Goal: Task Accomplishment & Management: Manage account settings

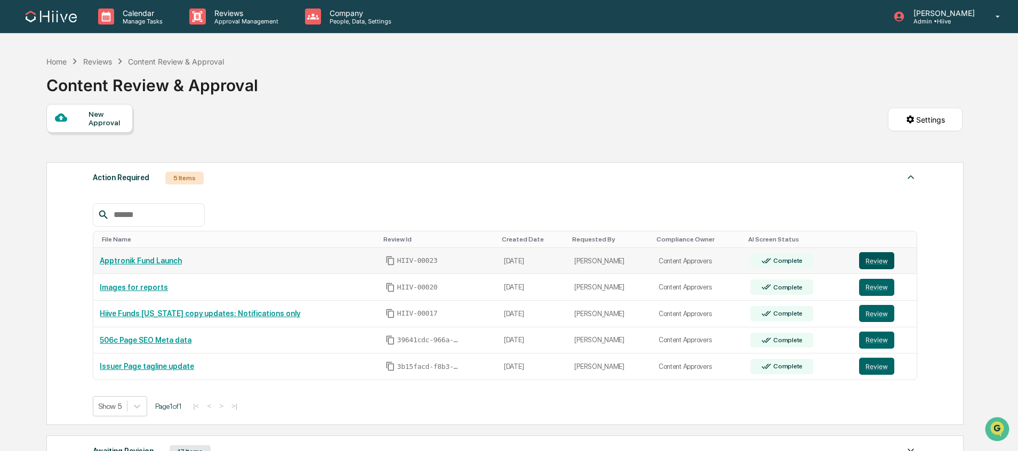
click at [867, 262] on button "Review" at bounding box center [876, 260] width 35 height 17
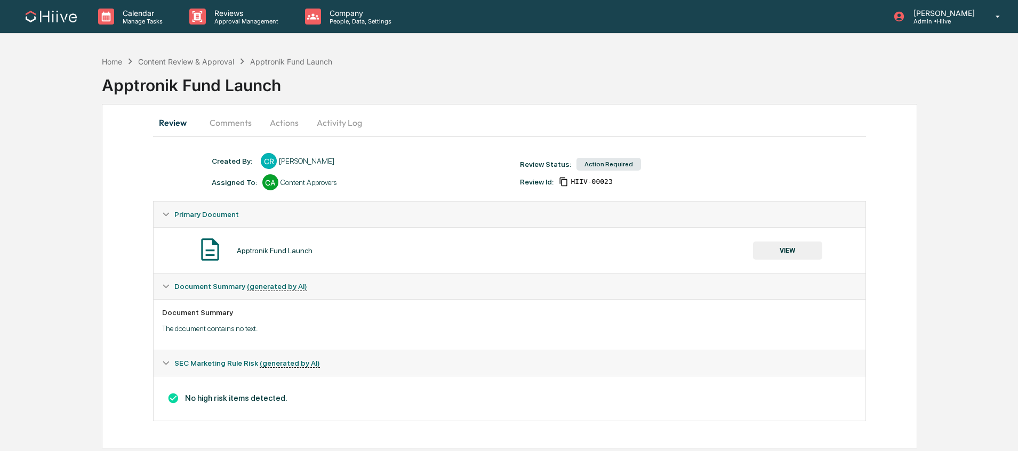
click at [241, 119] on button "Comments" at bounding box center [230, 123] width 59 height 26
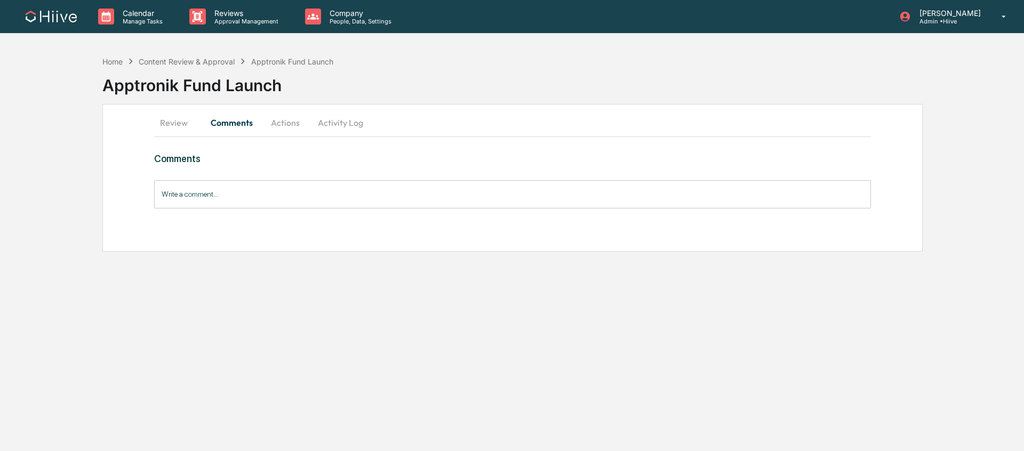
click at [176, 120] on button "Review" at bounding box center [178, 123] width 48 height 26
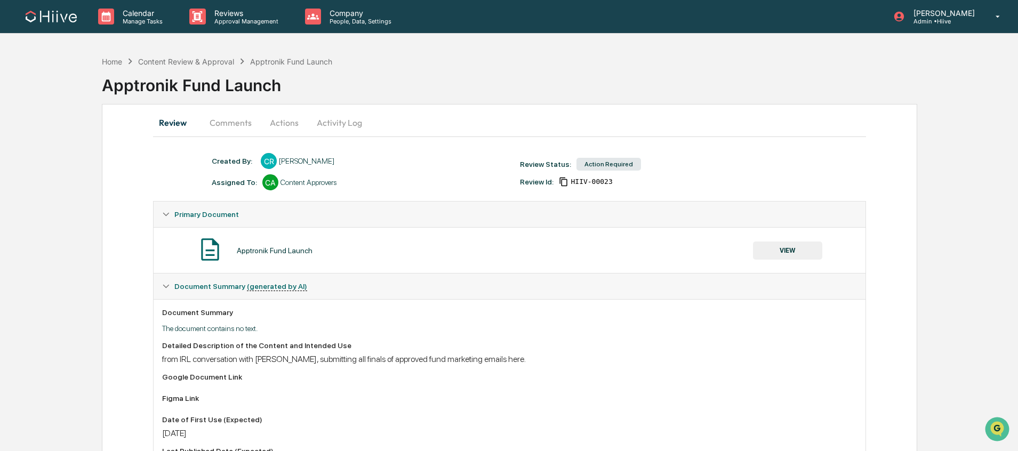
click at [787, 254] on button "VIEW" at bounding box center [787, 250] width 69 height 18
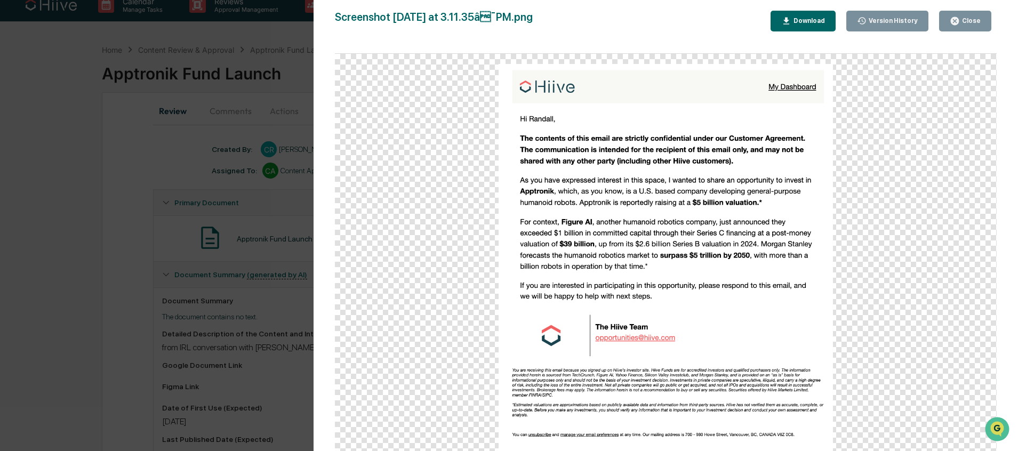
scroll to position [12, 0]
click at [964, 21] on div "Close" at bounding box center [970, 20] width 21 height 7
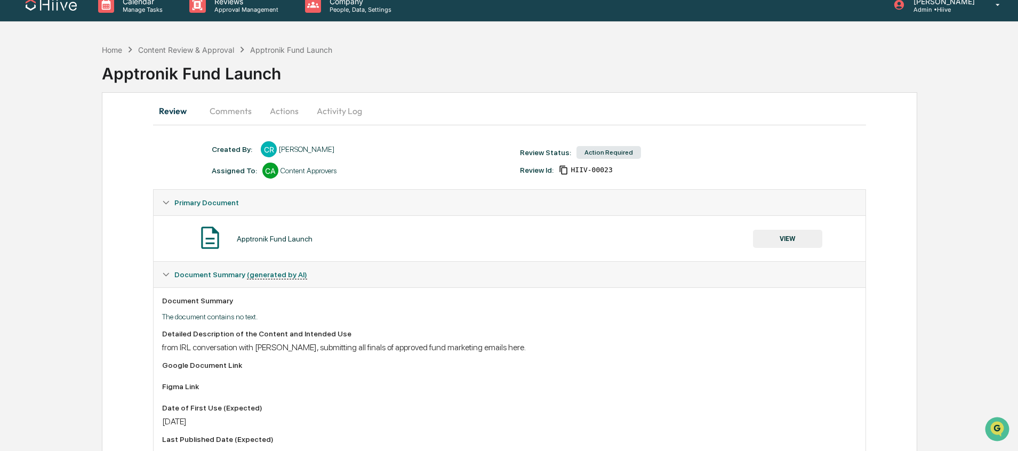
click at [216, 108] on button "Comments" at bounding box center [230, 111] width 59 height 26
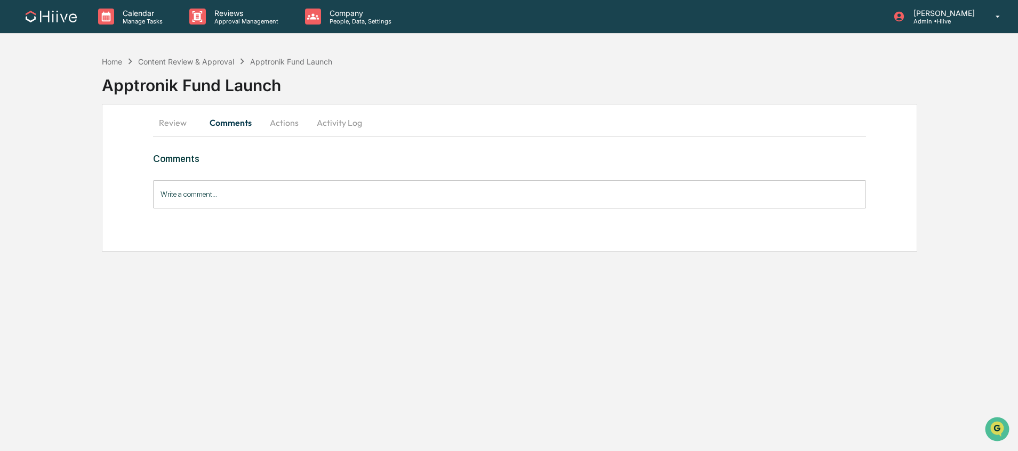
scroll to position [0, 0]
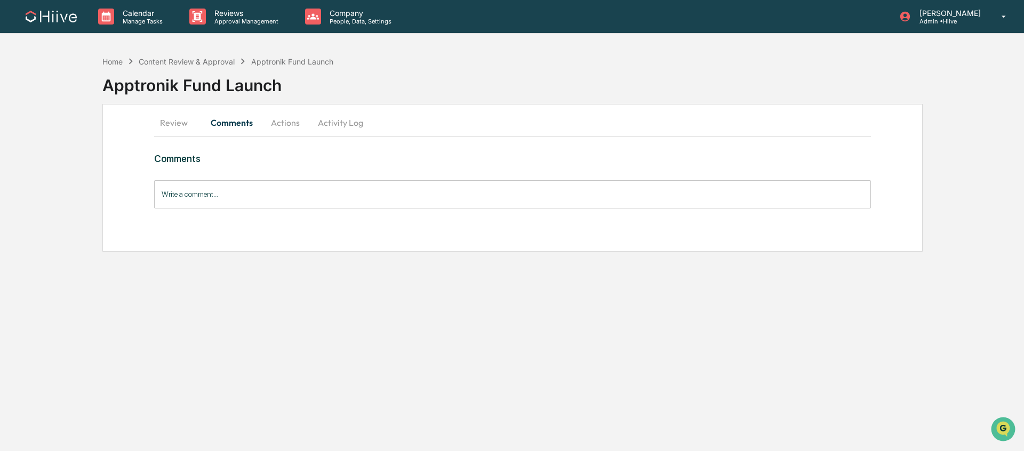
click at [254, 188] on input "Write a comment..." at bounding box center [512, 194] width 716 height 28
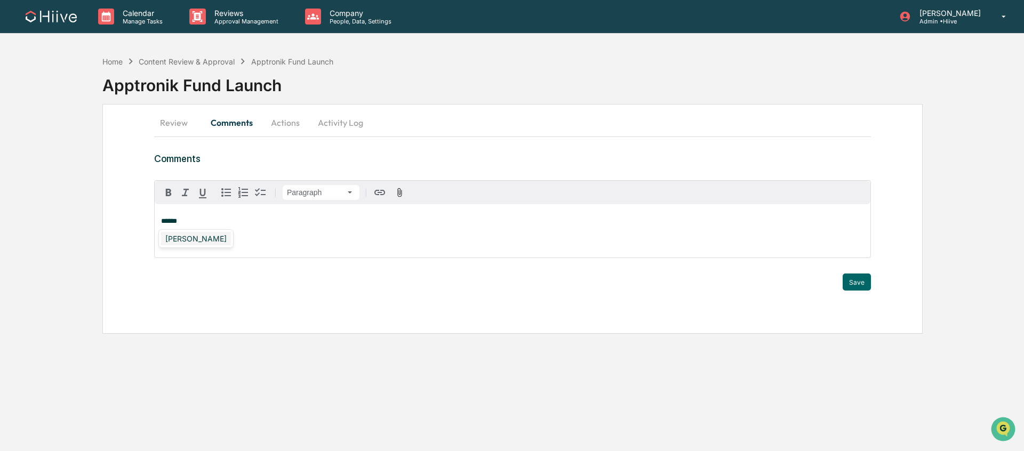
click at [203, 240] on div "Susan Woodard" at bounding box center [196, 238] width 70 height 13
click at [863, 280] on button "Save" at bounding box center [856, 281] width 28 height 17
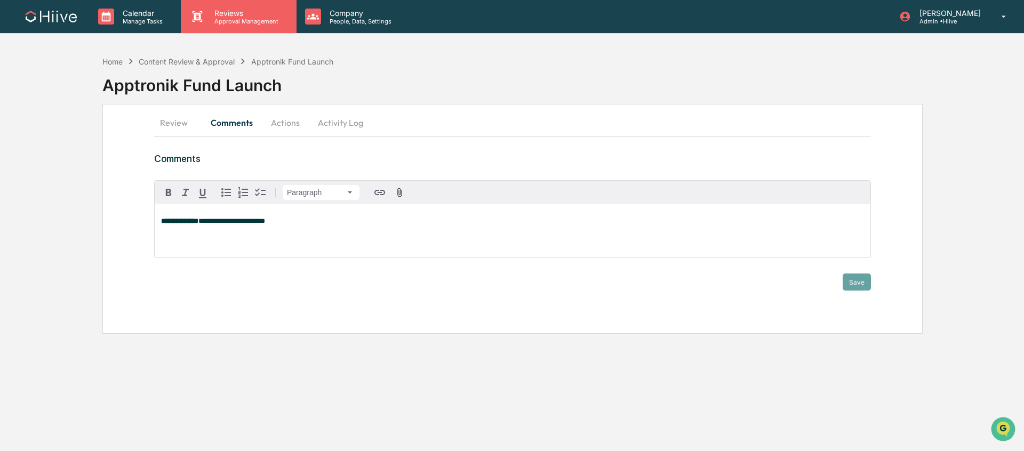
click at [227, 20] on p "Approval Management" at bounding box center [245, 21] width 78 height 7
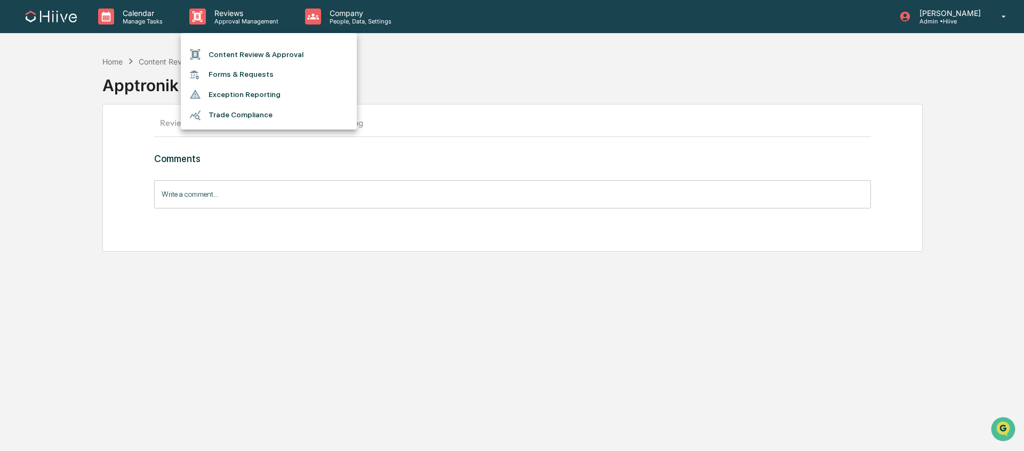
click at [227, 44] on li "Content Review & Approval" at bounding box center [269, 54] width 176 height 20
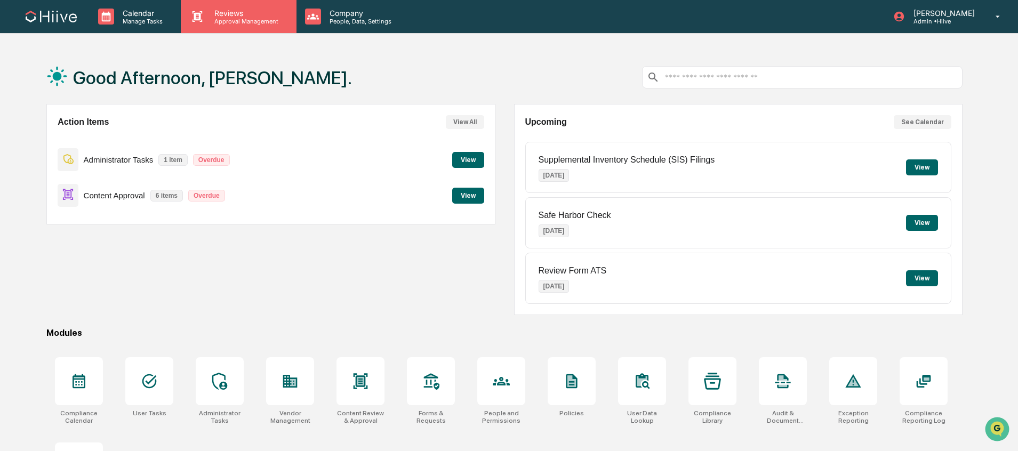
click at [206, 19] on p "Approval Management" at bounding box center [245, 21] width 78 height 7
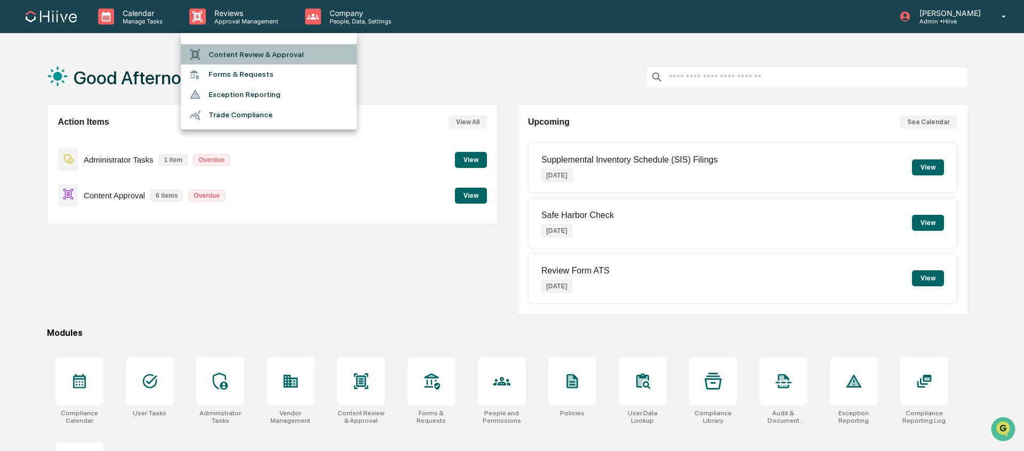
click at [219, 58] on li "Content Review & Approval" at bounding box center [269, 54] width 176 height 20
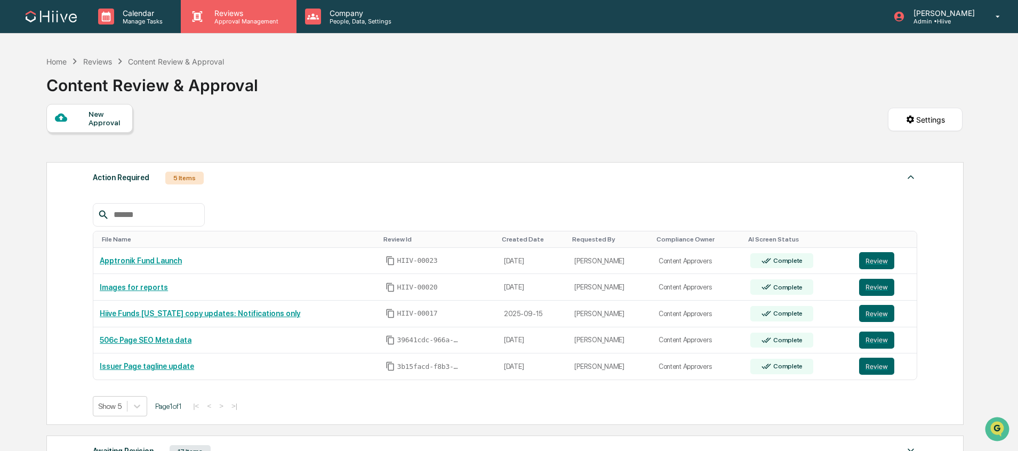
click at [232, 30] on div "Reviews Approval Management" at bounding box center [238, 16] width 115 height 33
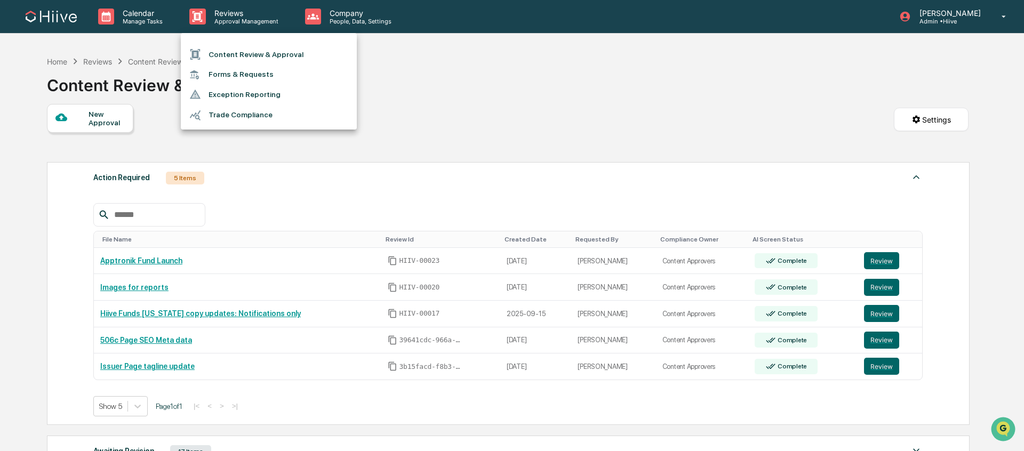
click at [241, 51] on li "Content Review & Approval" at bounding box center [269, 54] width 176 height 20
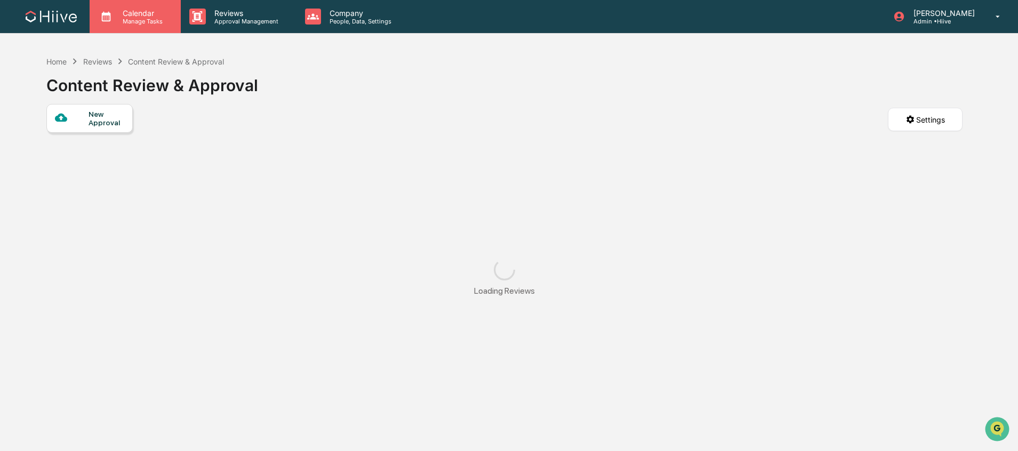
click at [149, 25] on div "Calendar Manage Tasks" at bounding box center [135, 16] width 91 height 33
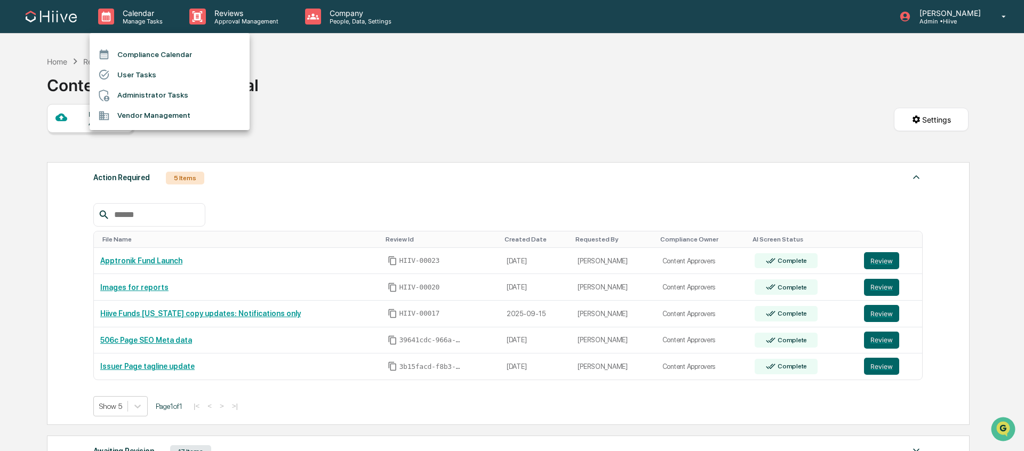
click at [391, 98] on div at bounding box center [512, 225] width 1024 height 451
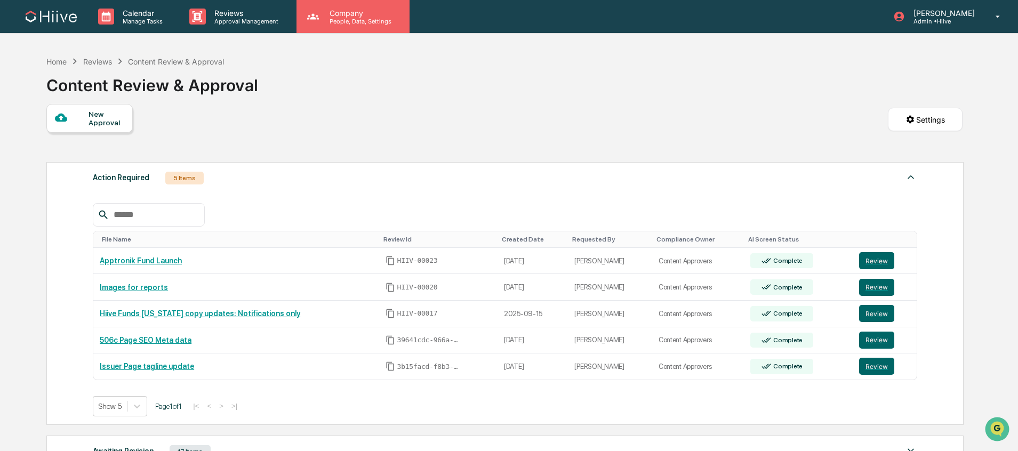
click at [356, 14] on p "Company" at bounding box center [359, 13] width 76 height 9
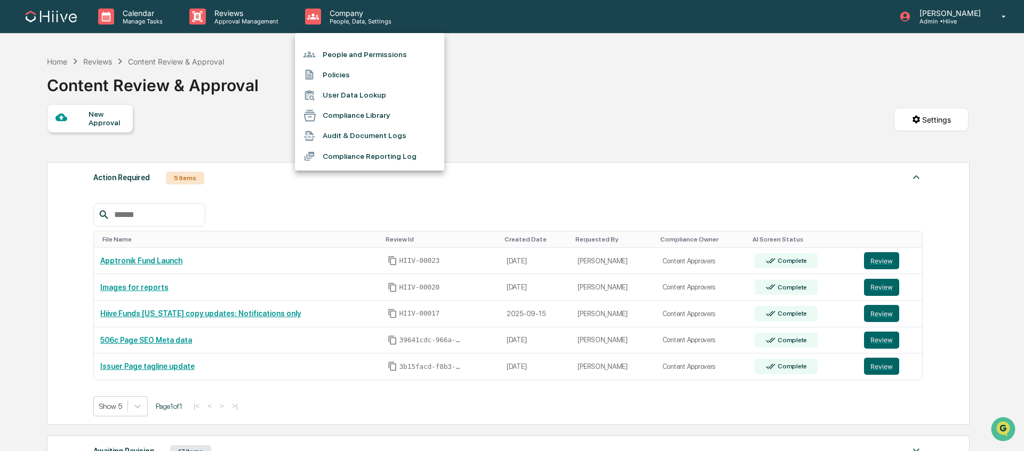
click at [245, 79] on div at bounding box center [512, 225] width 1024 height 451
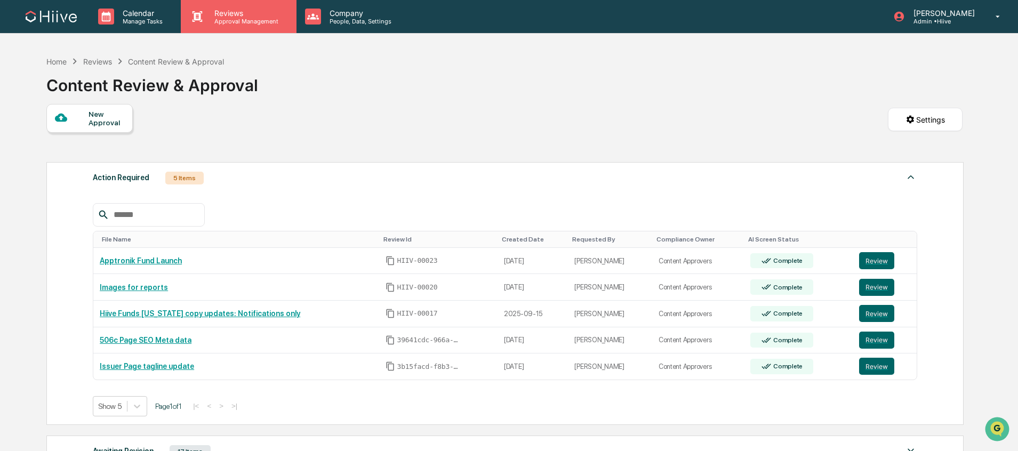
click at [224, 11] on p "Reviews" at bounding box center [245, 13] width 78 height 9
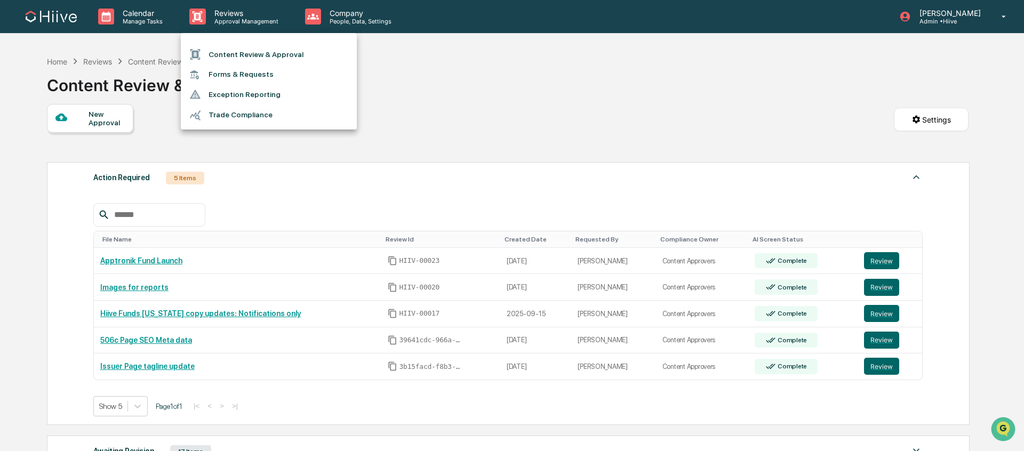
click at [489, 75] on div at bounding box center [512, 225] width 1024 height 451
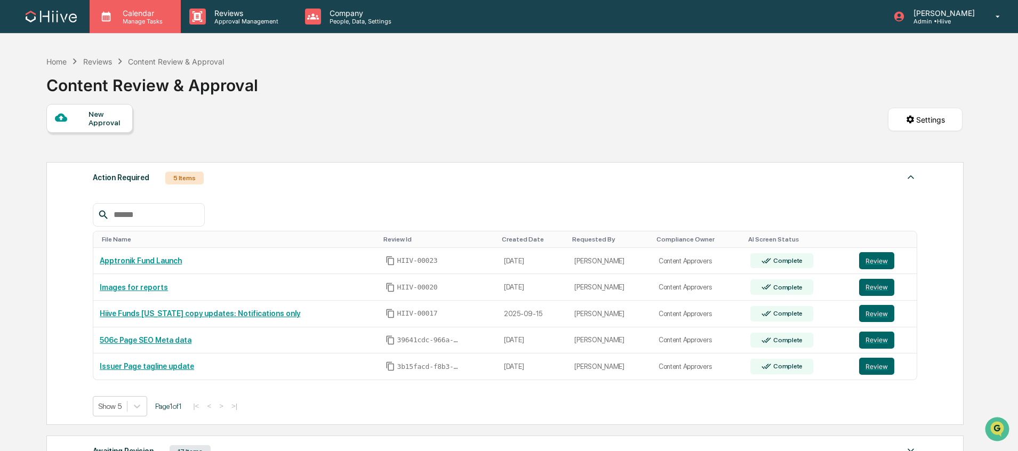
click at [146, 31] on div "Calendar Manage Tasks" at bounding box center [135, 16] width 91 height 33
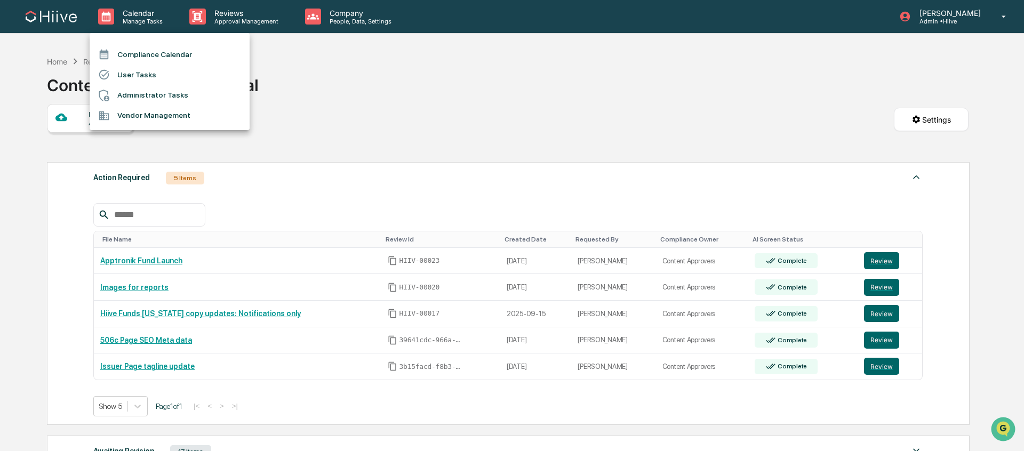
click at [160, 72] on li "User Tasks" at bounding box center [170, 75] width 160 height 20
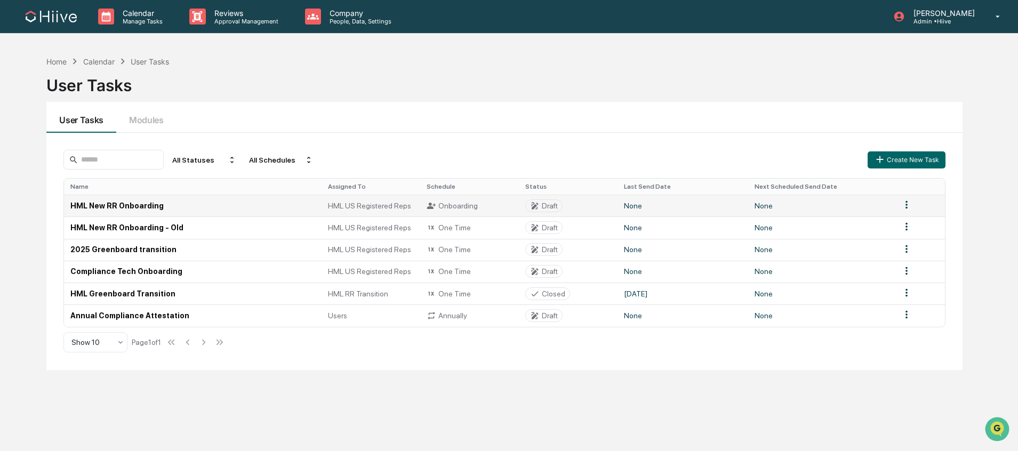
click at [821, 209] on td "None" at bounding box center [821, 206] width 146 height 22
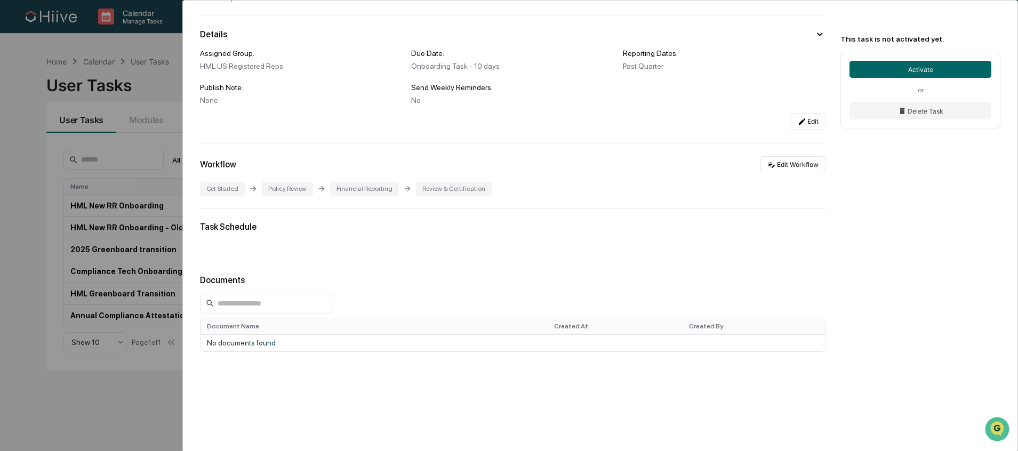
scroll to position [85, 0]
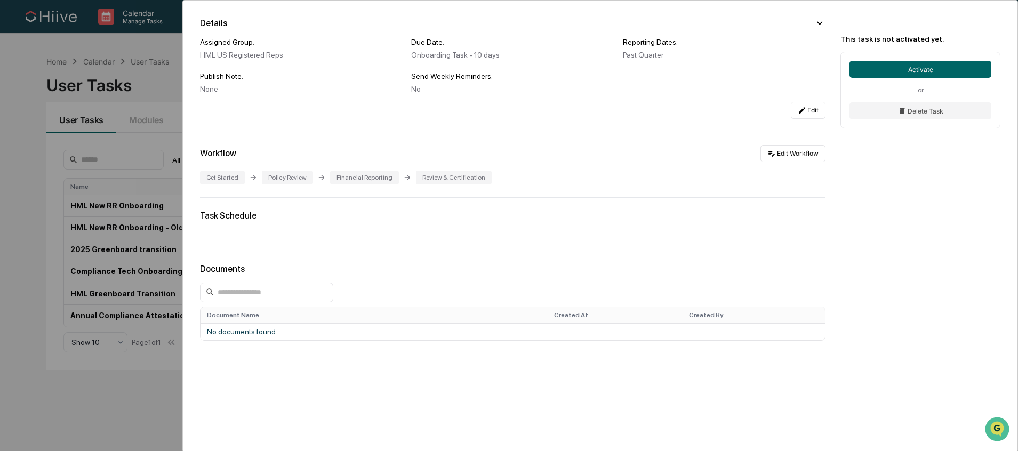
click at [152, 305] on div "User Tasks HML New RR Onboarding HML New RR Onboarding Draft No description Det…" at bounding box center [509, 225] width 1018 height 451
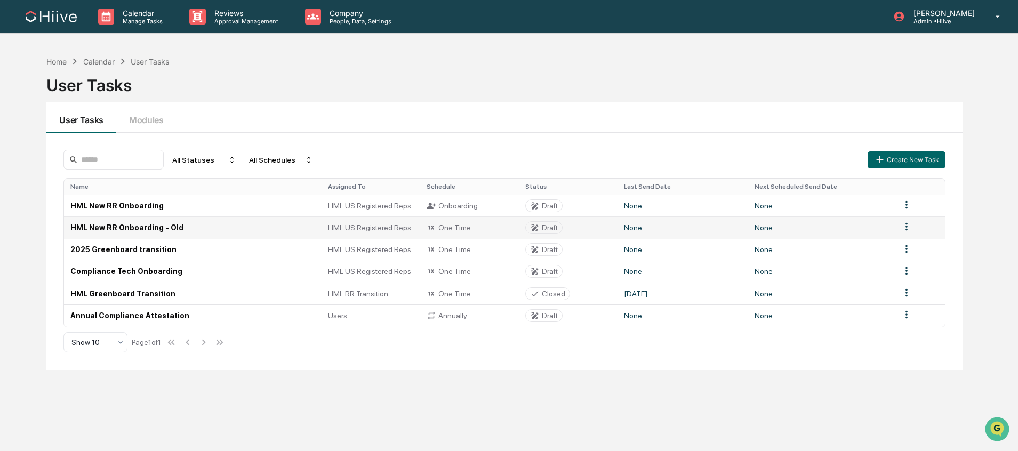
click at [401, 226] on span "HML US Registered Reps" at bounding box center [369, 227] width 83 height 9
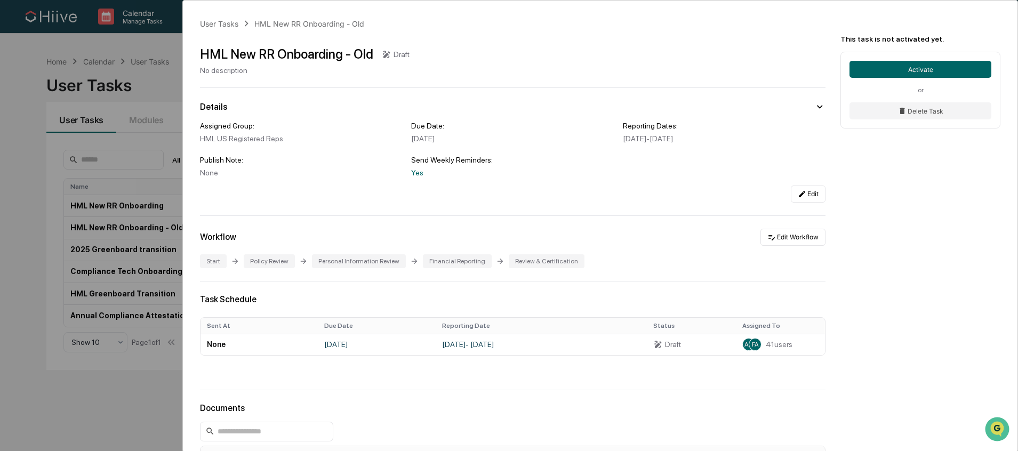
click at [632, 155] on div "Assigned Group: HML US Registered Reps Due Date: August 18, 2025 Reporting Date…" at bounding box center [512, 149] width 625 height 55
click at [771, 242] on button "Edit Workflow" at bounding box center [792, 237] width 65 height 17
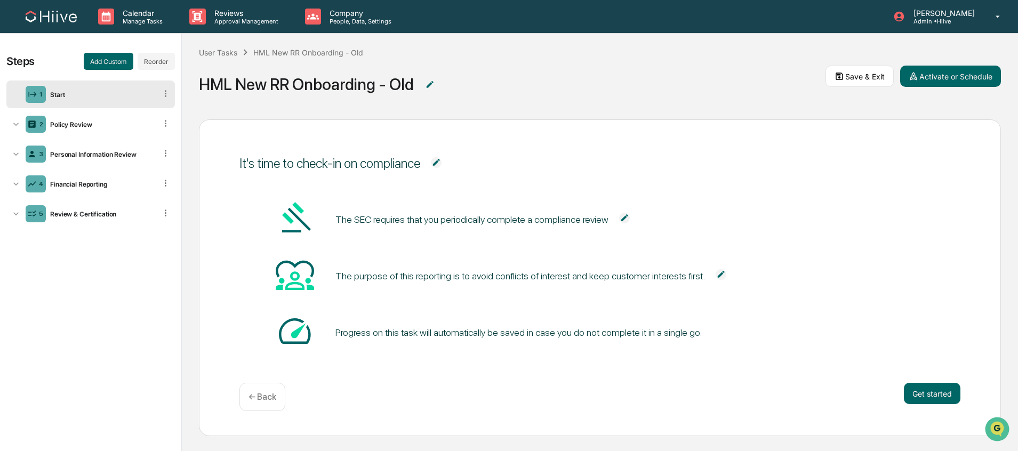
scroll to position [17, 0]
click at [101, 124] on div "Policy Review" at bounding box center [101, 124] width 110 height 8
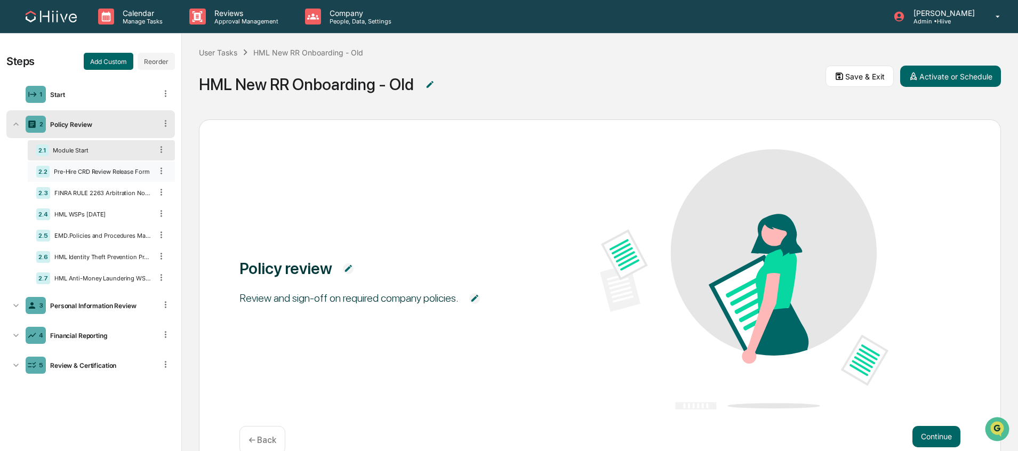
click at [87, 176] on div "2.2 Pre-Hire CRD Review Release Form" at bounding box center [101, 172] width 147 height 20
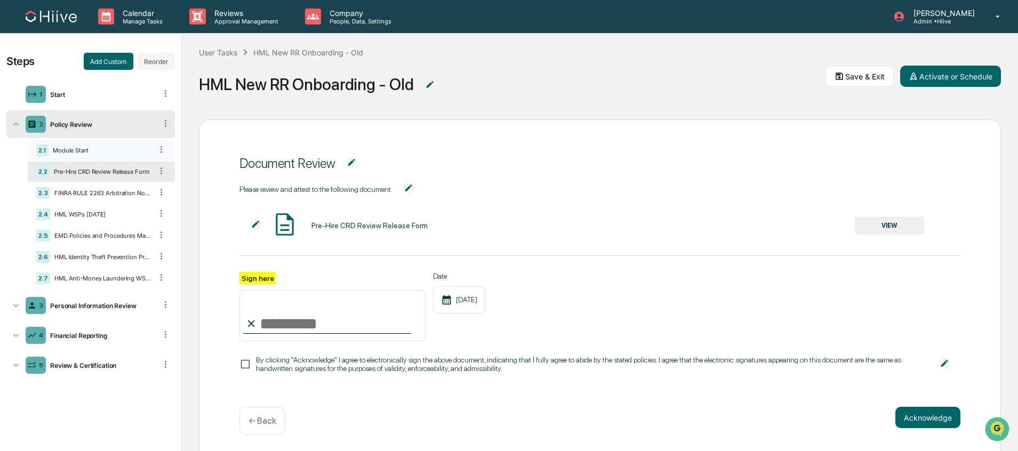
click at [83, 145] on div "2.1 Module Start" at bounding box center [101, 150] width 147 height 20
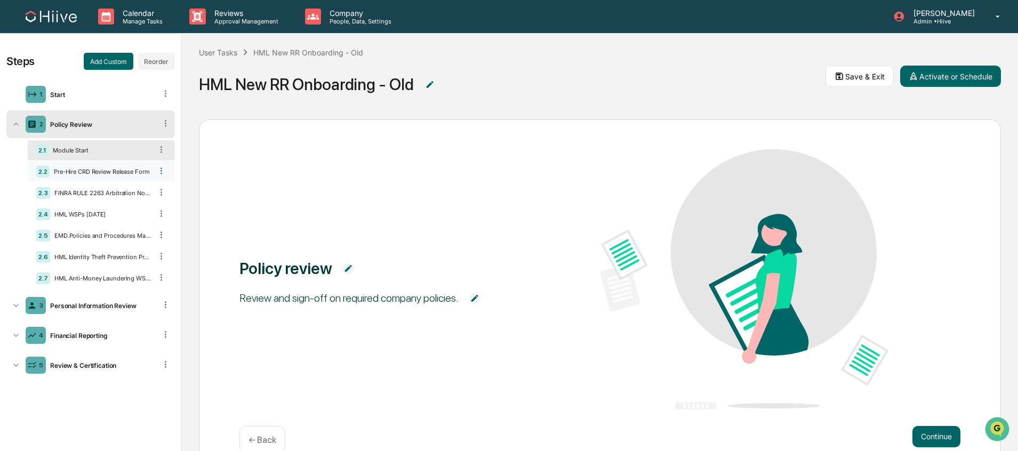
click at [87, 175] on div "2.2 Pre-Hire CRD Review Release Form" at bounding box center [101, 172] width 147 height 20
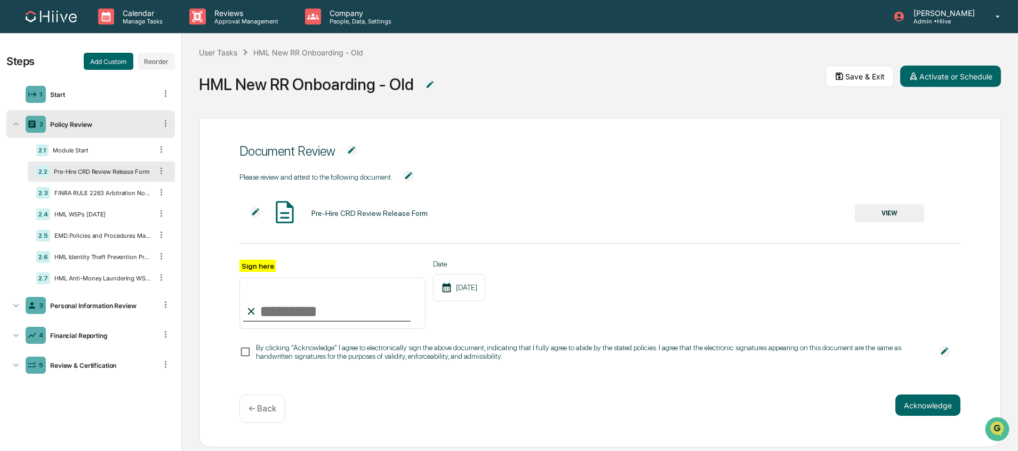
scroll to position [40, 0]
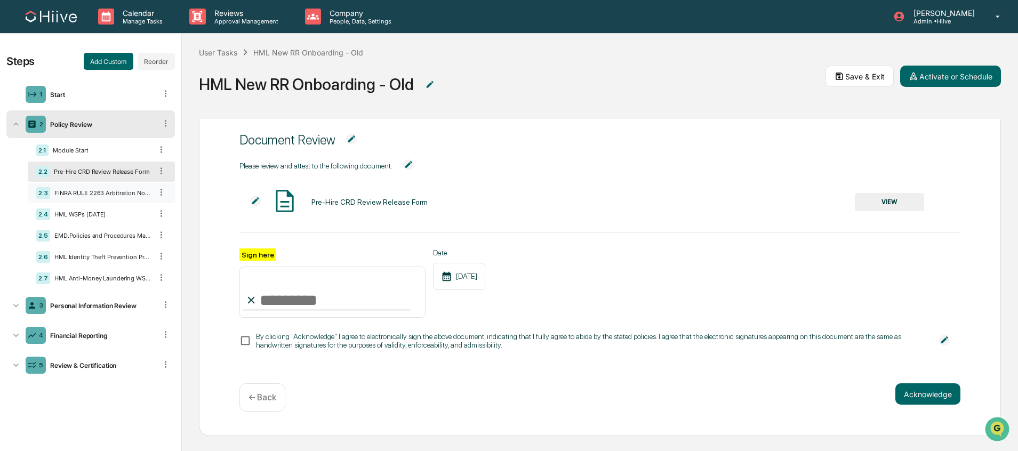
click at [94, 199] on div "2.3 FINRA RULE 2263 Arbitration Notice to U4" at bounding box center [101, 193] width 147 height 20
click at [92, 215] on div "HML WSPs 5.28.2025" at bounding box center [101, 214] width 102 height 7
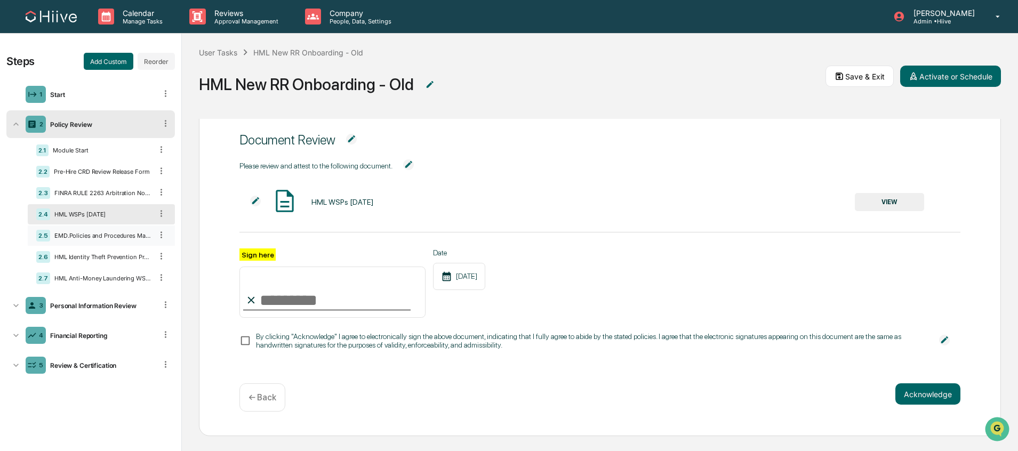
click at [100, 233] on div "EMD.Policies and Procedures Manual" at bounding box center [101, 235] width 102 height 7
click at [101, 250] on div "2.6 HML Identity Theft Prevention Program 3.31.2025" at bounding box center [101, 257] width 147 height 20
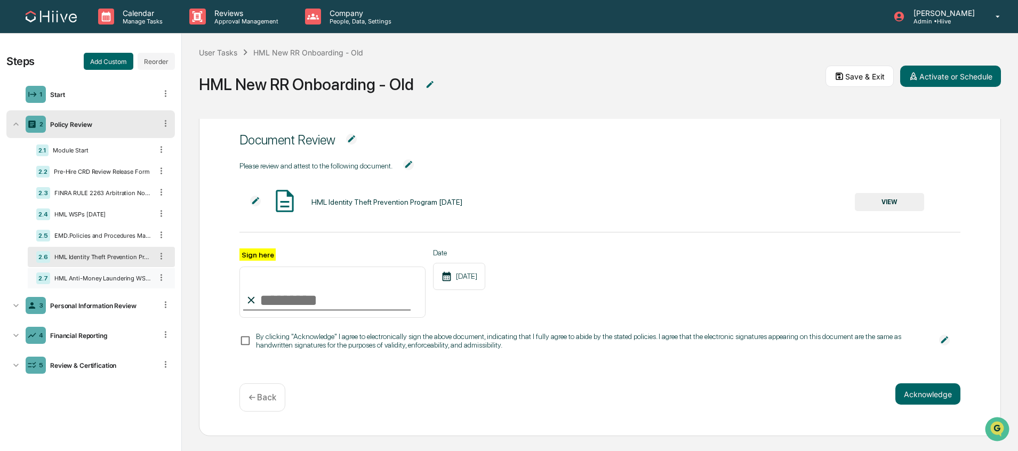
click at [101, 274] on div "2.7 HML Anti-Money Laundering WSP 3.31.2025" at bounding box center [101, 278] width 147 height 20
click at [107, 260] on div "HML Identity Theft Prevention Program 3.31.2025" at bounding box center [101, 256] width 102 height 7
click at [99, 268] on div "2.7 HML Anti-Money Laundering WSP 3.31.2025" at bounding box center [101, 278] width 147 height 20
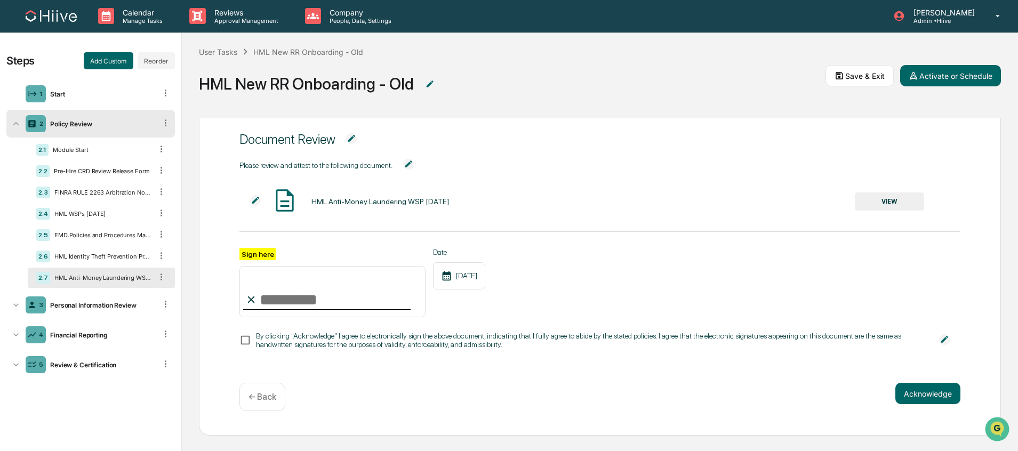
click at [868, 209] on div "HML Anti-Money Laundering WSP 3.31.2025 VIEW" at bounding box center [581, 201] width 684 height 28
click at [871, 206] on button "VIEW" at bounding box center [889, 201] width 69 height 18
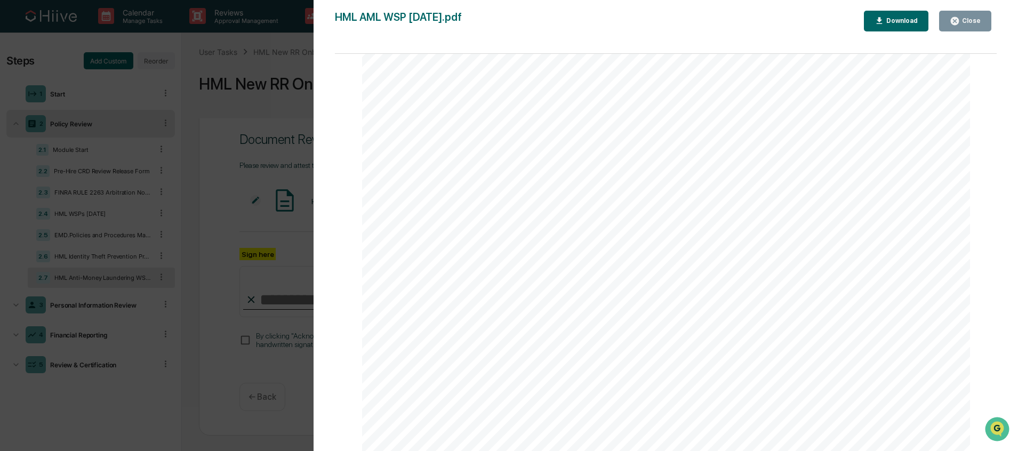
scroll to position [7633, 0]
click at [245, 179] on div "Version History 05/28/2025, 06:16 PM Susan Woodard 03/31/2025, 07:09 PM Susan W…" at bounding box center [509, 225] width 1018 height 451
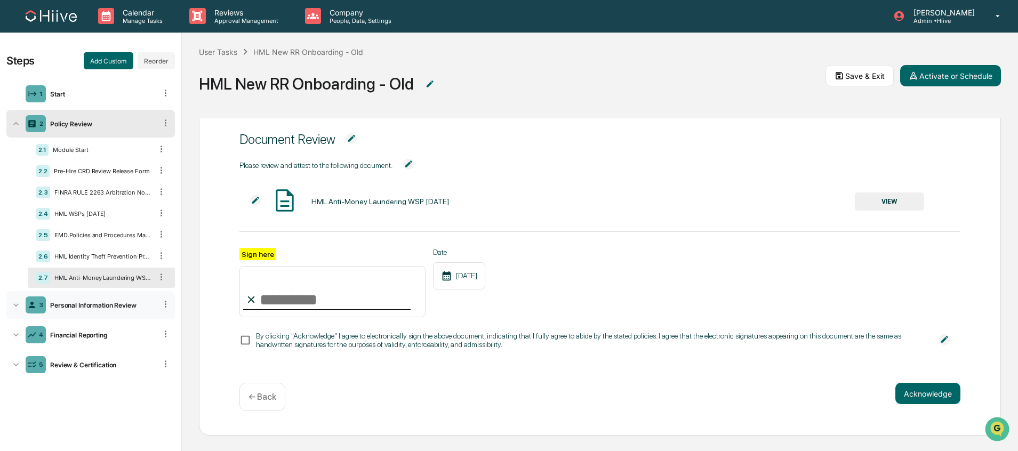
click at [84, 296] on div "3 Personal Information Review" at bounding box center [90, 305] width 168 height 28
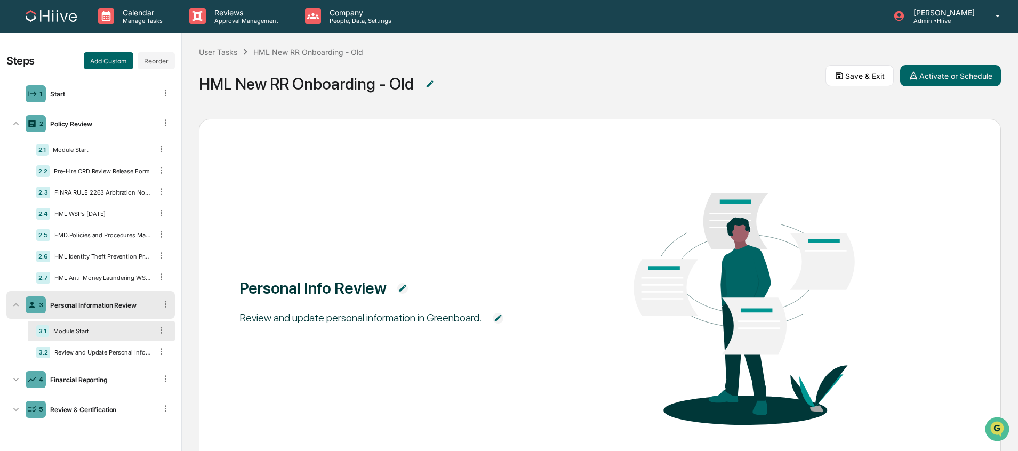
click at [71, 337] on div "3.1 Module Start" at bounding box center [101, 331] width 147 height 20
click at [70, 354] on div "Review and Update Personal Information" at bounding box center [101, 352] width 102 height 7
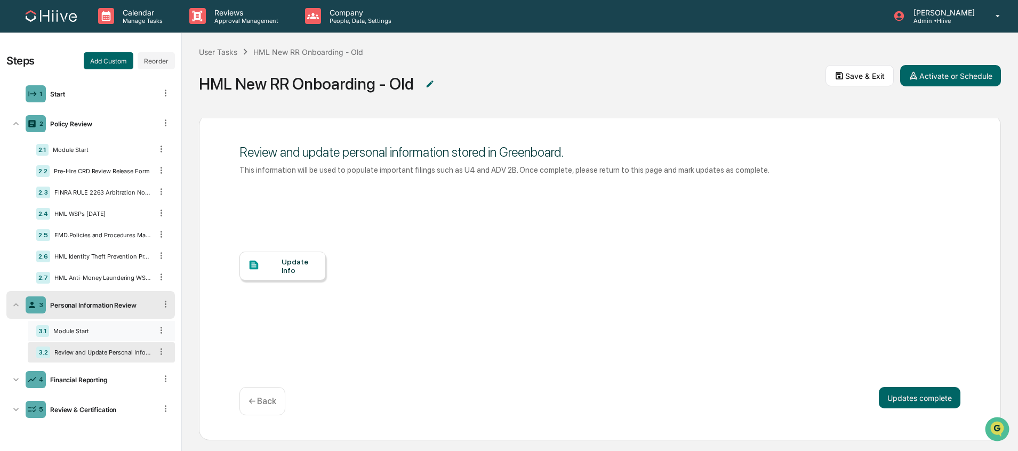
scroll to position [26, 0]
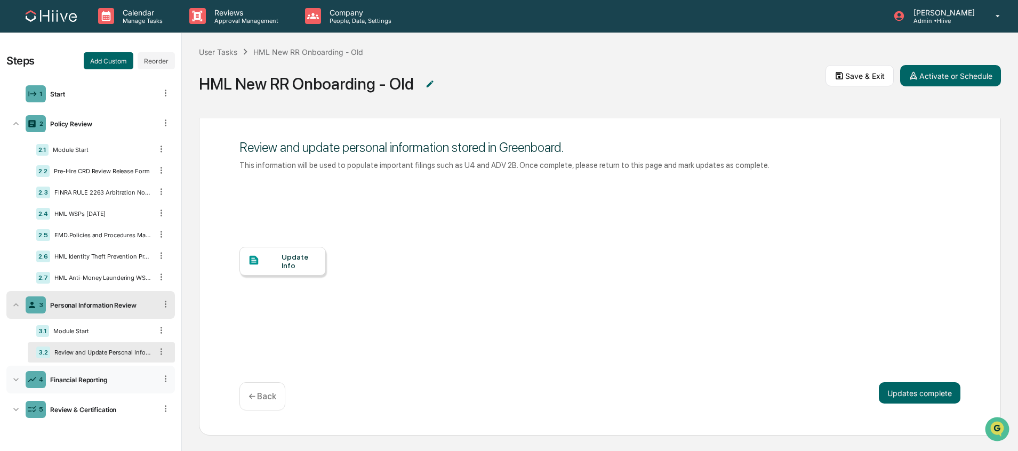
click at [59, 376] on div "Financial Reporting" at bounding box center [101, 380] width 110 height 8
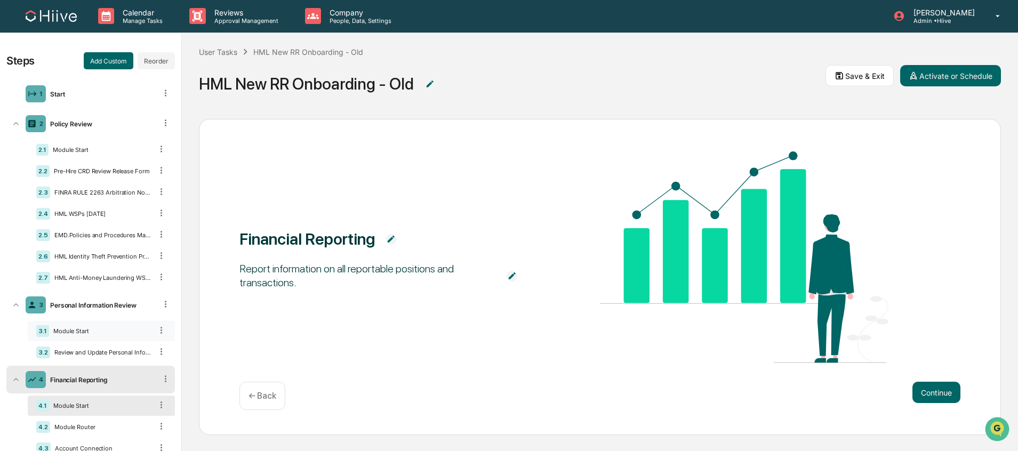
scroll to position [145, 0]
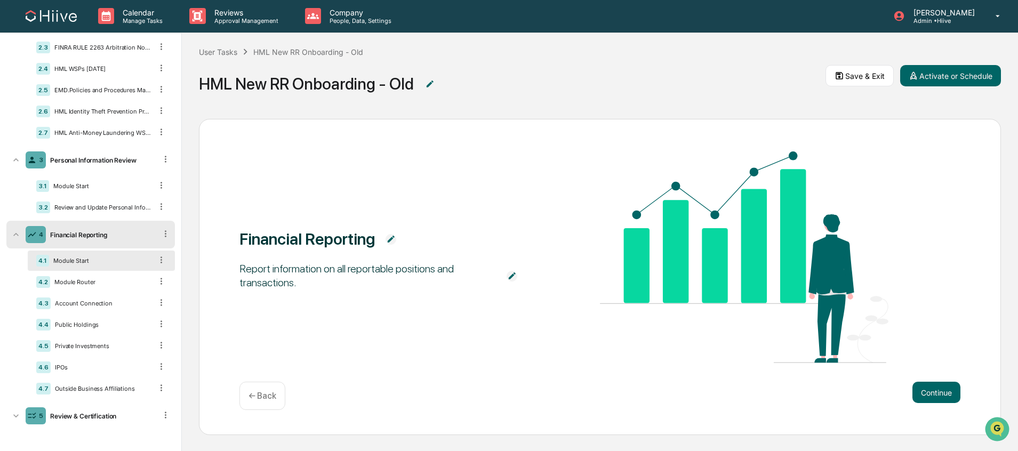
click at [68, 261] on div "Module Start" at bounding box center [100, 260] width 103 height 7
click at [71, 278] on div "Module Router" at bounding box center [101, 281] width 102 height 7
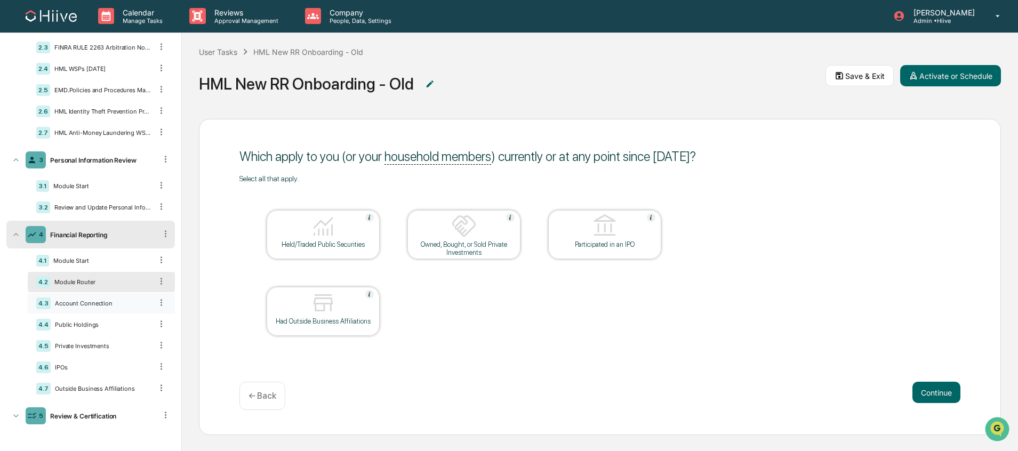
click at [77, 300] on div "Account Connection" at bounding box center [101, 303] width 101 height 7
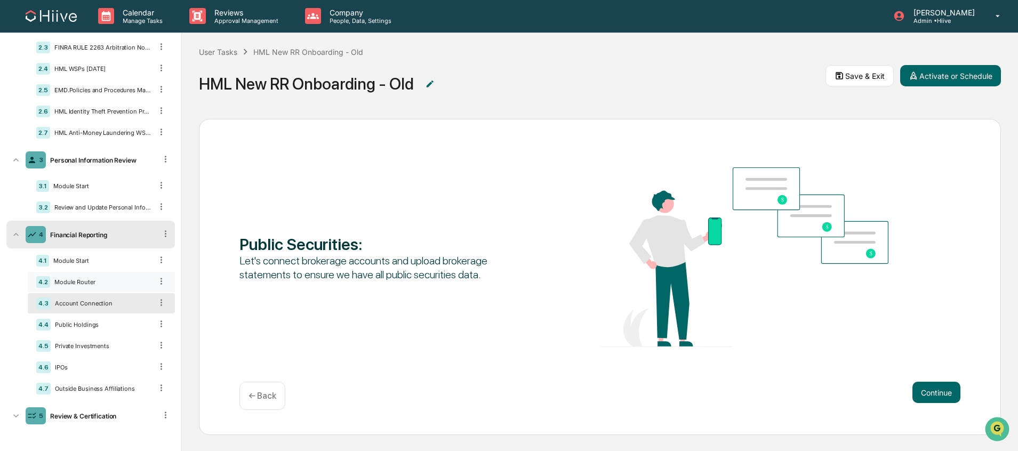
click at [80, 285] on div "Module Router" at bounding box center [101, 281] width 102 height 7
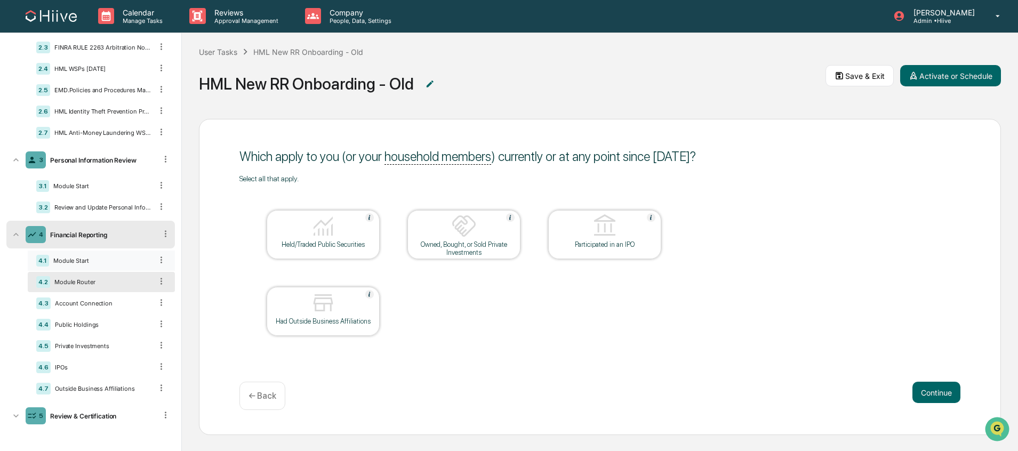
click at [86, 268] on div "4.1 Module Start" at bounding box center [101, 261] width 147 height 20
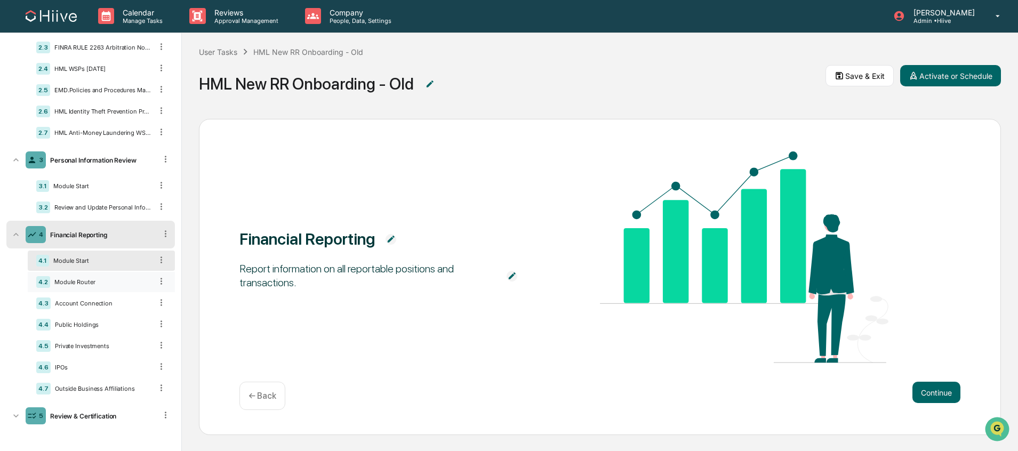
click at [82, 277] on div "4.2 Module Router" at bounding box center [101, 282] width 147 height 20
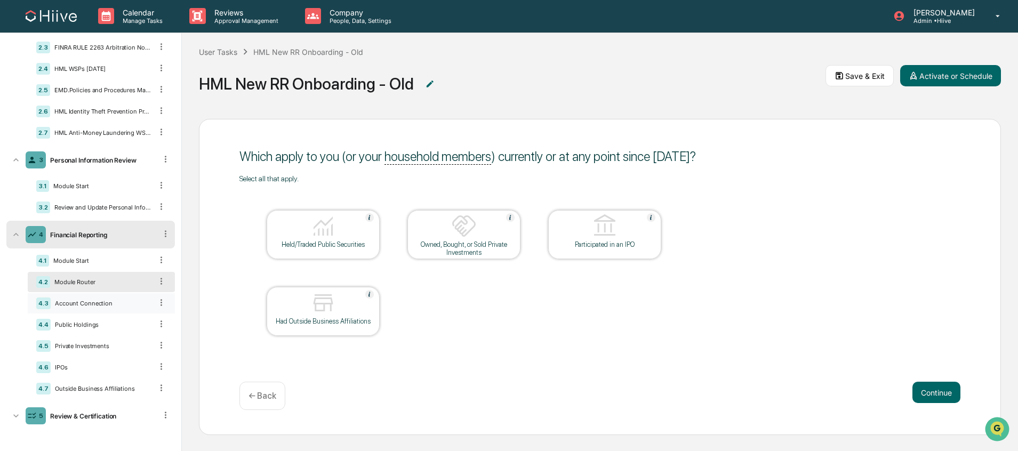
click at [118, 305] on div "Account Connection" at bounding box center [101, 303] width 101 height 7
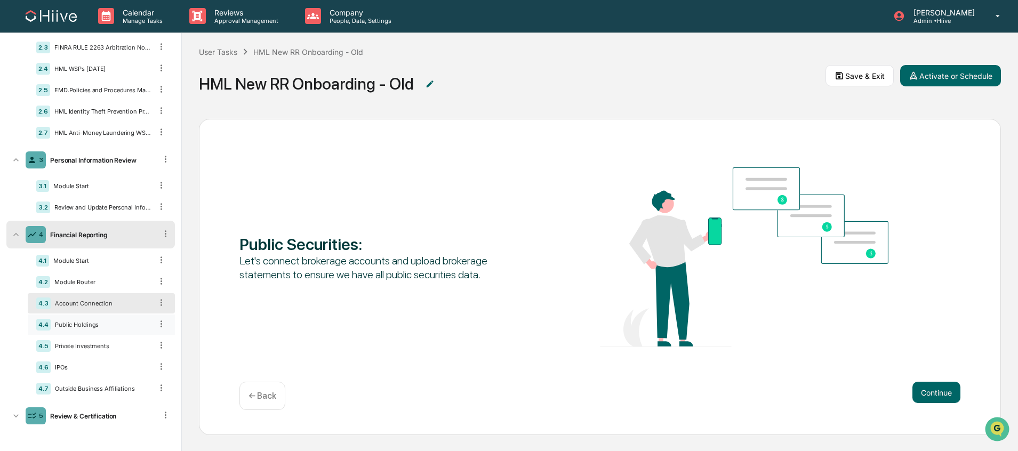
click at [93, 324] on div "Public Holdings" at bounding box center [101, 324] width 101 height 7
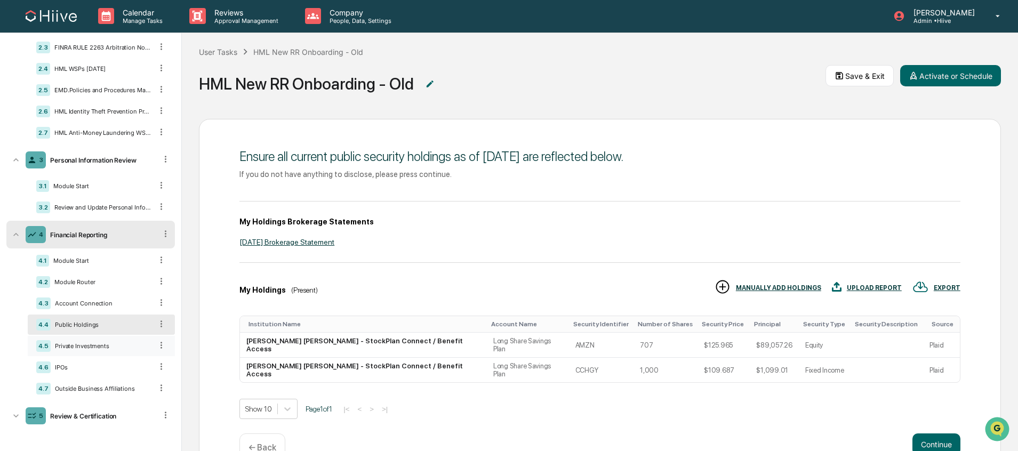
click at [103, 340] on div "4.5 Private Investments" at bounding box center [101, 346] width 147 height 20
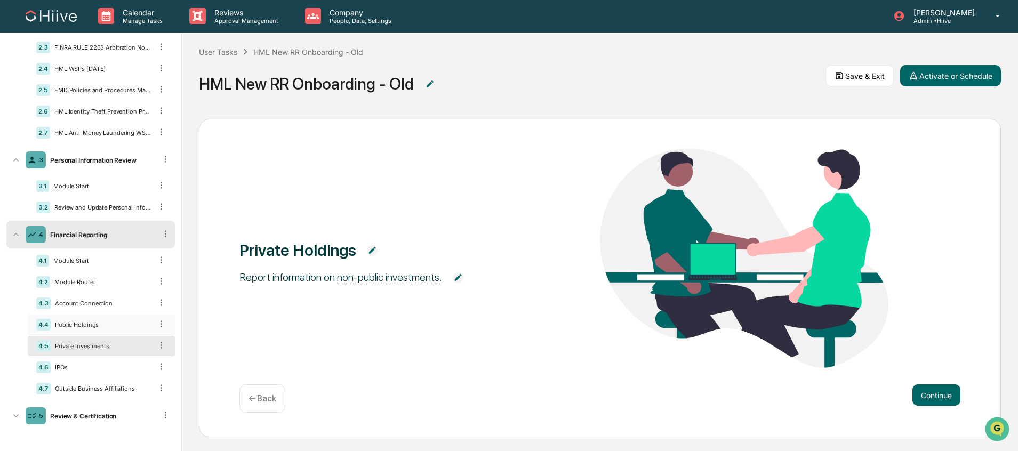
click at [102, 322] on div "Public Holdings" at bounding box center [101, 324] width 101 height 7
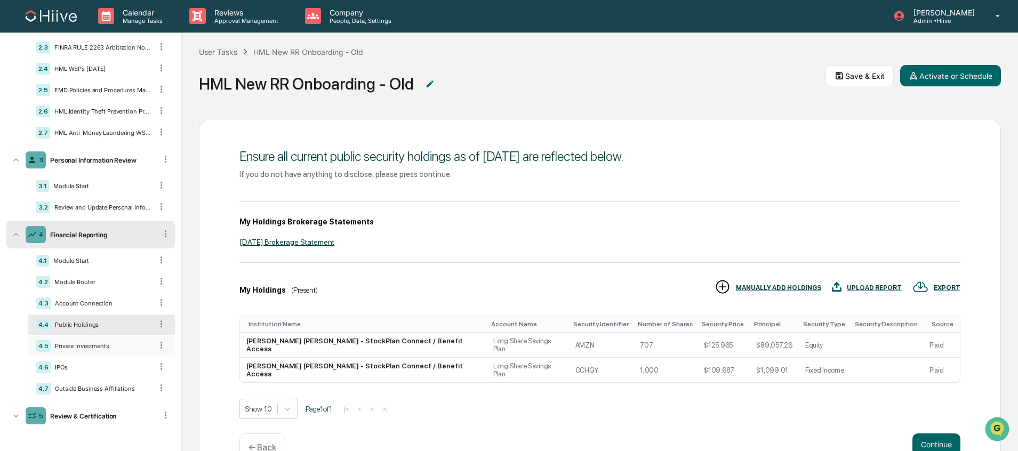
click at [93, 341] on div "4.5 Private Investments" at bounding box center [101, 346] width 147 height 20
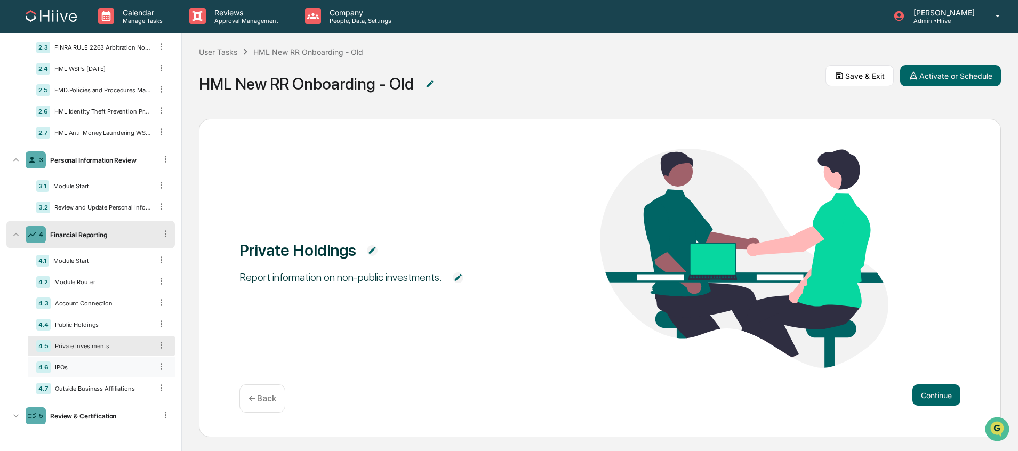
click at [90, 361] on div "4.6 IPOs" at bounding box center [101, 367] width 147 height 20
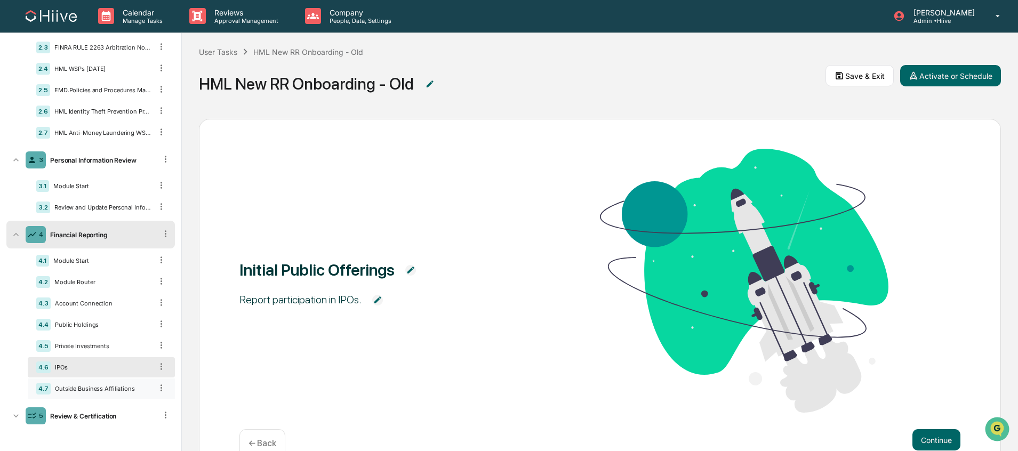
click at [89, 384] on div "4.7 Outside Business Affiliations" at bounding box center [101, 388] width 147 height 20
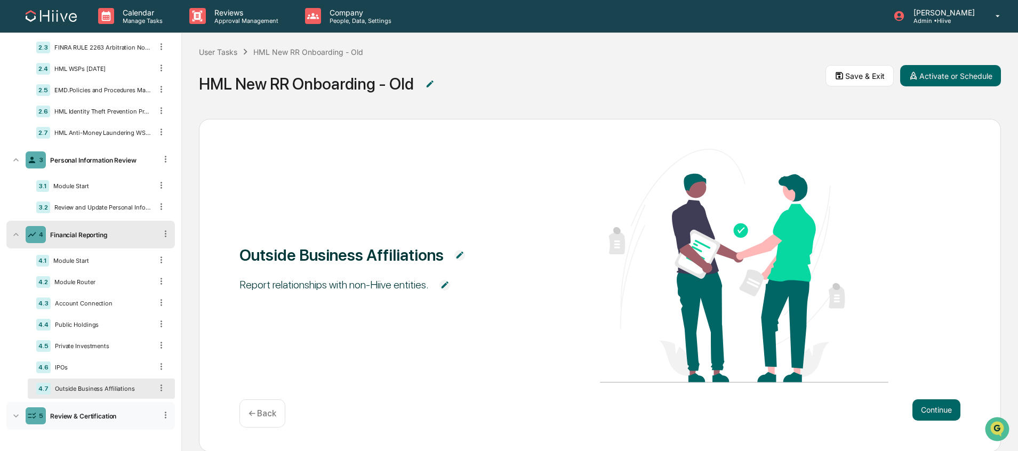
click at [85, 421] on div "5 Review & Certification" at bounding box center [90, 416] width 168 height 28
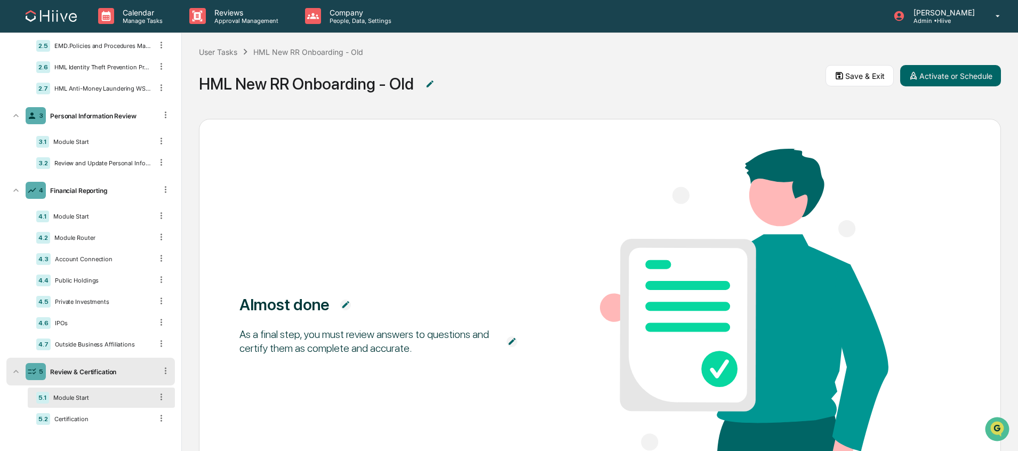
scroll to position [190, 0]
click at [87, 400] on div "Module Start" at bounding box center [100, 396] width 103 height 7
click at [81, 421] on div "Certification" at bounding box center [101, 418] width 102 height 7
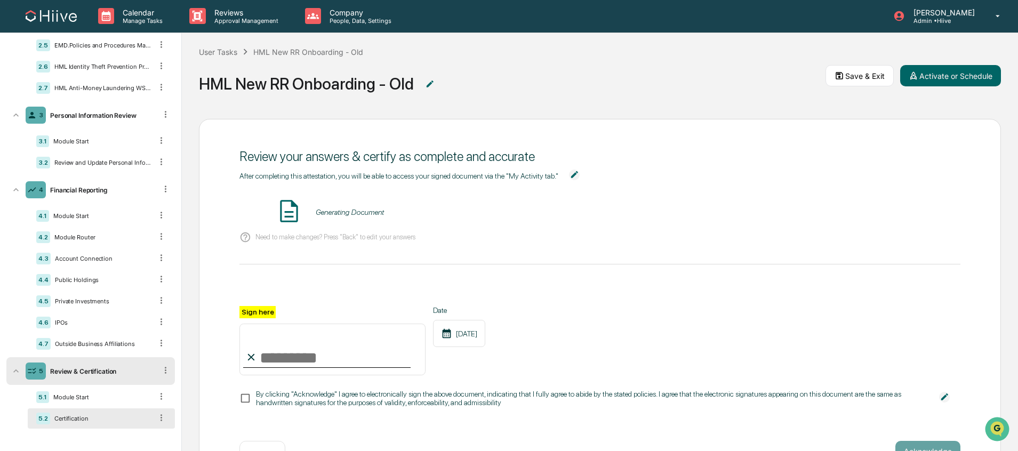
scroll to position [0, 0]
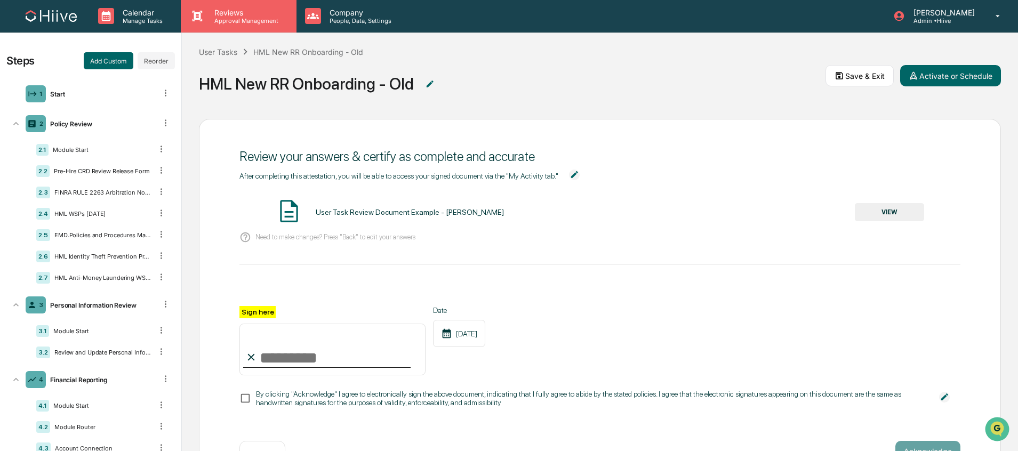
click at [227, 20] on p "Approval Management" at bounding box center [245, 20] width 78 height 7
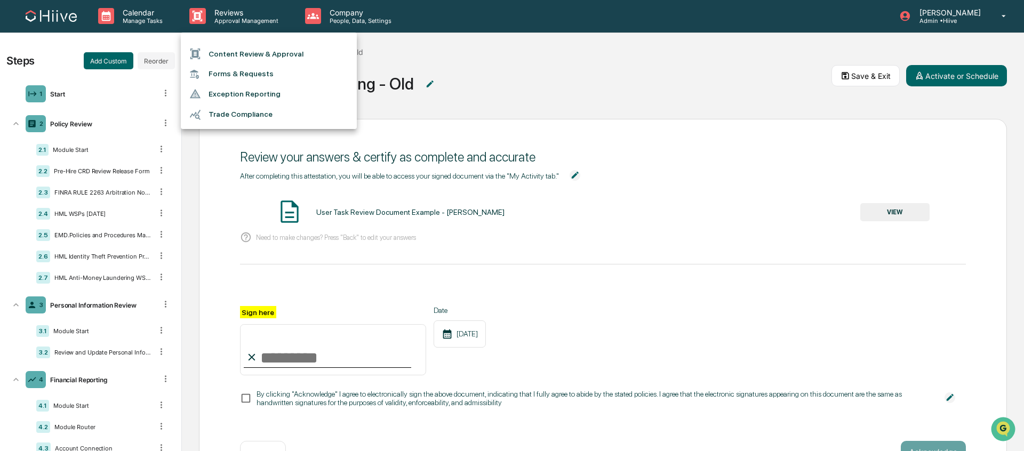
click at [230, 49] on li "Content Review & Approval" at bounding box center [269, 54] width 176 height 20
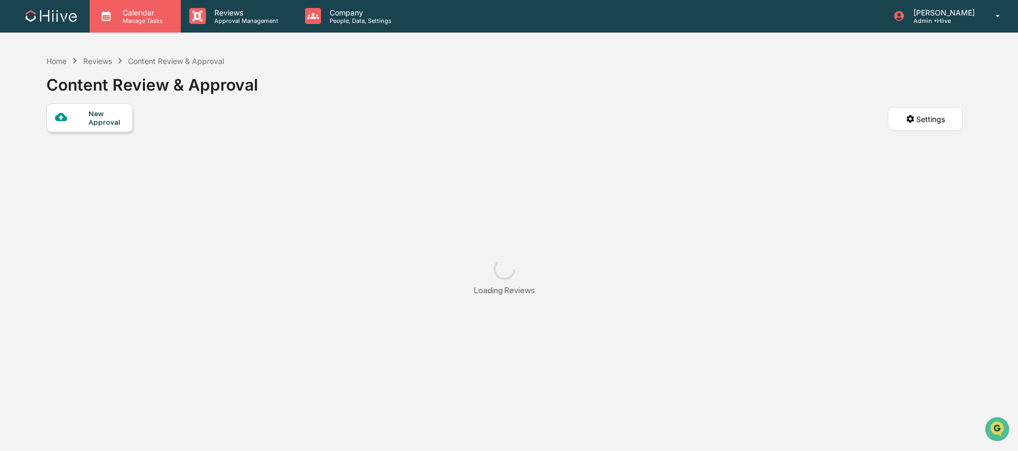
click at [104, 27] on div "Calendar Manage Tasks" at bounding box center [135, 15] width 91 height 33
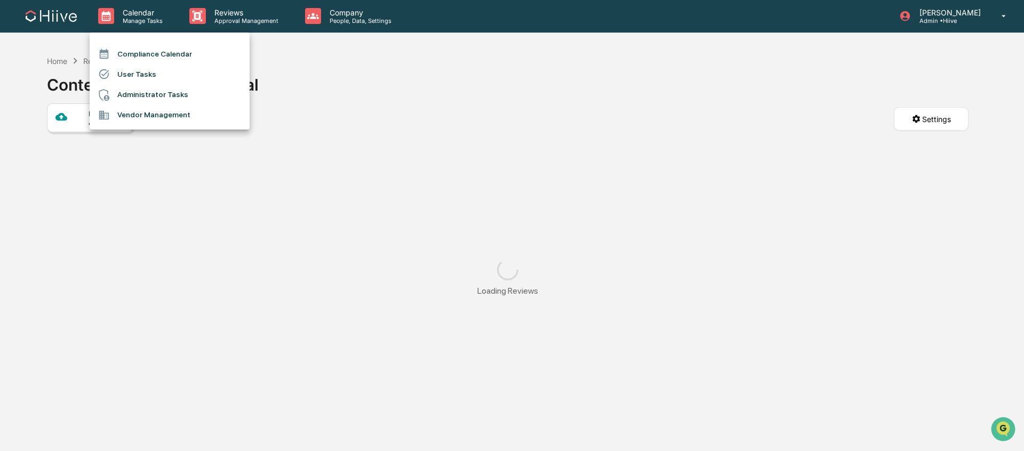
click at [118, 21] on div at bounding box center [512, 225] width 1024 height 451
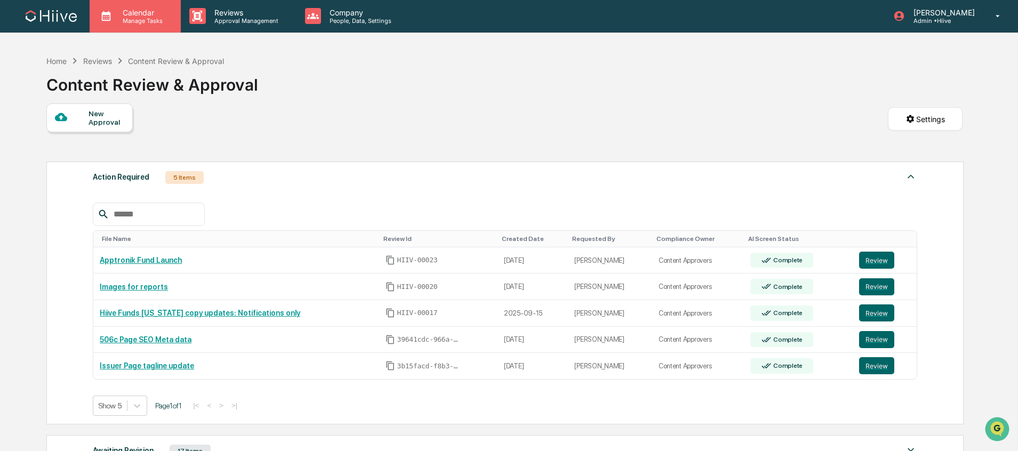
click at [127, 24] on div "Calendar Manage Tasks" at bounding box center [135, 15] width 91 height 33
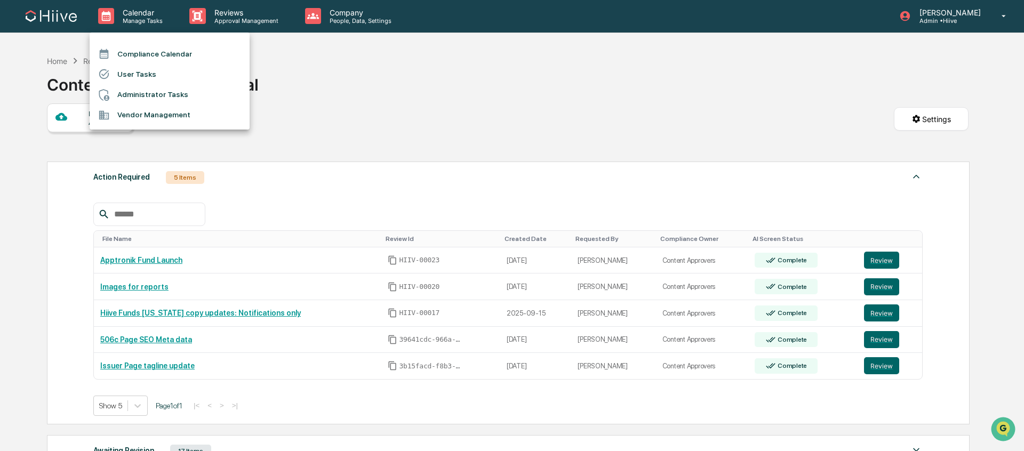
click at [148, 76] on li "User Tasks" at bounding box center [170, 74] width 160 height 20
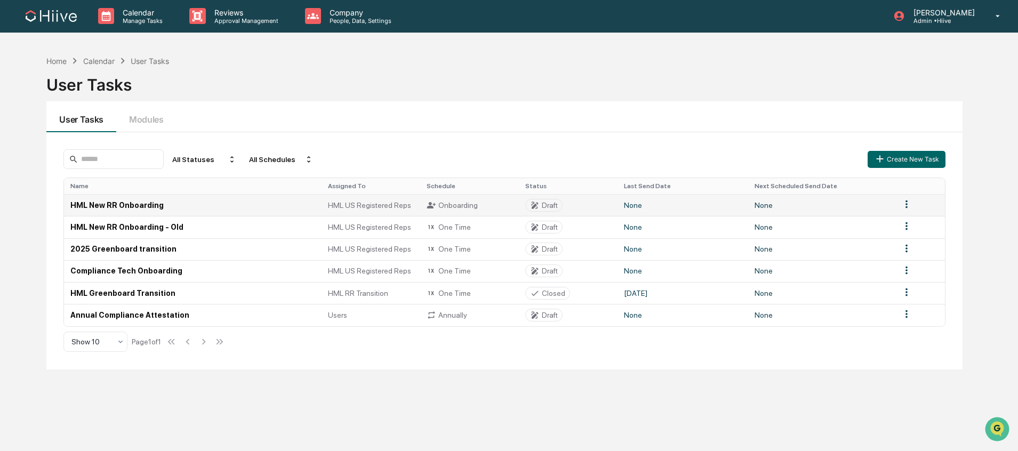
click at [852, 205] on td "None" at bounding box center [821, 205] width 146 height 22
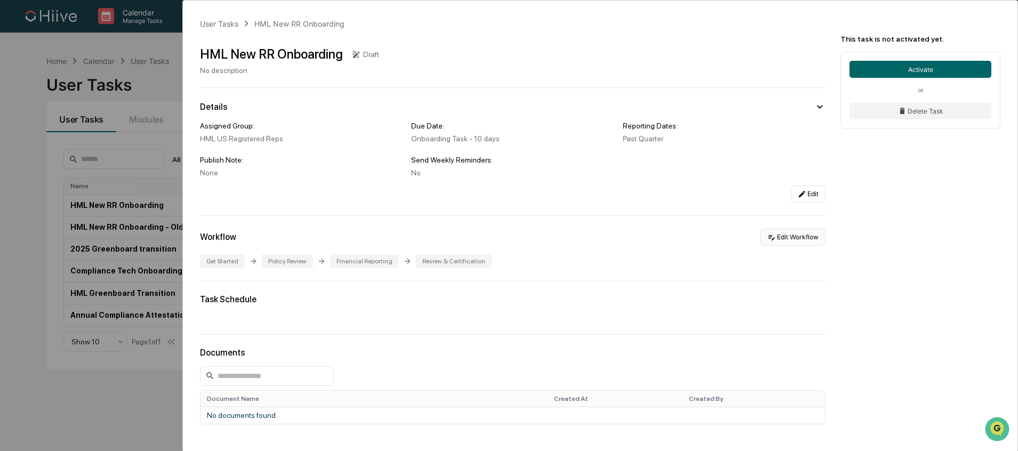
click at [795, 235] on button "Edit Workflow" at bounding box center [792, 237] width 65 height 17
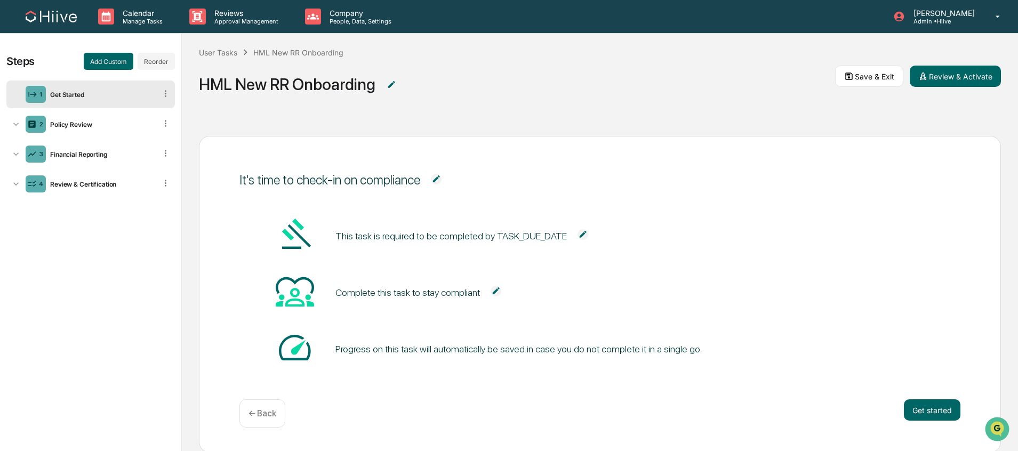
click at [91, 104] on div "1 Get Started" at bounding box center [90, 94] width 168 height 28
click at [83, 127] on div "Policy Review" at bounding box center [101, 124] width 110 height 8
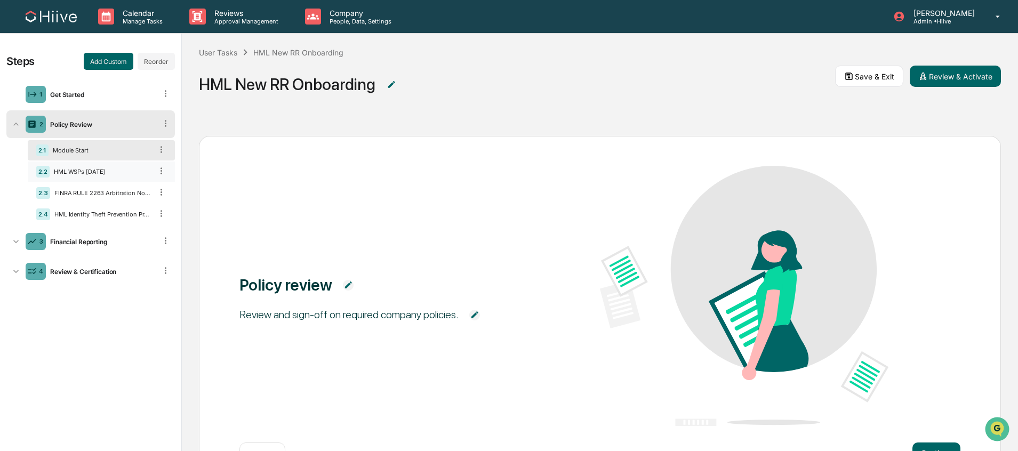
click at [100, 166] on div "2.2 HML WSPs 5.28.2025" at bounding box center [101, 172] width 147 height 20
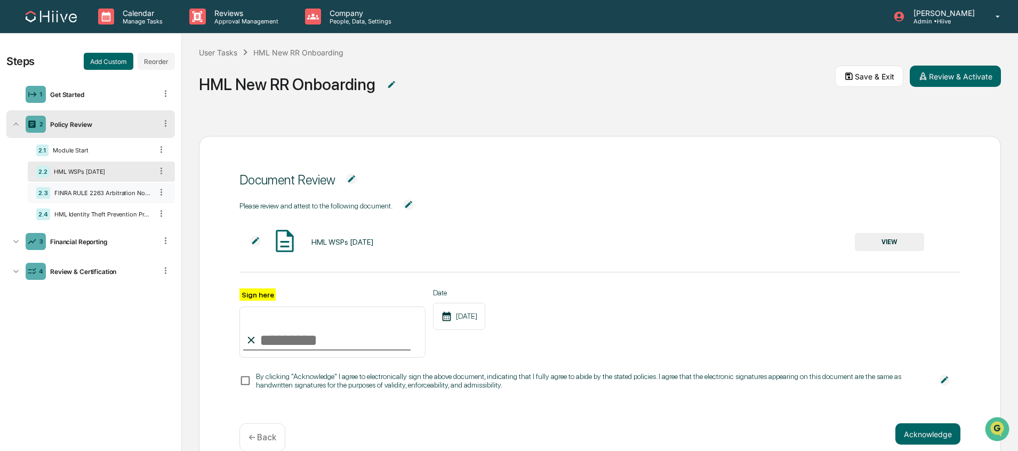
click at [112, 197] on div "2.3 FINRA RULE 2263 Arbitration Notice to U4" at bounding box center [101, 193] width 147 height 20
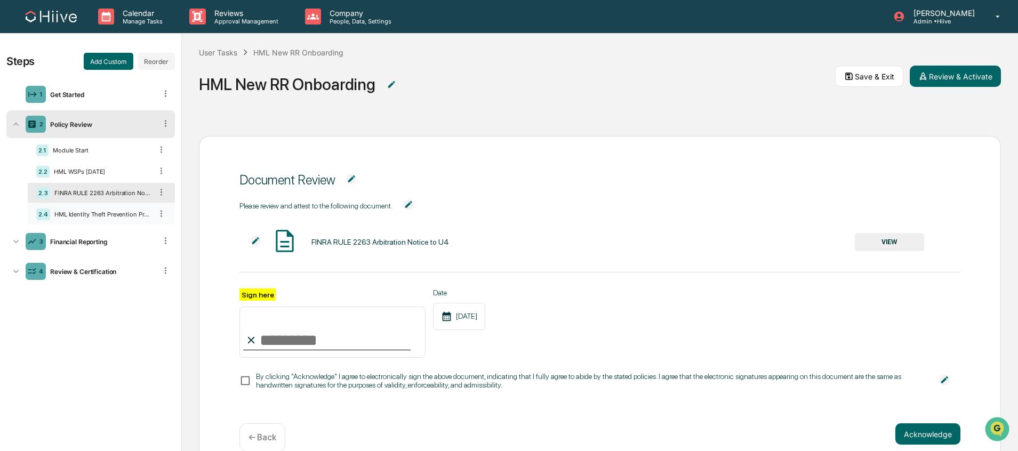
click at [114, 211] on div "HML Identity Theft Prevention Program 3.31.2025" at bounding box center [101, 214] width 102 height 7
click at [101, 235] on div "3 Financial Reporting" at bounding box center [90, 242] width 168 height 28
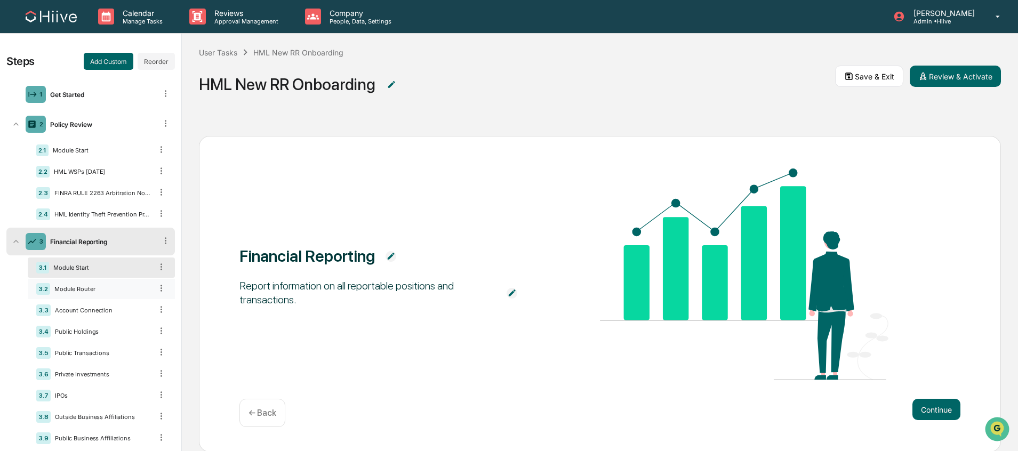
click at [98, 282] on div "3.2 Module Router" at bounding box center [101, 289] width 147 height 20
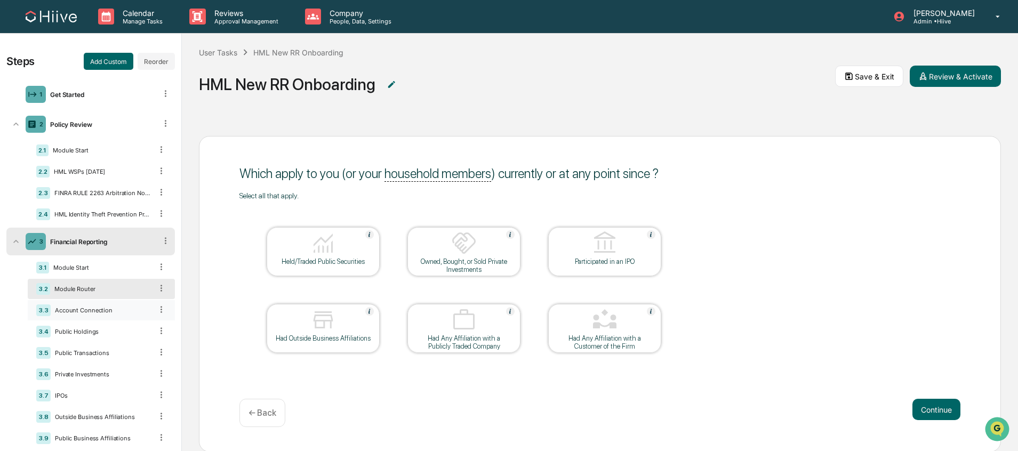
click at [104, 315] on div "3.3 Account Connection" at bounding box center [101, 310] width 147 height 20
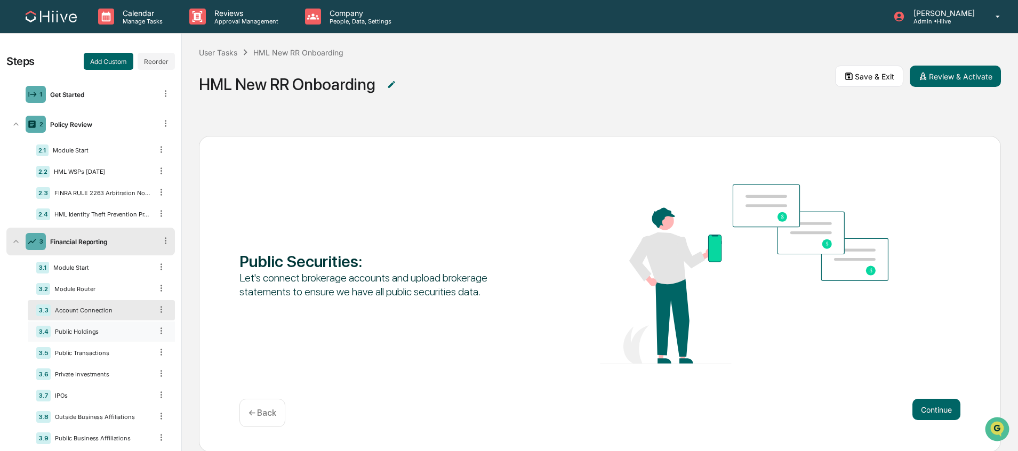
click at [101, 326] on div "3.4 Public Holdings" at bounding box center [101, 331] width 147 height 20
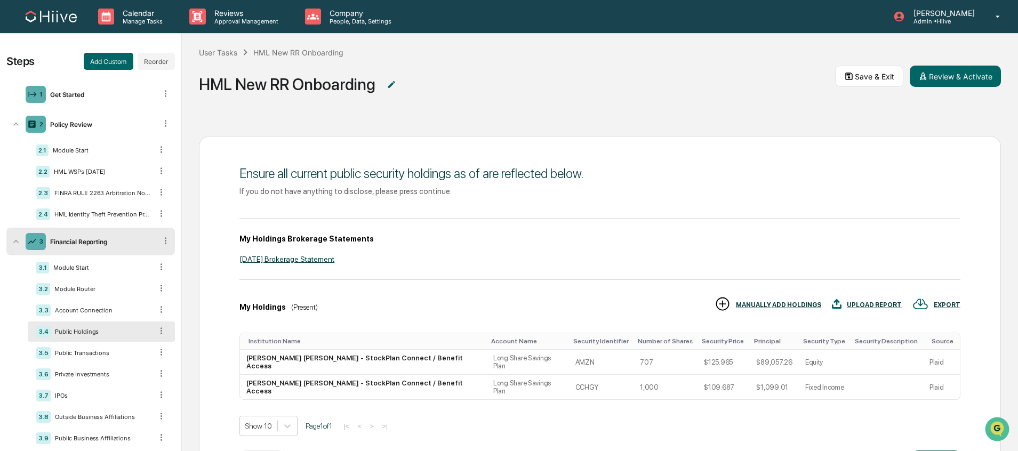
scroll to position [59, 0]
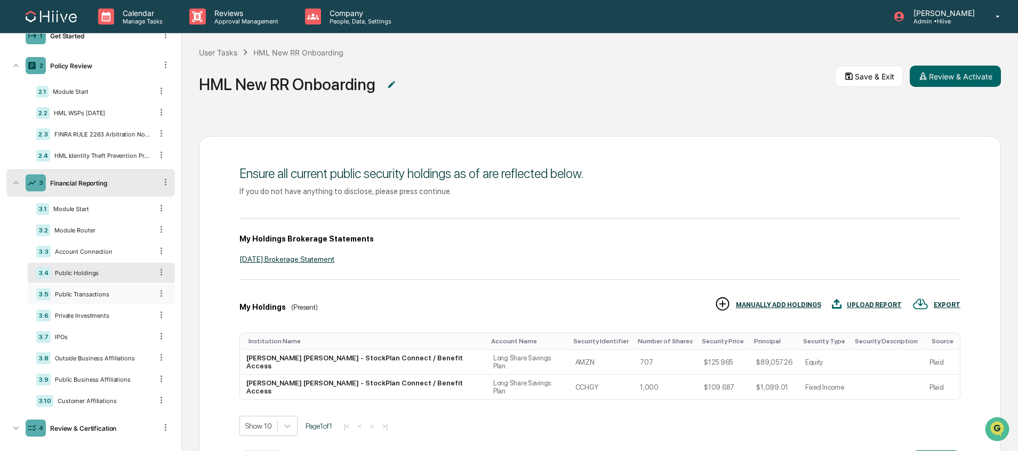
click at [86, 292] on div "Public Transactions" at bounding box center [101, 294] width 101 height 7
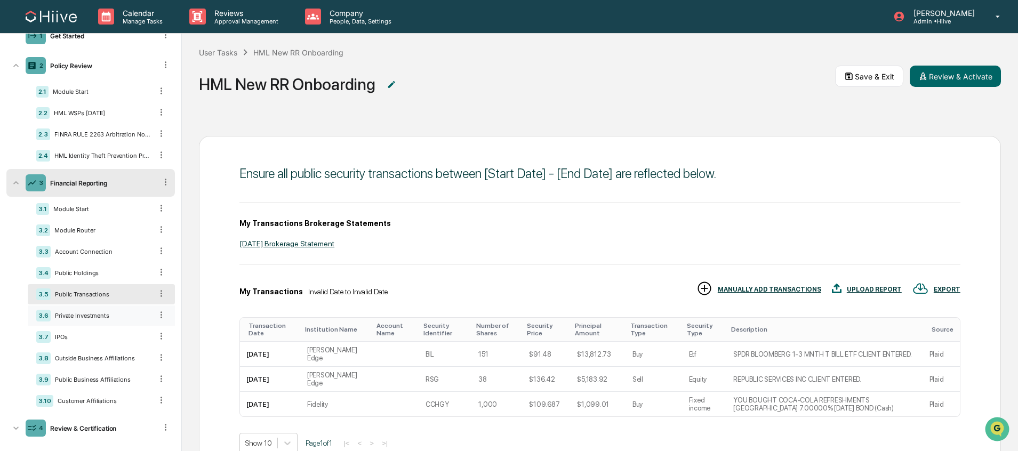
click at [83, 308] on div "3.6 Private Investments" at bounding box center [101, 315] width 147 height 20
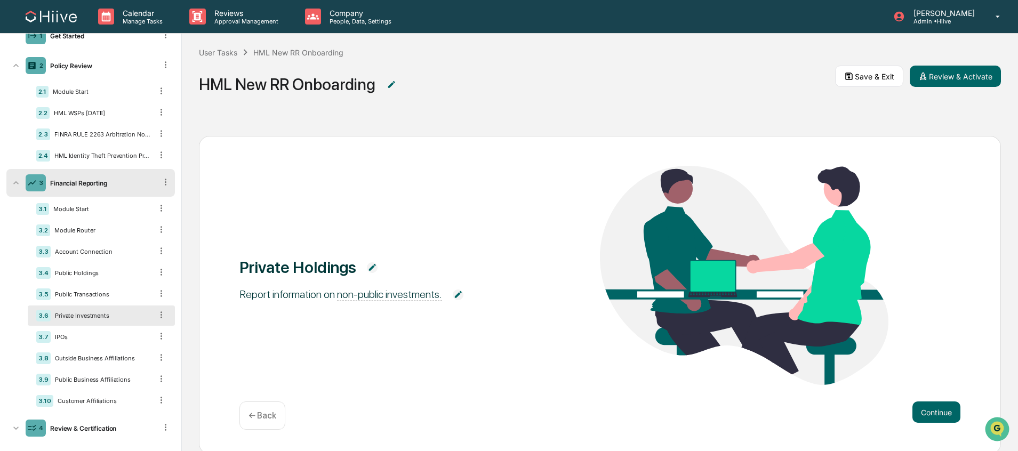
click at [85, 323] on div "3.6 Private Investments" at bounding box center [101, 315] width 147 height 20
click at [94, 354] on div "Outside Business Affiliations" at bounding box center [101, 357] width 101 height 7
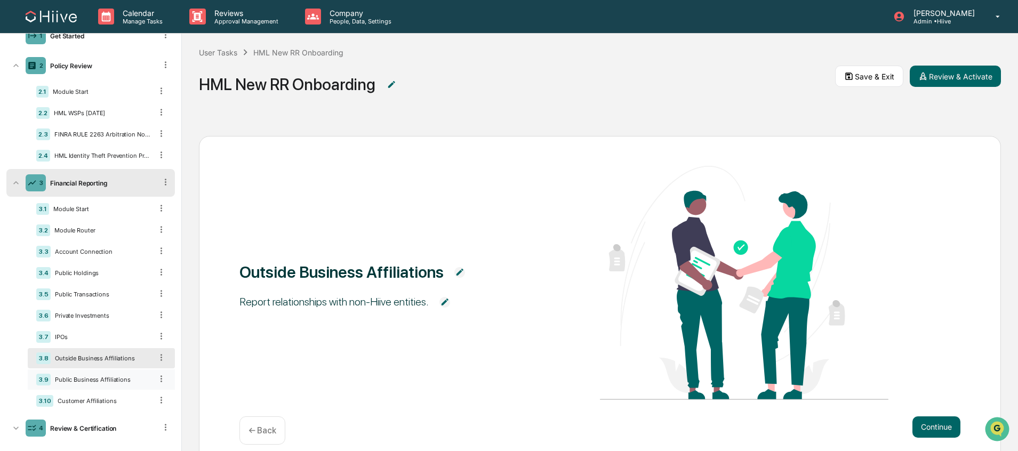
click at [88, 377] on div "Public Business Affiliations" at bounding box center [101, 379] width 101 height 7
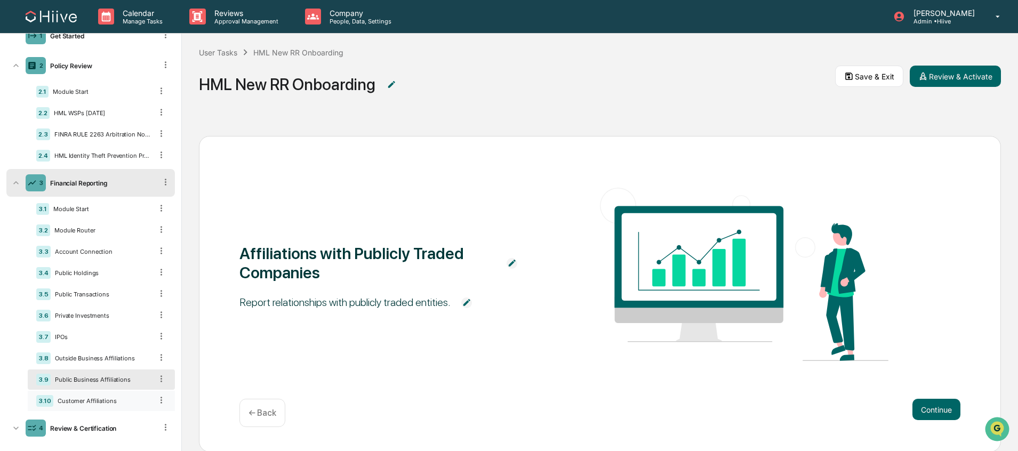
click at [85, 405] on div "3.10 Customer Affiliations" at bounding box center [101, 401] width 147 height 20
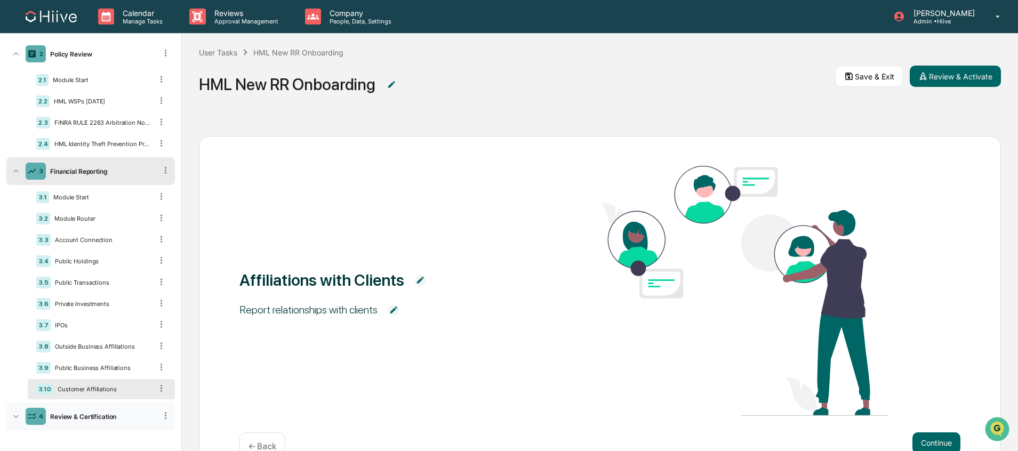
click at [76, 410] on div "4 Review & Certification" at bounding box center [90, 416] width 168 height 28
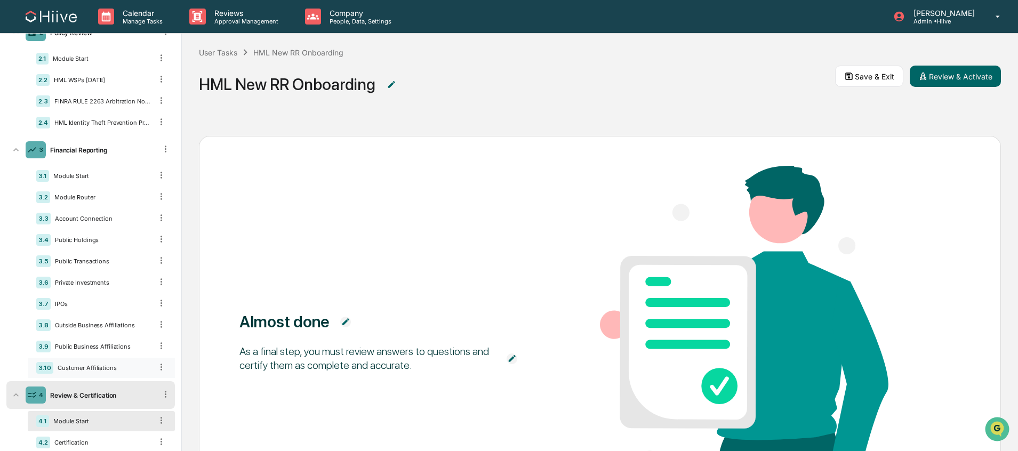
scroll to position [115, 0]
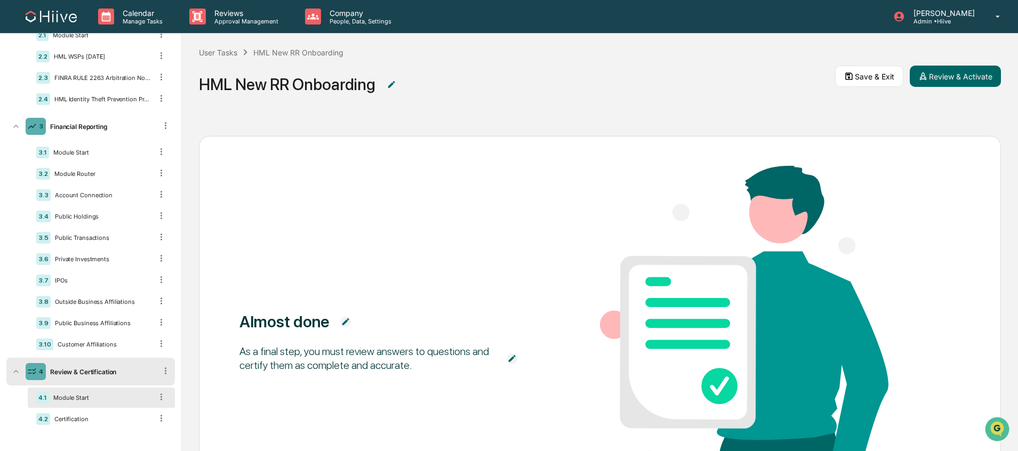
click at [87, 400] on div "Module Start" at bounding box center [100, 397] width 103 height 7
click at [77, 414] on div "4.2 Certification" at bounding box center [101, 419] width 147 height 20
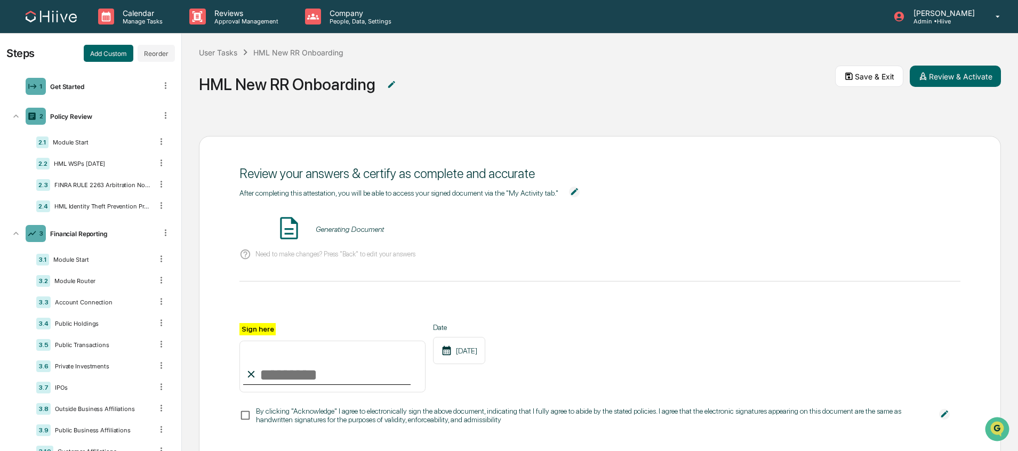
scroll to position [0, 0]
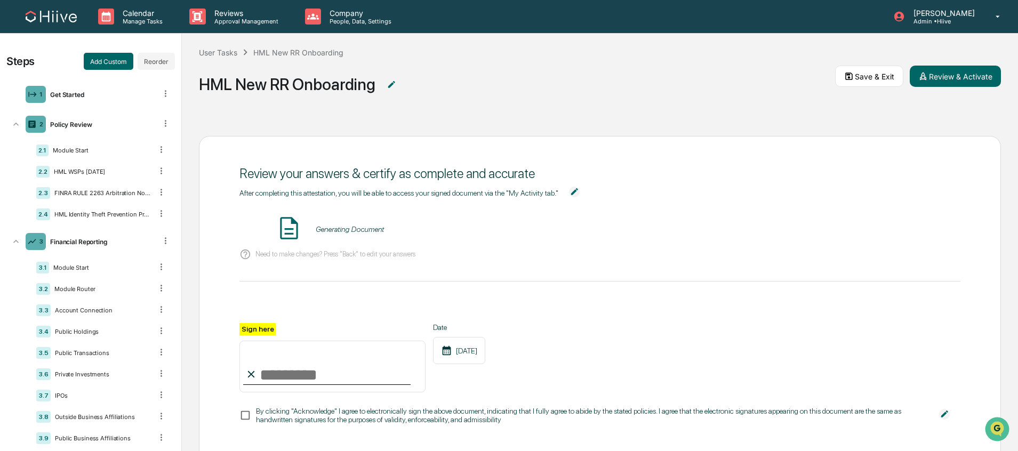
click at [467, 124] on div "Review your answers & certify as complete and accurate After completing this at…" at bounding box center [600, 285] width 836 height 333
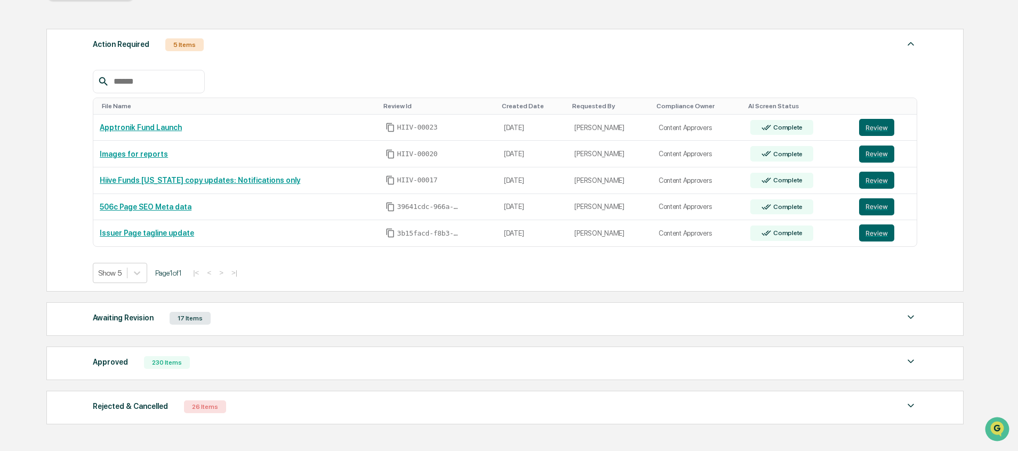
scroll to position [204, 0]
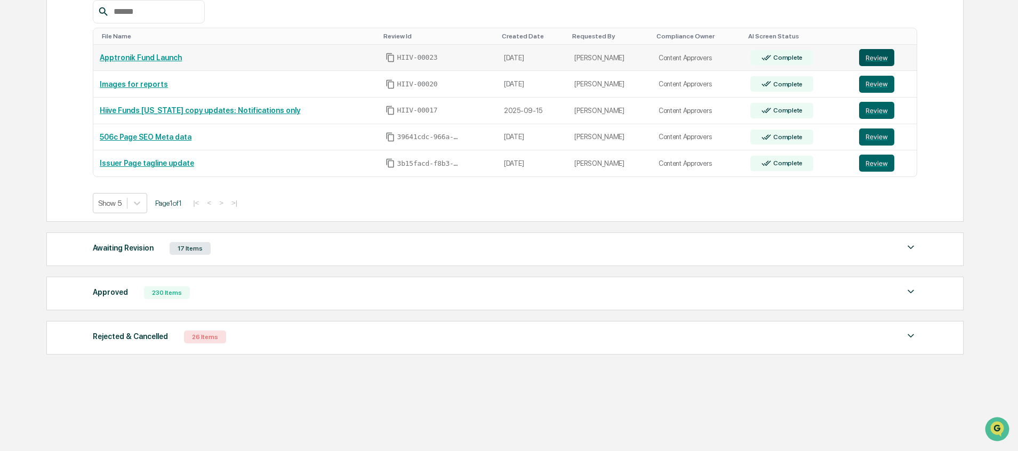
click at [869, 58] on button "Review" at bounding box center [876, 57] width 35 height 17
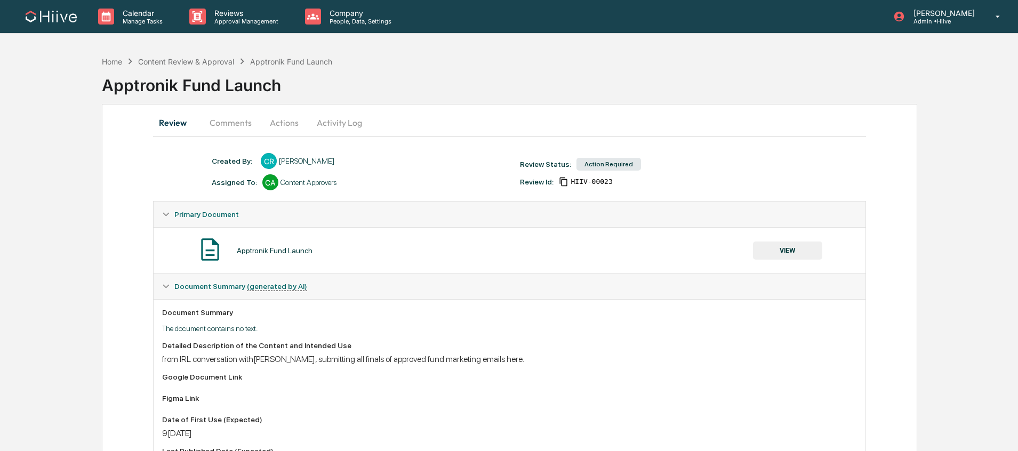
click at [786, 250] on button "VIEW" at bounding box center [787, 250] width 69 height 18
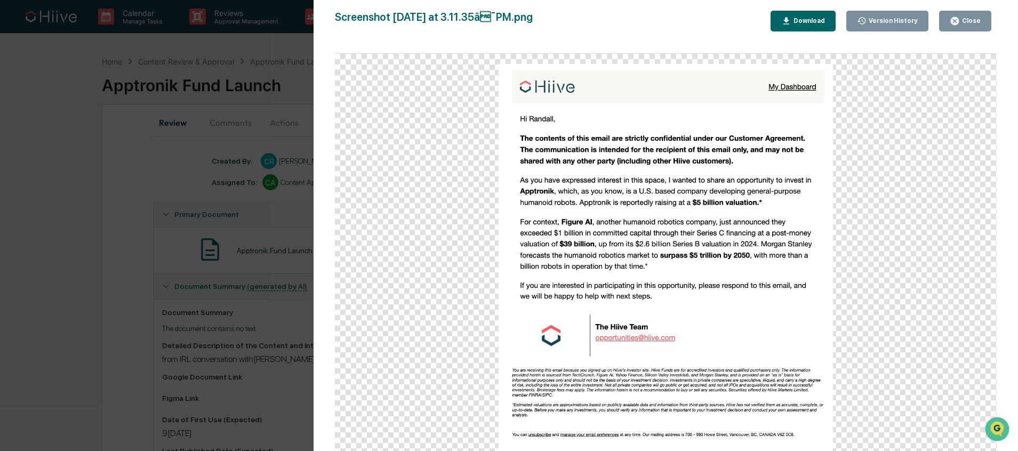
click at [149, 316] on div "Version History 09/17/2025, 10:12 PM Caroline Ramsay Screenshot 2025-09-17 at 3…" at bounding box center [509, 225] width 1018 height 451
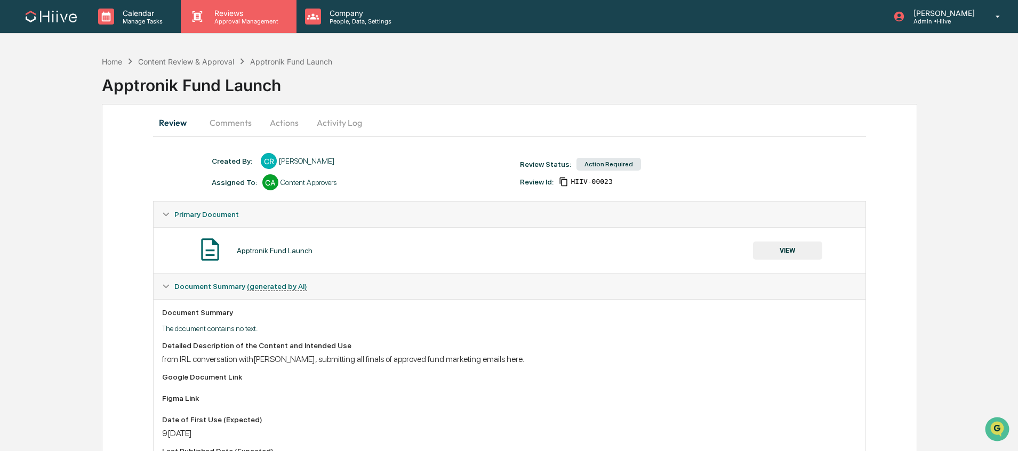
click at [237, 22] on p "Approval Management" at bounding box center [245, 21] width 78 height 7
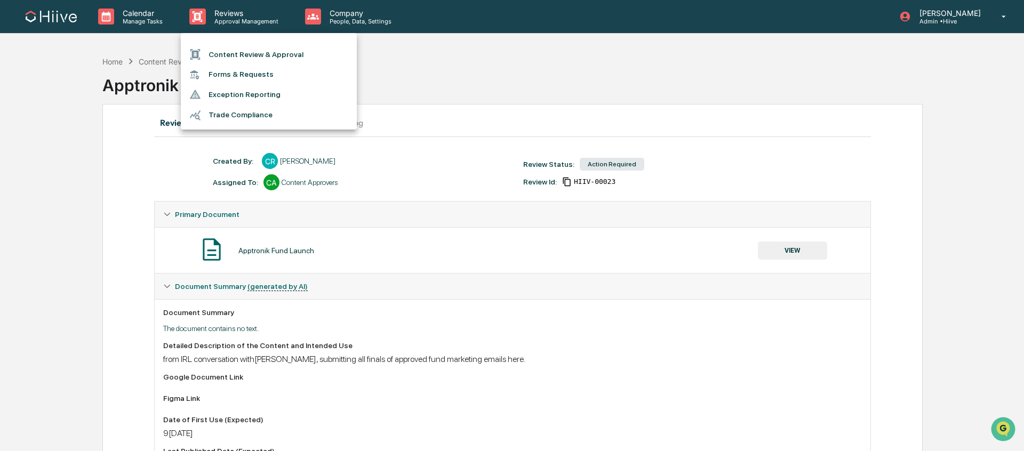
click at [238, 55] on li "Content Review & Approval" at bounding box center [269, 54] width 176 height 20
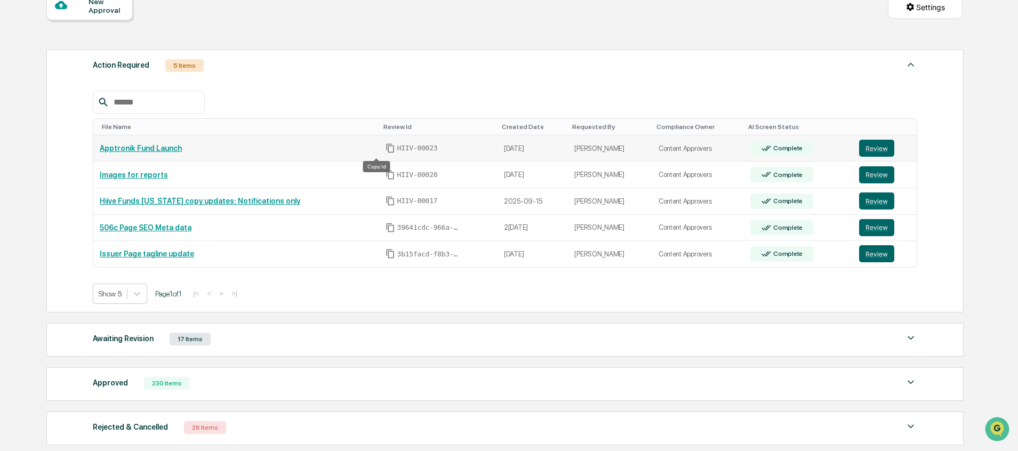
scroll to position [135, 0]
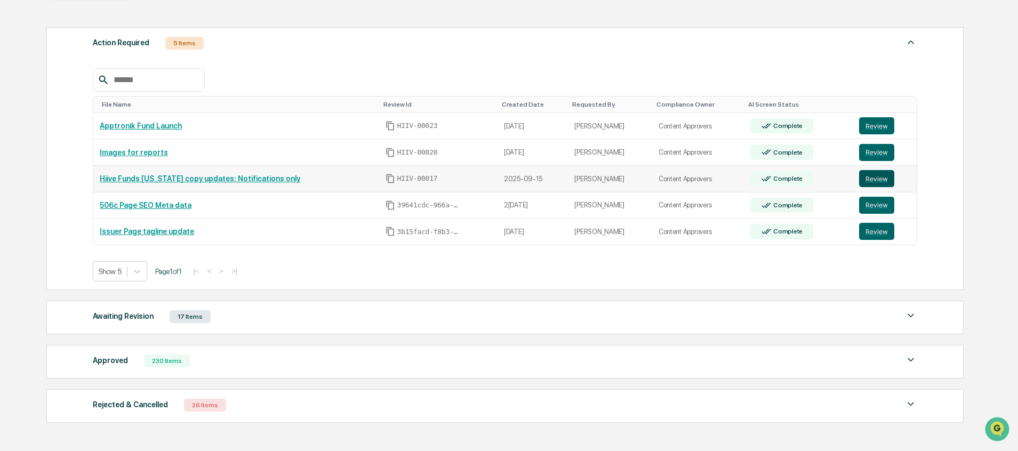
click at [876, 176] on button "Review" at bounding box center [876, 178] width 35 height 17
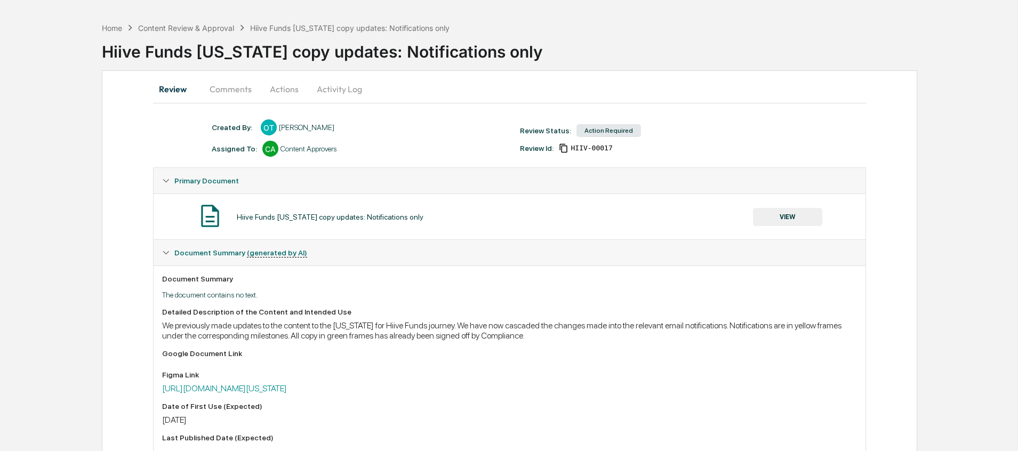
scroll to position [92, 0]
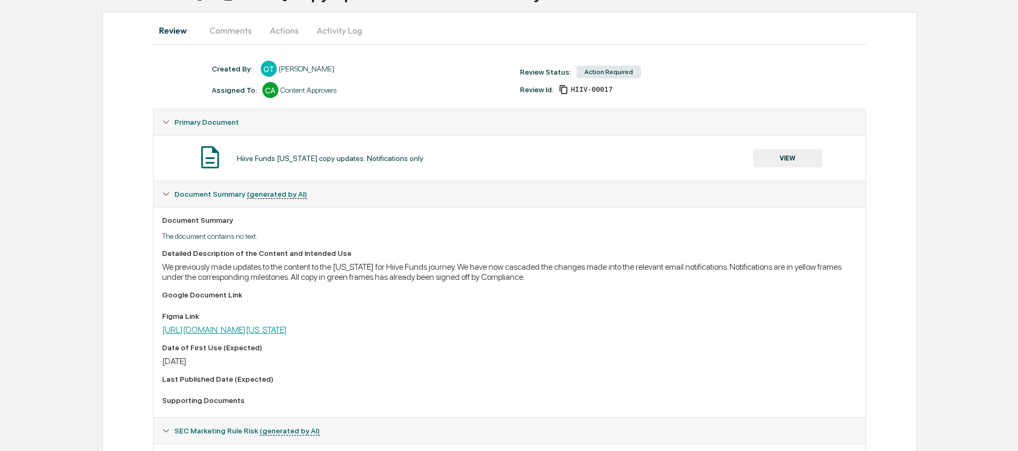
click at [273, 335] on link "[URL][DOMAIN_NAME][US_STATE]" at bounding box center [224, 330] width 125 height 10
click at [791, 154] on button "VIEW" at bounding box center [787, 158] width 69 height 18
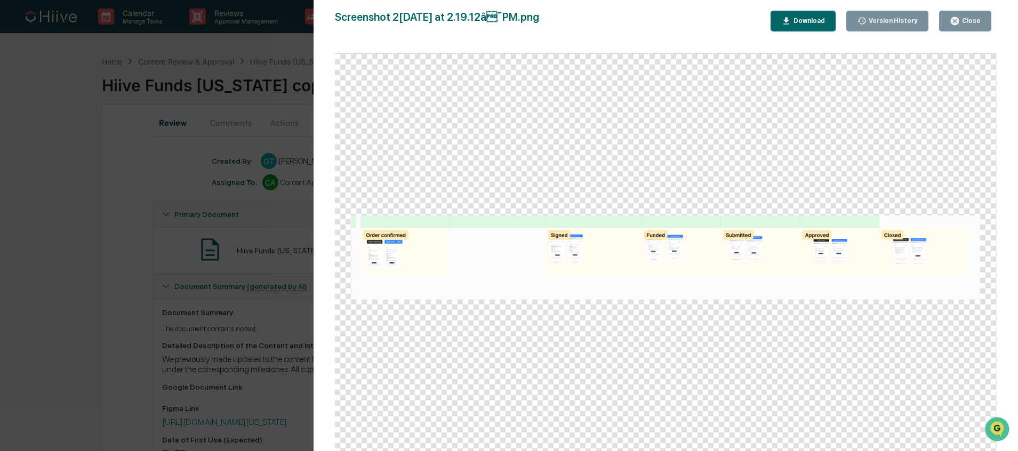
click at [808, 23] on div "Download" at bounding box center [808, 20] width 34 height 7
drag, startPoint x: 72, startPoint y: 200, endPoint x: 125, endPoint y: 199, distance: 52.8
click at [72, 200] on div "Version History [DATE] 09:22 PM [PERSON_NAME] Screenshot [DATE] at 2.19.12â¯PM…" at bounding box center [509, 225] width 1018 height 451
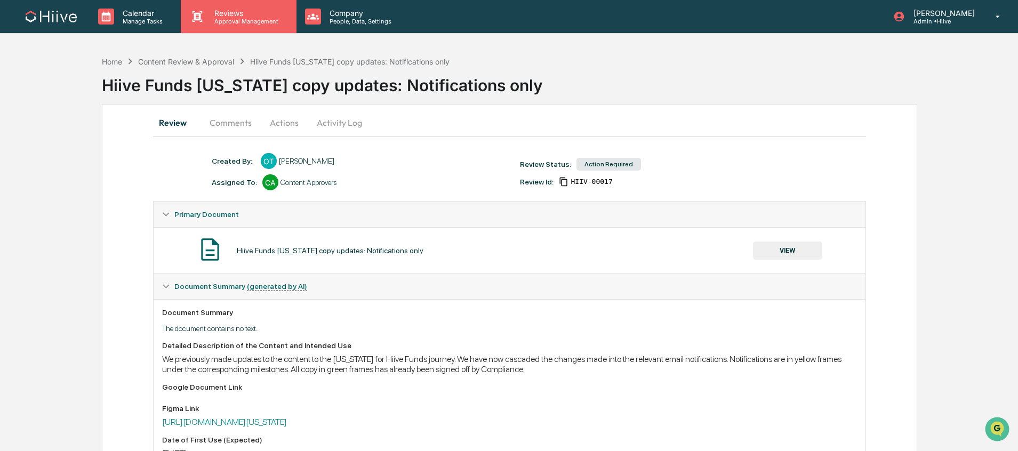
click at [233, 29] on div "Reviews Approval Management" at bounding box center [238, 16] width 115 height 33
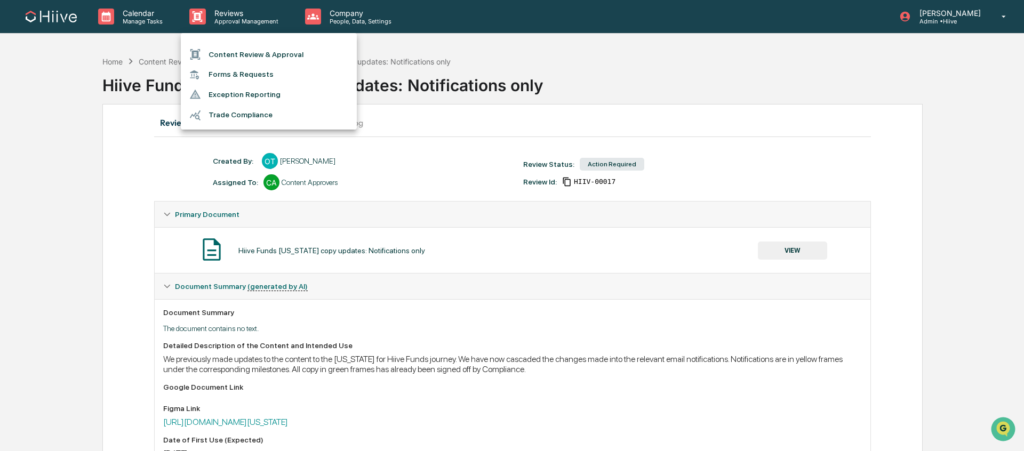
click at [236, 62] on li "Content Review & Approval" at bounding box center [269, 54] width 176 height 20
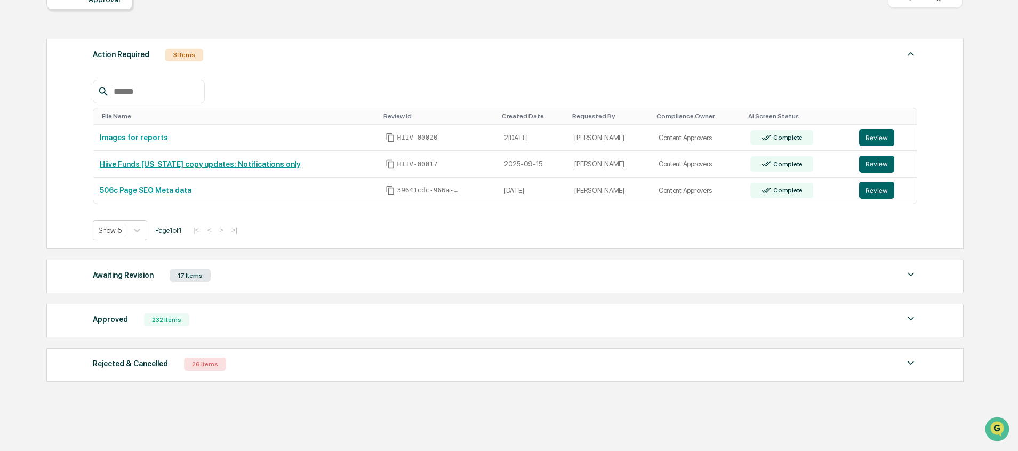
scroll to position [132, 0]
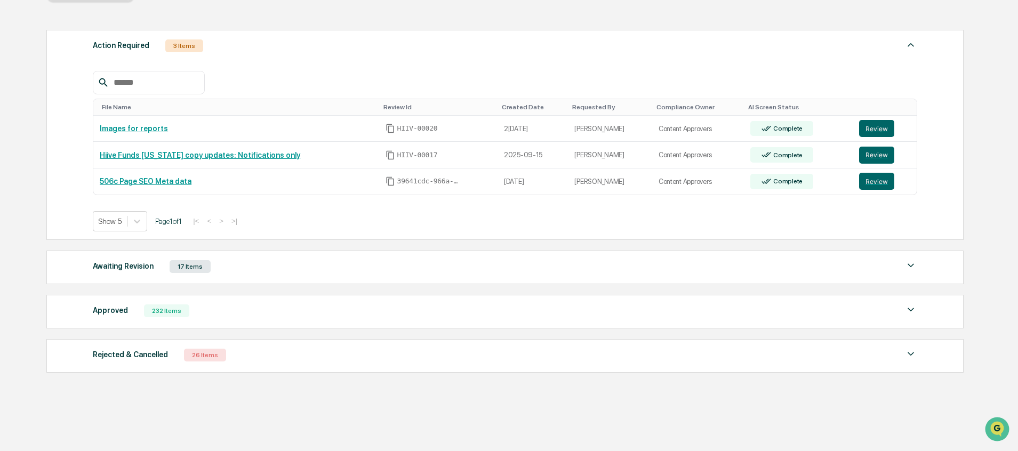
click at [248, 304] on div "Approved 232 Items" at bounding box center [505, 310] width 824 height 15
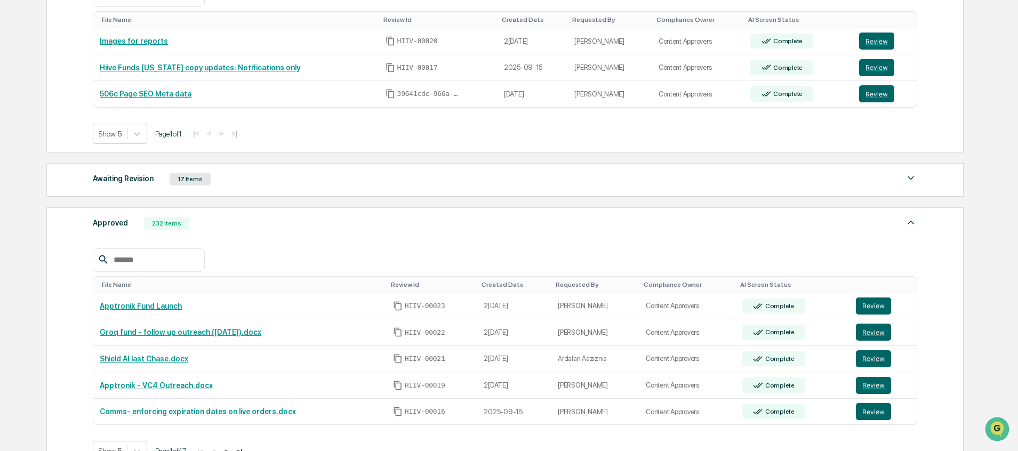
scroll to position [340, 0]
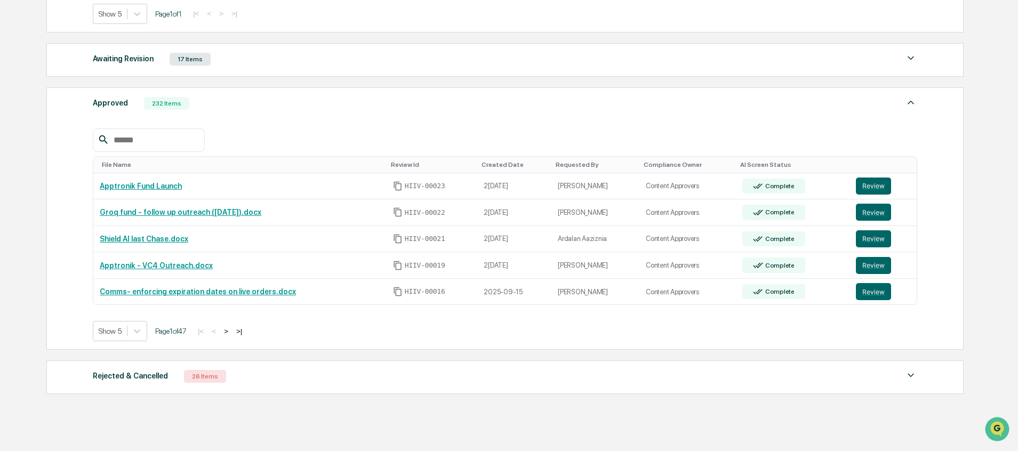
click at [231, 332] on button ">" at bounding box center [226, 331] width 11 height 9
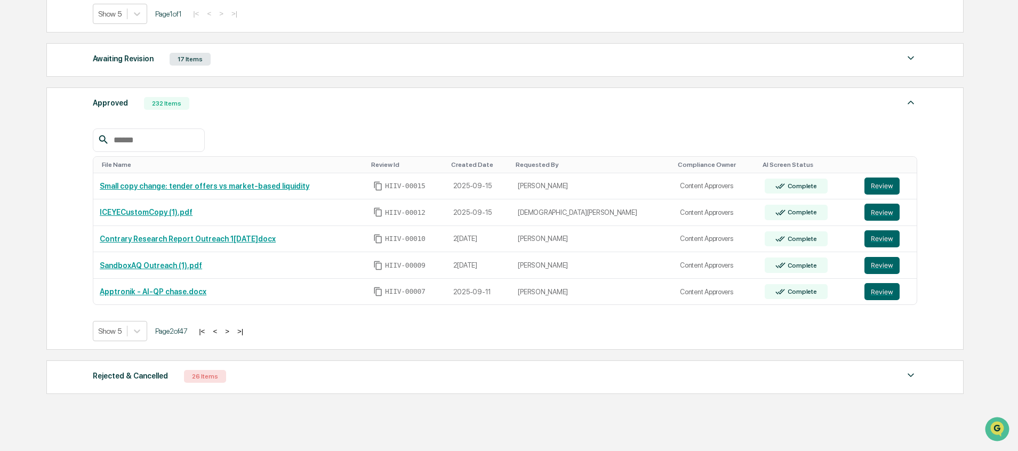
click at [232, 332] on button ">" at bounding box center [227, 331] width 11 height 9
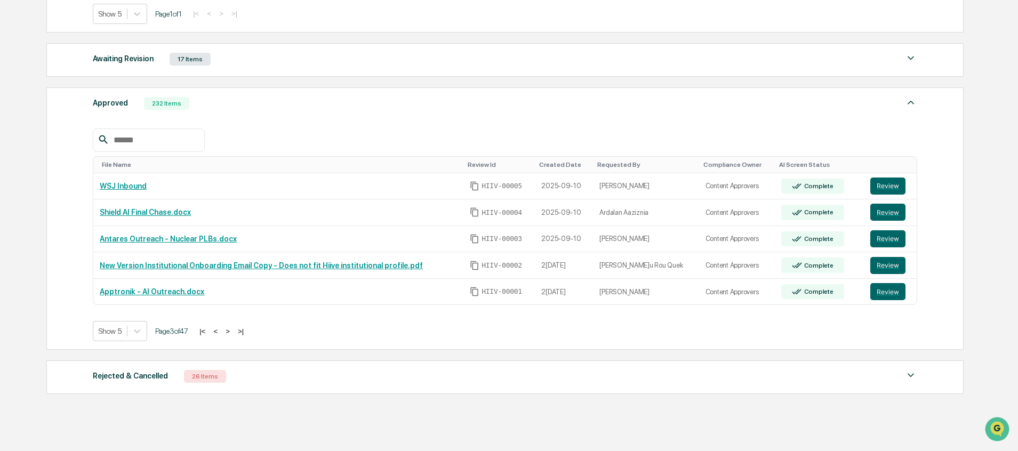
click at [233, 332] on button ">" at bounding box center [227, 331] width 11 height 9
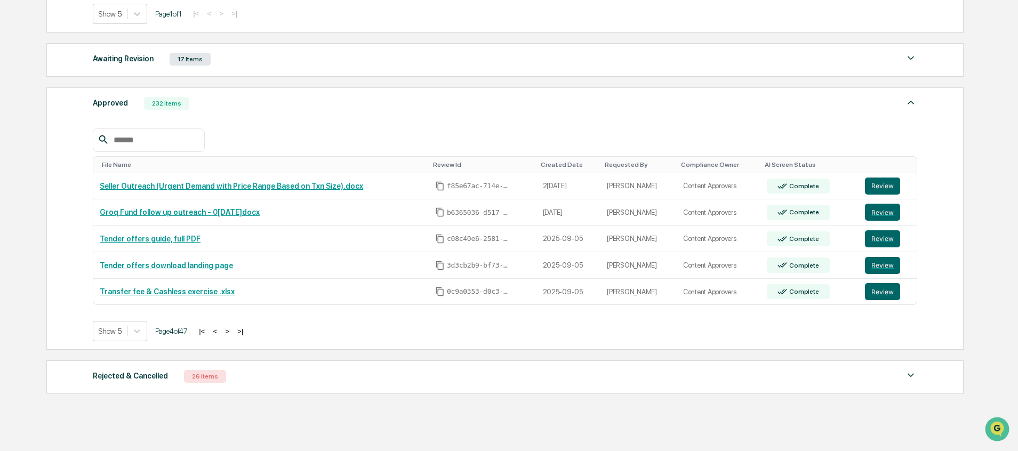
click at [170, 144] on input "text" at bounding box center [154, 140] width 91 height 14
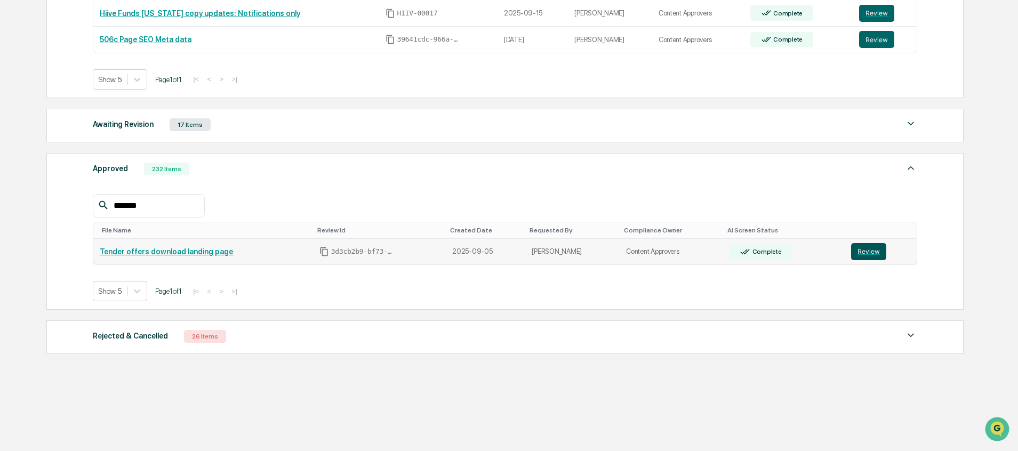
type input "*******"
click at [859, 249] on button "Review" at bounding box center [868, 251] width 35 height 17
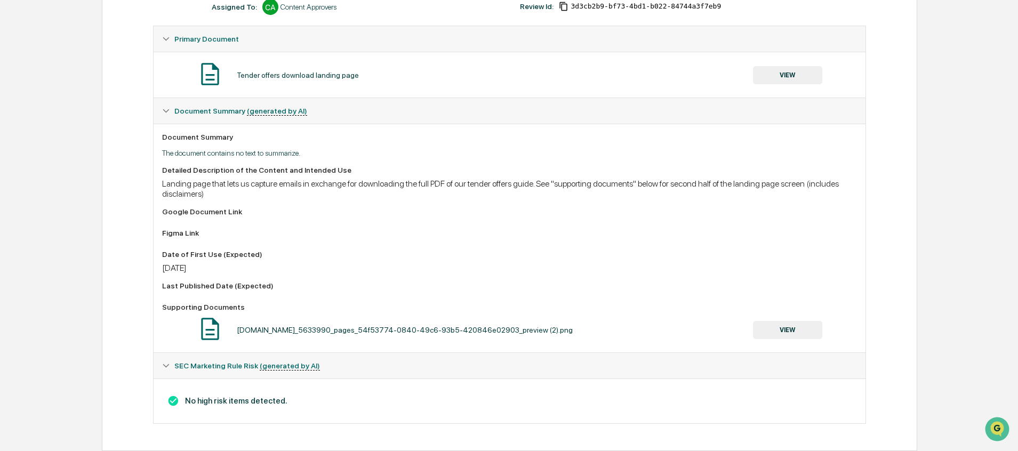
scroll to position [154, 0]
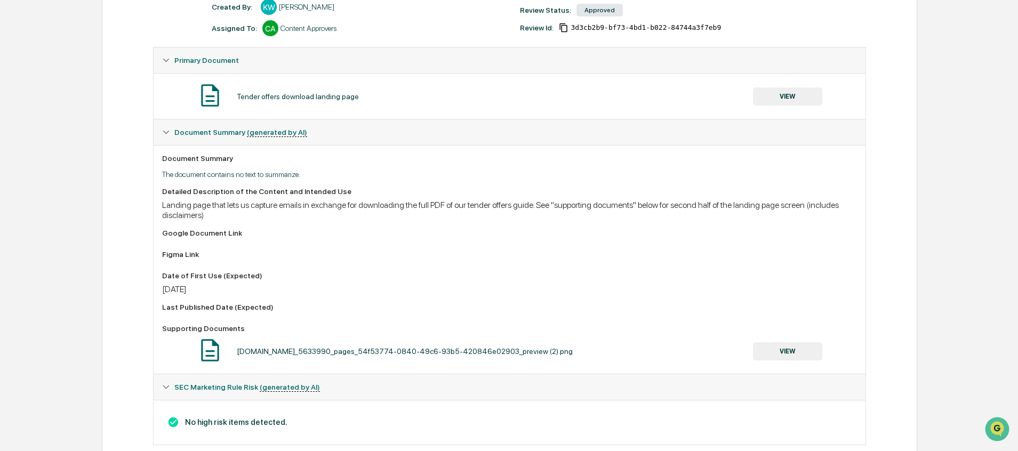
click at [781, 100] on button "VIEW" at bounding box center [787, 96] width 69 height 18
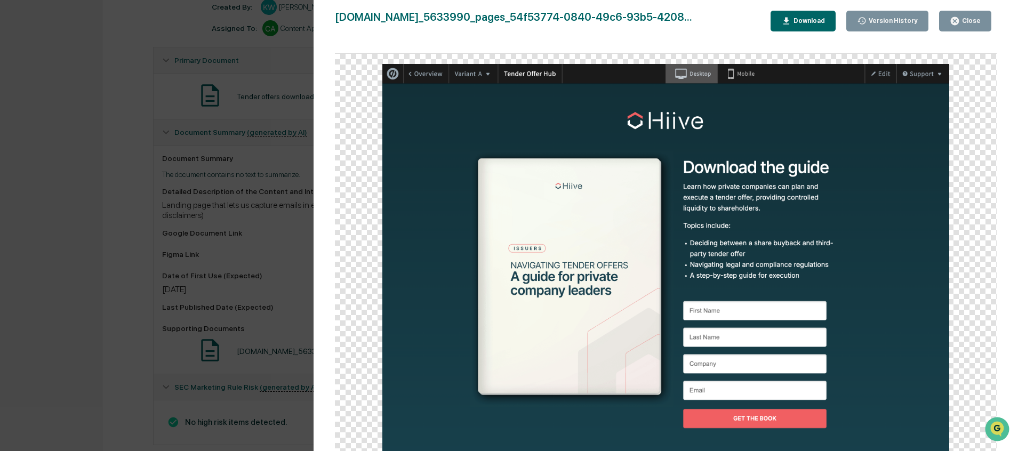
scroll to position [178, 0]
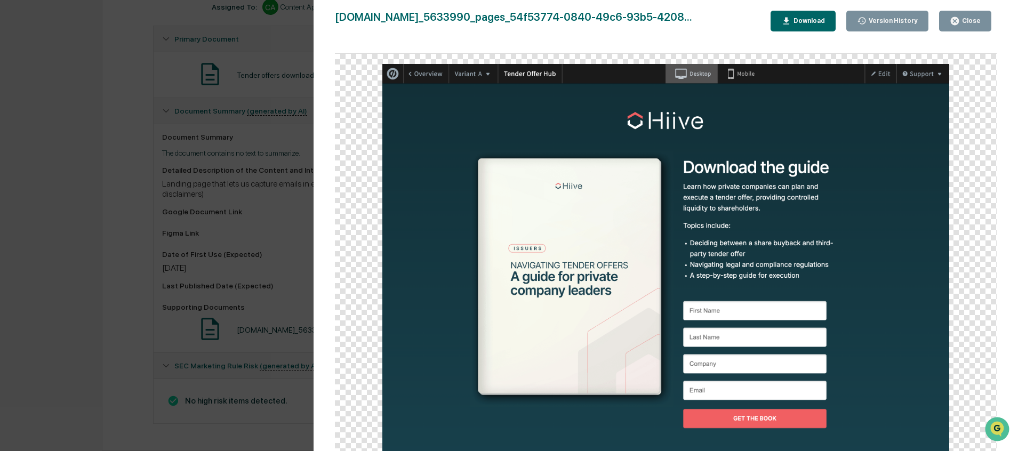
click at [965, 25] on div "Close" at bounding box center [964, 21] width 31 height 10
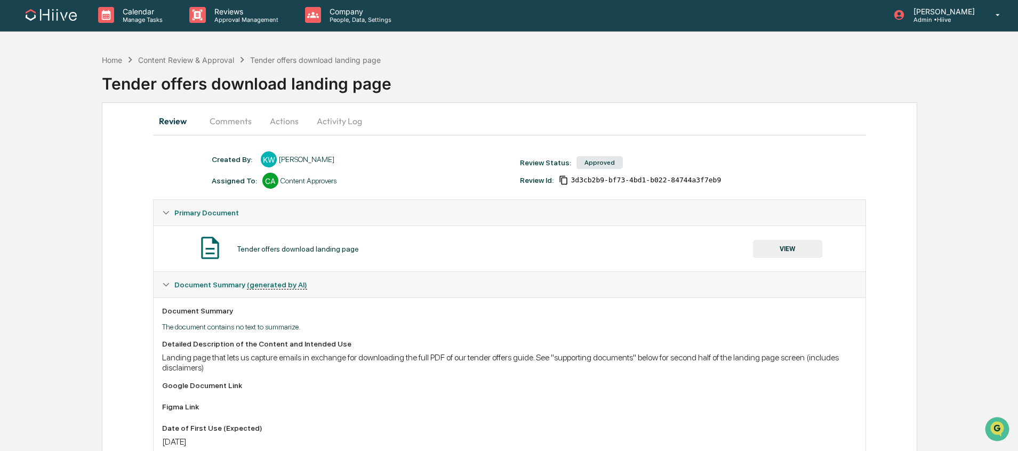
scroll to position [0, 0]
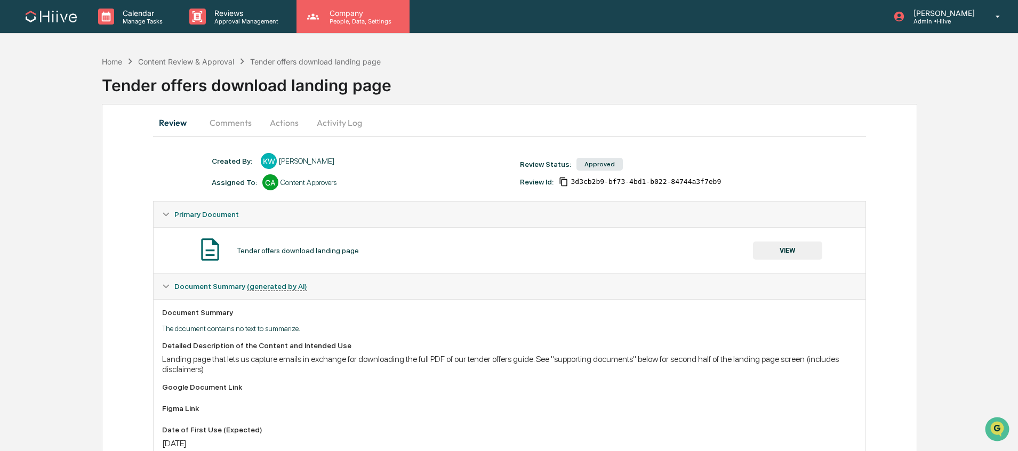
click at [340, 20] on p "People, Data, Settings" at bounding box center [359, 21] width 76 height 7
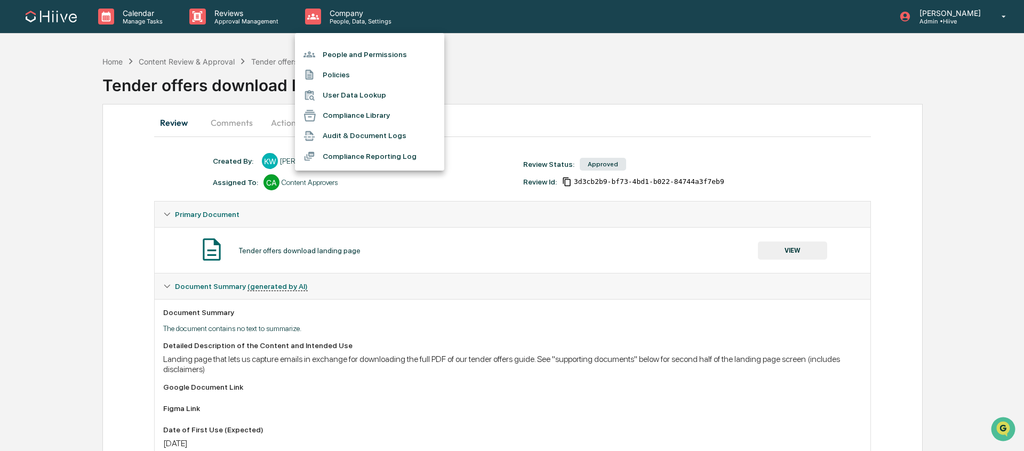
click at [212, 20] on div at bounding box center [512, 225] width 1024 height 451
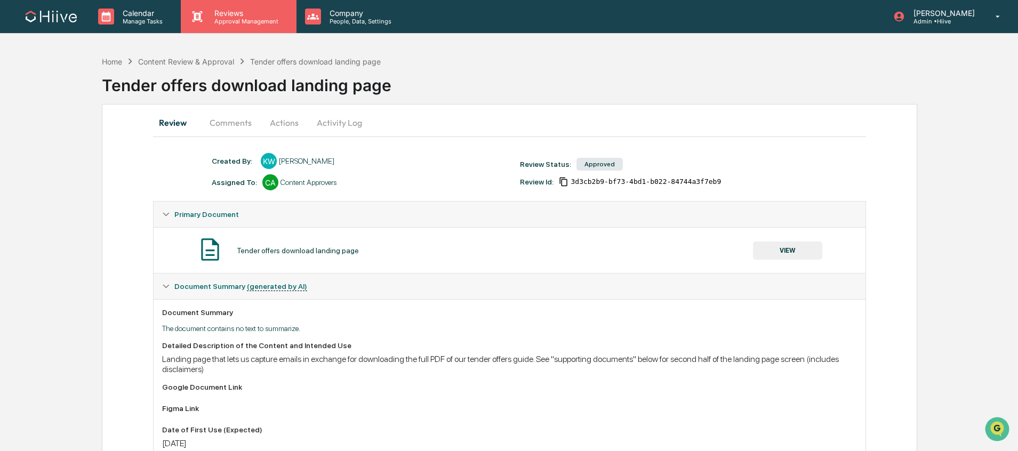
click at [236, 22] on p "Approval Management" at bounding box center [245, 21] width 78 height 7
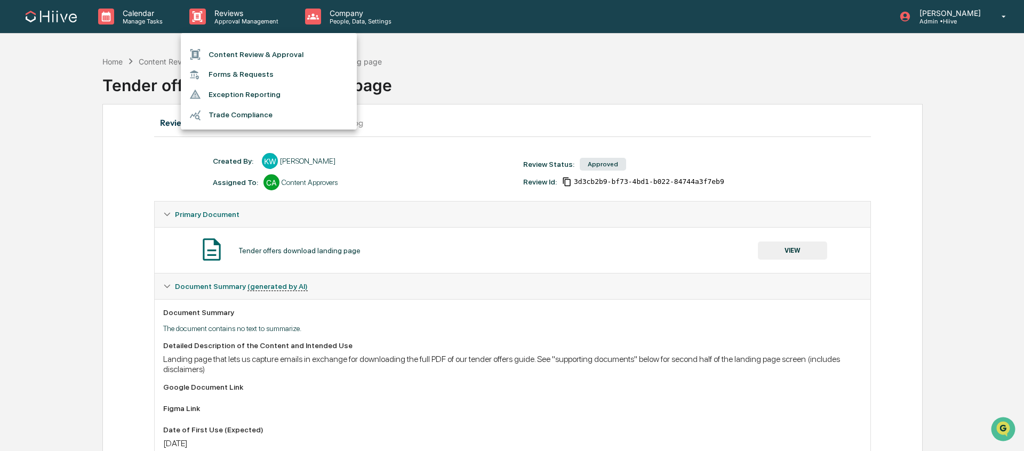
click at [359, 23] on div at bounding box center [512, 225] width 1024 height 451
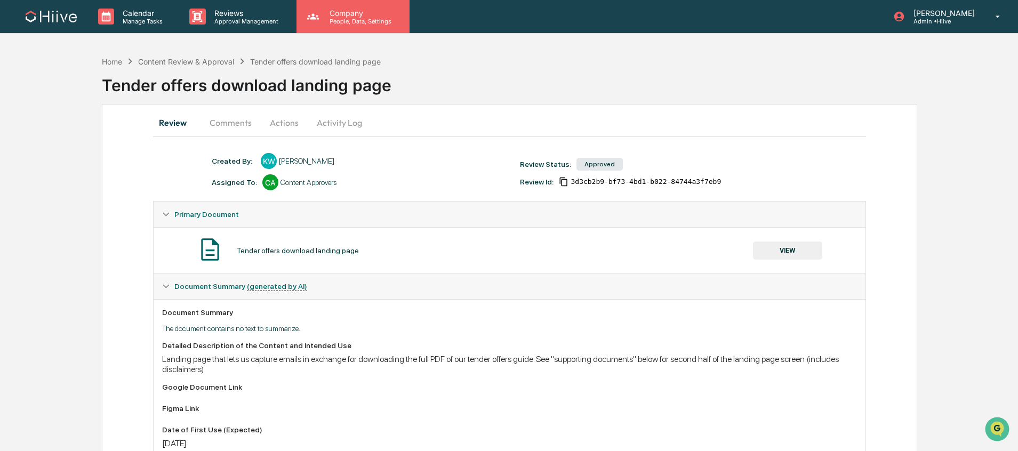
click at [354, 21] on p "People, Data, Settings" at bounding box center [359, 21] width 76 height 7
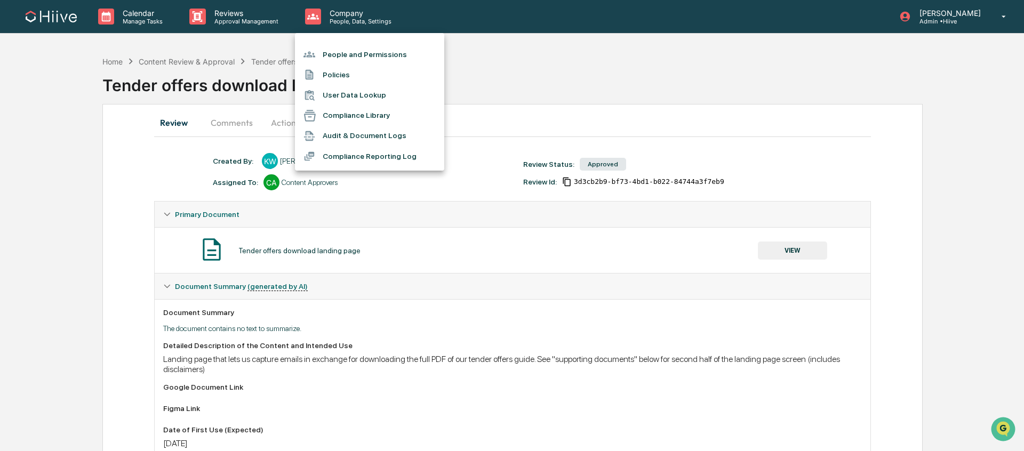
click at [370, 96] on li "User Data Lookup" at bounding box center [369, 95] width 149 height 20
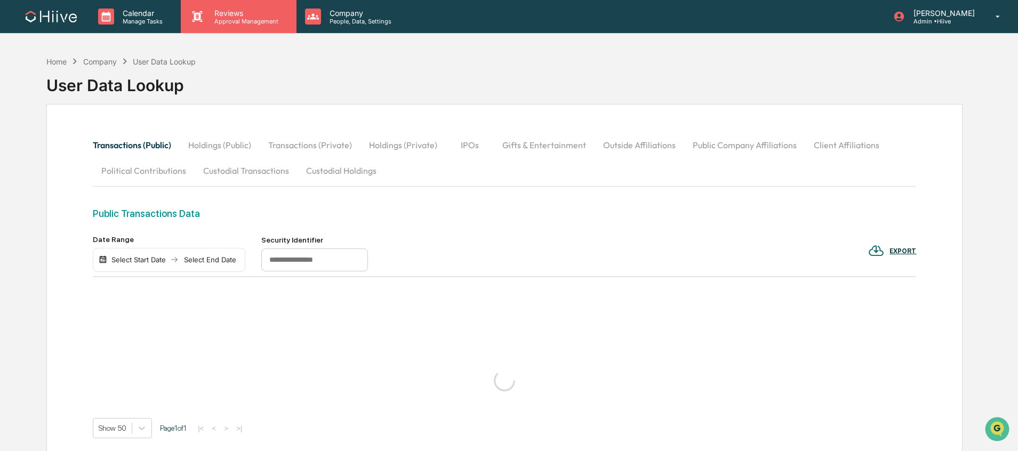
click at [240, 3] on div "Reviews Approval Management" at bounding box center [238, 16] width 115 height 33
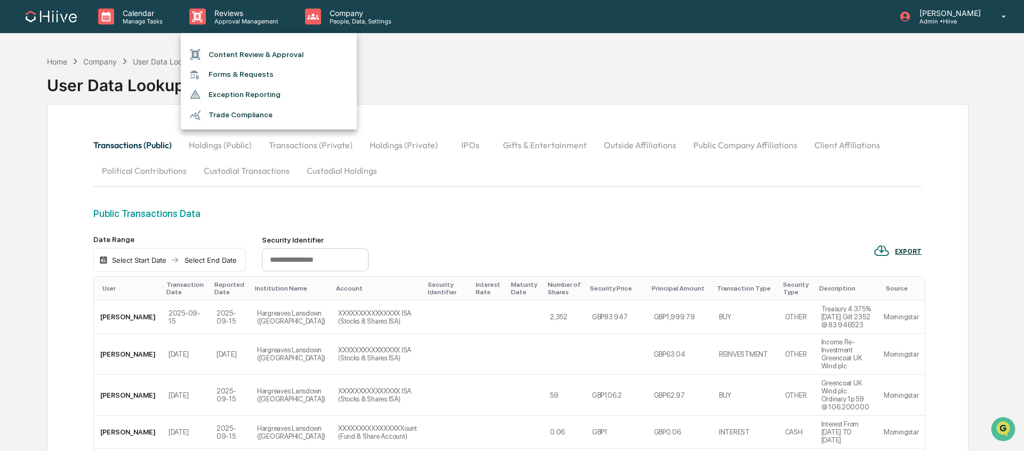
click at [320, 18] on div at bounding box center [512, 225] width 1024 height 451
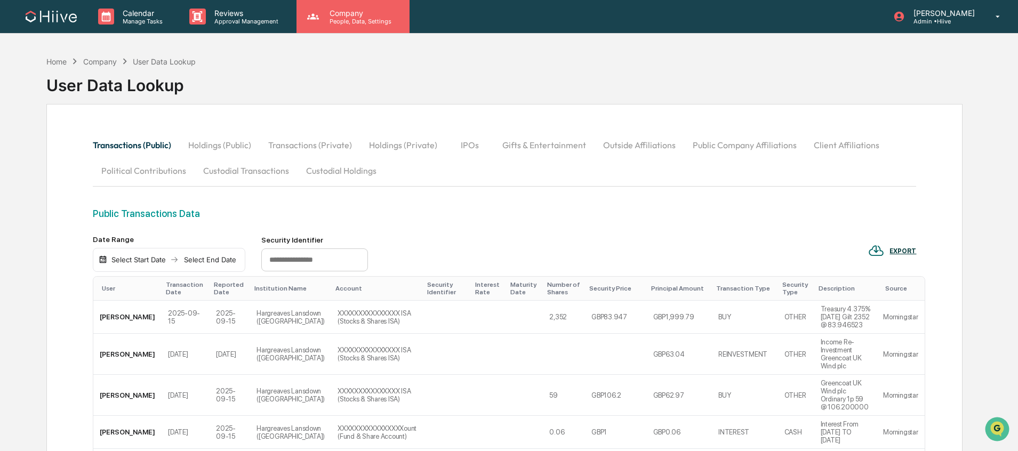
click at [366, 18] on p "People, Data, Settings" at bounding box center [359, 21] width 76 height 7
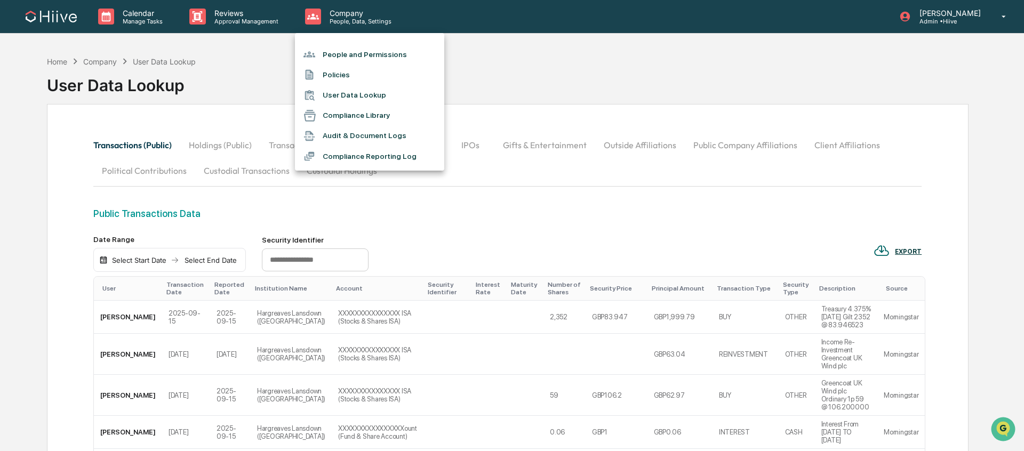
click at [385, 52] on li "People and Permissions" at bounding box center [369, 54] width 149 height 20
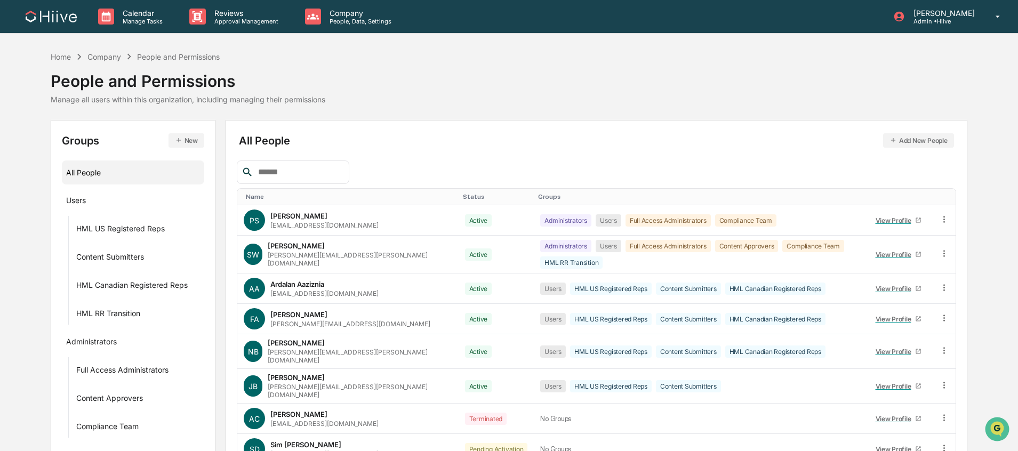
click at [310, 164] on div at bounding box center [293, 171] width 112 height 23
click at [316, 164] on div at bounding box center [293, 171] width 112 height 23
click at [315, 174] on input "text" at bounding box center [299, 172] width 91 height 14
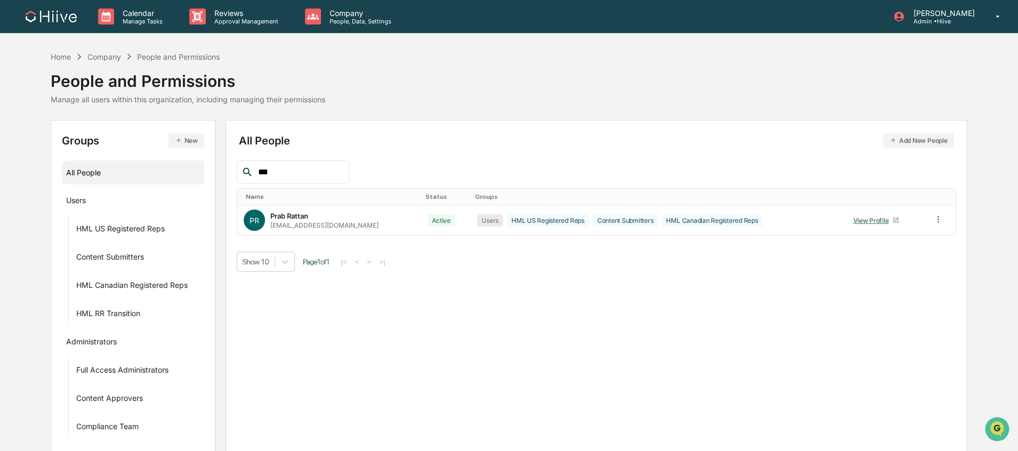
type input "***"
click at [923, 146] on button "Add New People" at bounding box center [918, 140] width 71 height 14
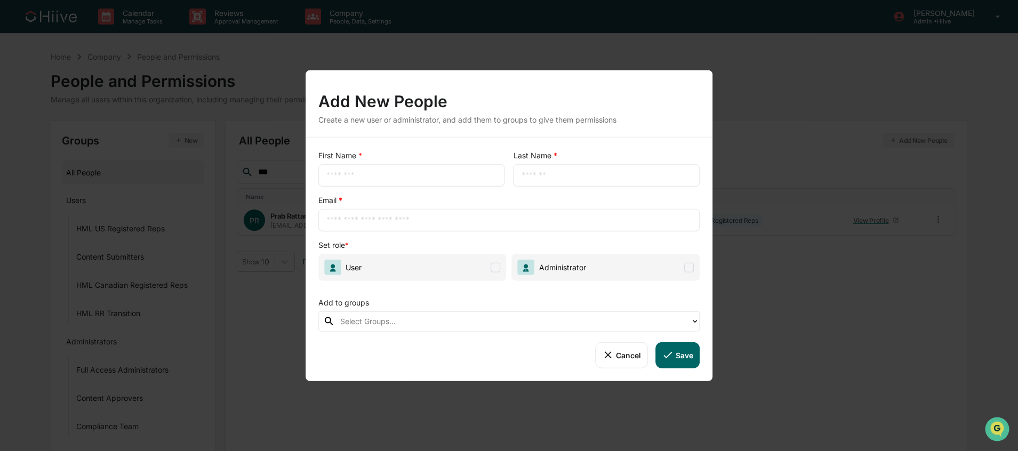
click at [359, 157] on span "*" at bounding box center [360, 155] width 4 height 9
click at [353, 190] on div "First Name * ​ Last Name * ​ Email * ​ Set role * User Administrator Add to gro…" at bounding box center [508, 260] width 407 height 244
click at [370, 170] on input "text" at bounding box center [411, 175] width 171 height 11
type input "********"
type input "******"
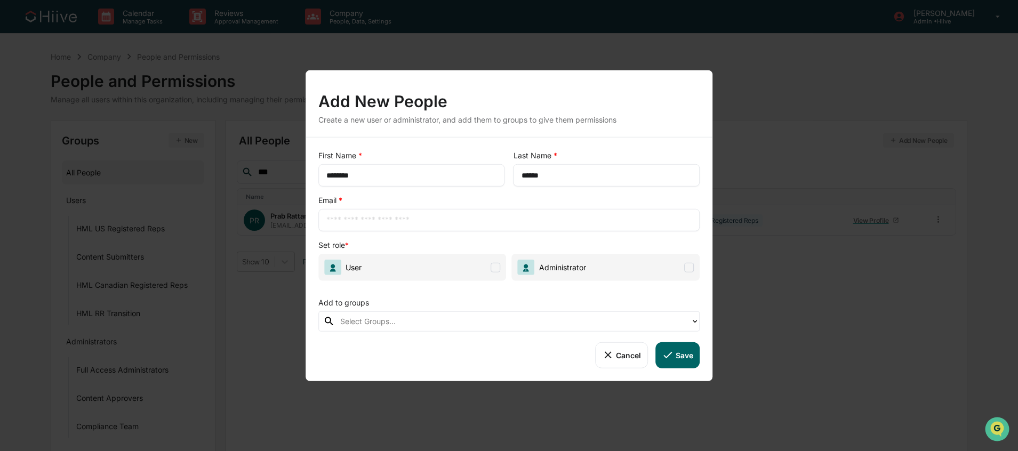
drag, startPoint x: 370, startPoint y: 171, endPoint x: 289, endPoint y: 176, distance: 81.7
click at [289, 176] on div "Add New People Create a new user or administrator, and add them to groups to gi…" at bounding box center [509, 225] width 1018 height 451
click at [391, 223] on input "text" at bounding box center [509, 220] width 366 height 11
paste input "********"
drag, startPoint x: 550, startPoint y: 175, endPoint x: 511, endPoint y: 180, distance: 39.7
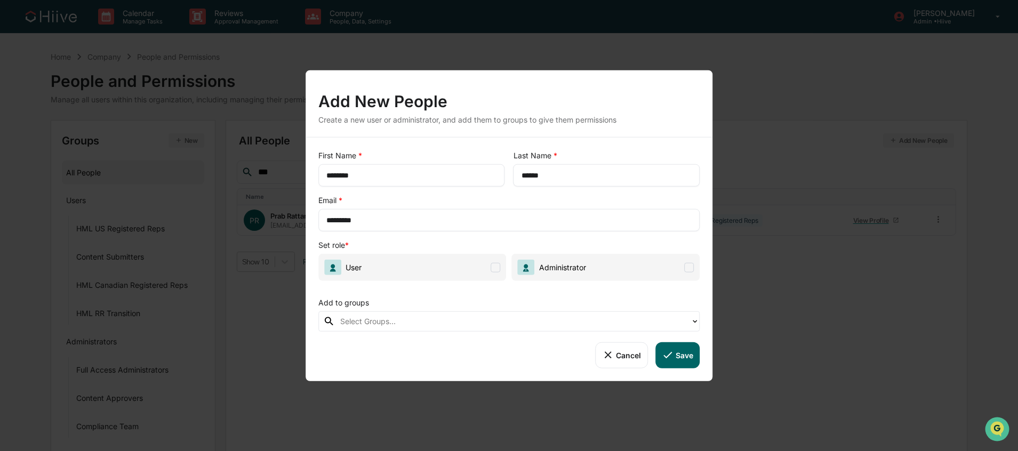
click at [511, 180] on div "First Name * ******** ​ Last Name * ****** ​" at bounding box center [509, 168] width 382 height 36
click at [414, 216] on input "*********" at bounding box center [509, 220] width 366 height 11
paste input "******"
click at [363, 218] on input "**********" at bounding box center [509, 220] width 366 height 11
click at [328, 218] on input "**********" at bounding box center [509, 220] width 366 height 11
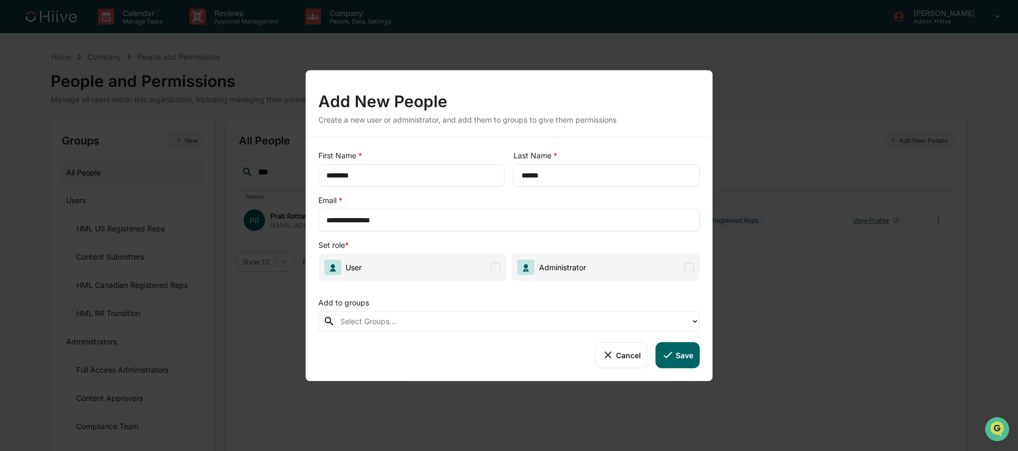
click at [421, 219] on input "**********" at bounding box center [509, 220] width 366 height 11
type input "**********"
click at [412, 270] on span "User" at bounding box center [412, 267] width 188 height 27
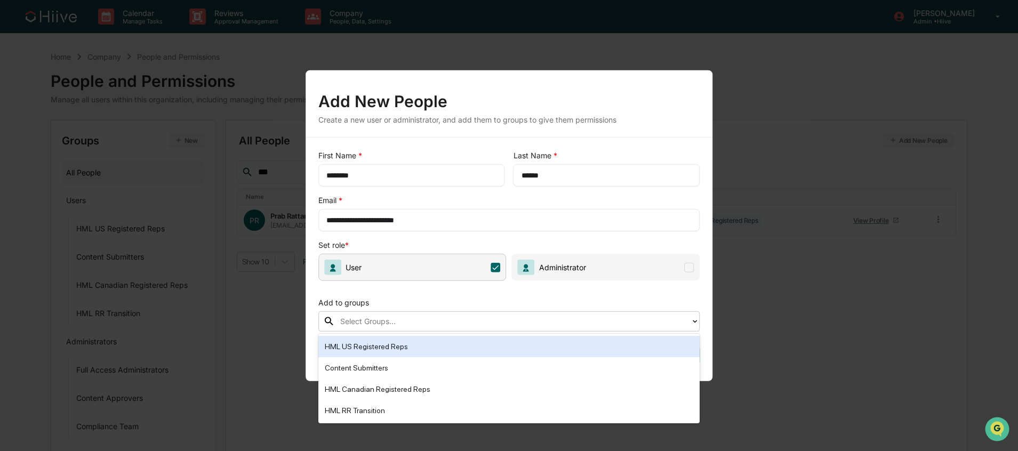
click at [417, 320] on div at bounding box center [512, 321] width 345 height 12
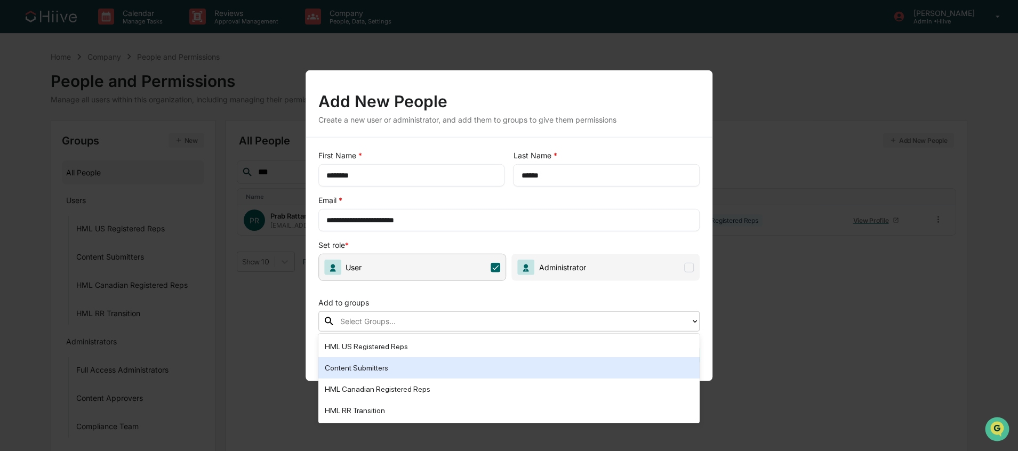
click at [440, 362] on div "Content Submitters" at bounding box center [509, 367] width 369 height 13
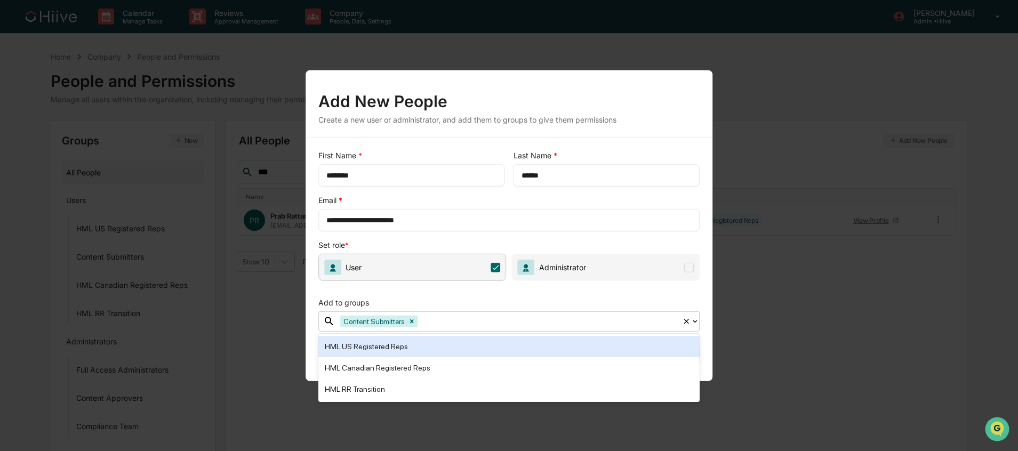
click at [471, 300] on div "Add to groups" at bounding box center [509, 300] width 382 height 22
click at [614, 207] on div "**********" at bounding box center [509, 213] width 382 height 36
click at [551, 176] on input "******" at bounding box center [606, 175] width 171 height 11
click at [465, 188] on div "**********" at bounding box center [508, 260] width 407 height 244
click at [456, 179] on input "********" at bounding box center [411, 175] width 171 height 11
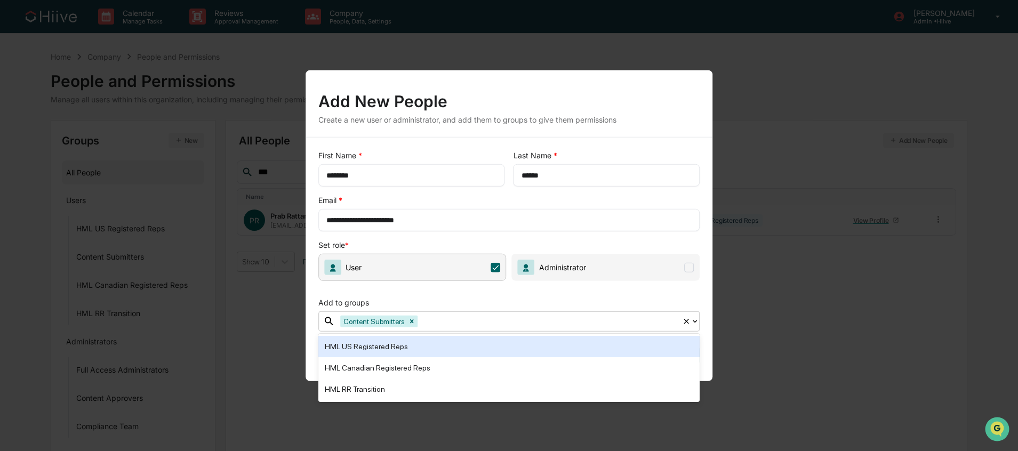
click at [398, 215] on input "**********" at bounding box center [509, 220] width 366 height 11
click at [613, 316] on div at bounding box center [548, 321] width 257 height 12
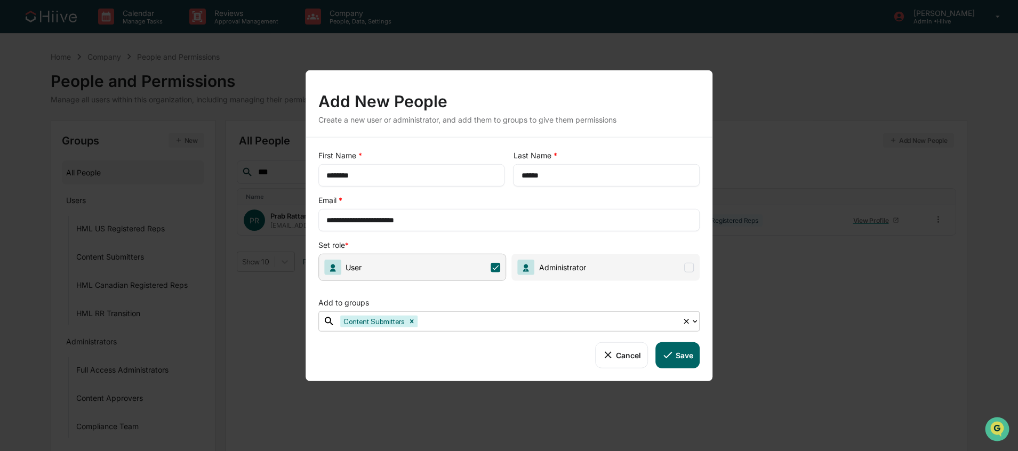
click at [679, 364] on button "Save" at bounding box center [677, 355] width 44 height 26
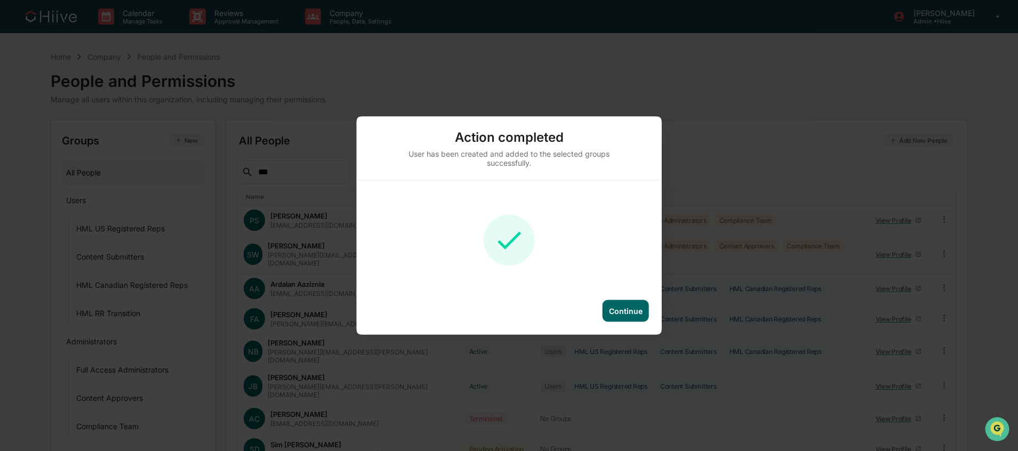
click at [631, 303] on div "Continue" at bounding box center [625, 311] width 46 height 22
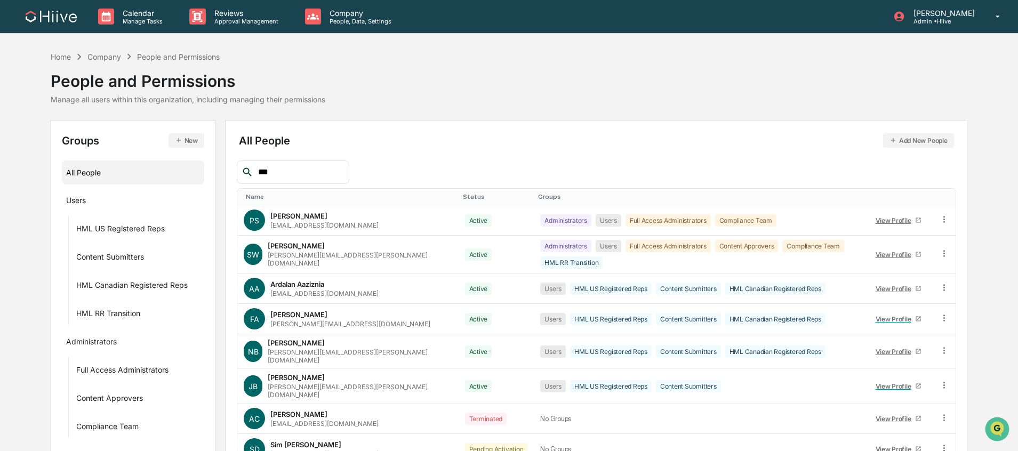
click at [405, 138] on div "All People Add New People" at bounding box center [596, 140] width 714 height 14
drag, startPoint x: 273, startPoint y: 173, endPoint x: 214, endPoint y: 179, distance: 58.9
click at [220, 178] on div "Groups New All People Users HML US Registered Reps Content Submitters HML Canad…" at bounding box center [509, 346] width 916 height 453
drag, startPoint x: 305, startPoint y: 172, endPoint x: 264, endPoint y: 171, distance: 41.1
click at [270, 171] on input "***" at bounding box center [299, 172] width 91 height 14
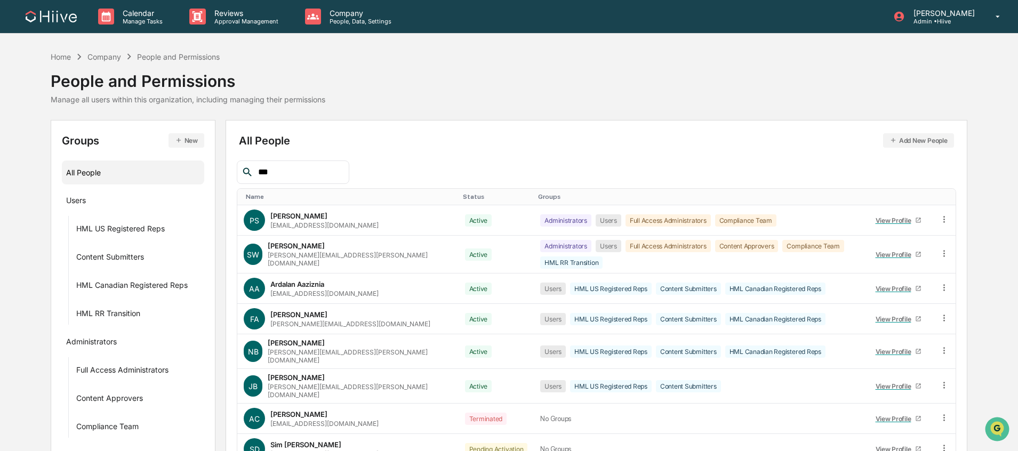
drag, startPoint x: 287, startPoint y: 169, endPoint x: 236, endPoint y: 175, distance: 51.5
click at [237, 175] on div "***" at bounding box center [293, 171] width 112 height 23
click at [501, 153] on div "All People Add New People Name Status Groups PS Priya Seth priya@hiive.com Acti…" at bounding box center [596, 346] width 719 height 430
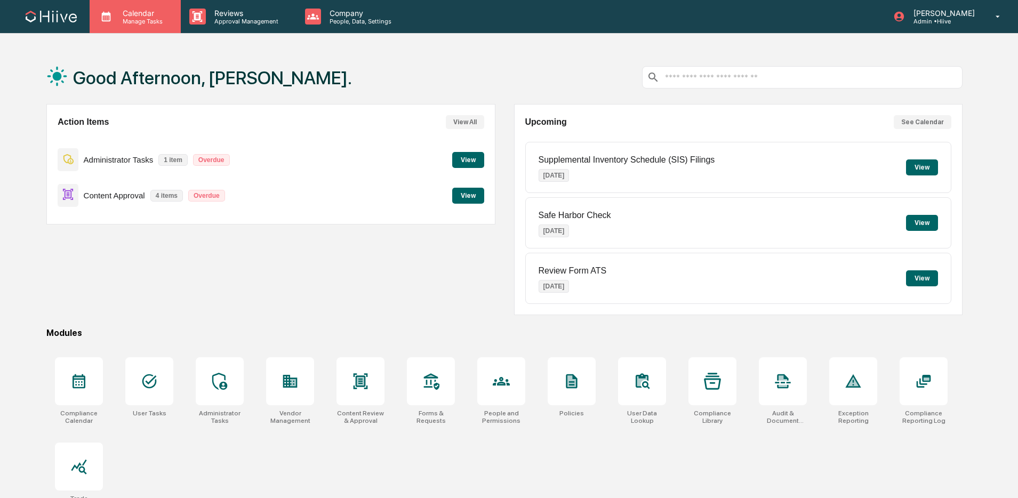
click at [143, 18] on p "Manage Tasks" at bounding box center [141, 21] width 54 height 7
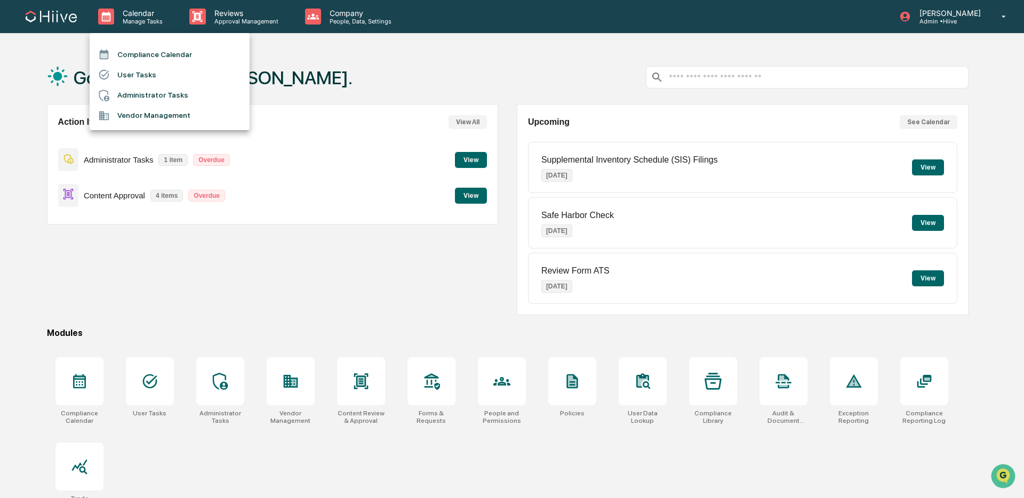
click at [226, 14] on div at bounding box center [512, 249] width 1024 height 498
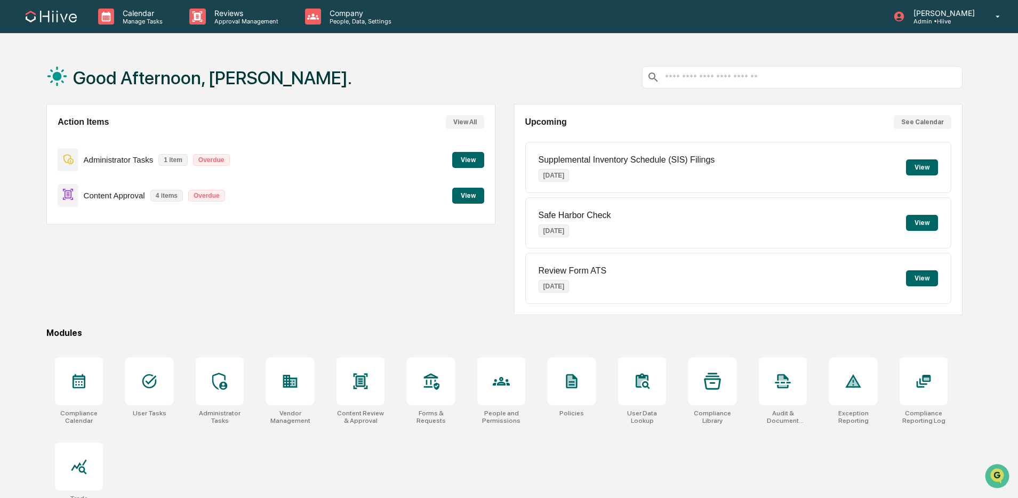
click at [233, 14] on p "Reviews" at bounding box center [245, 13] width 78 height 9
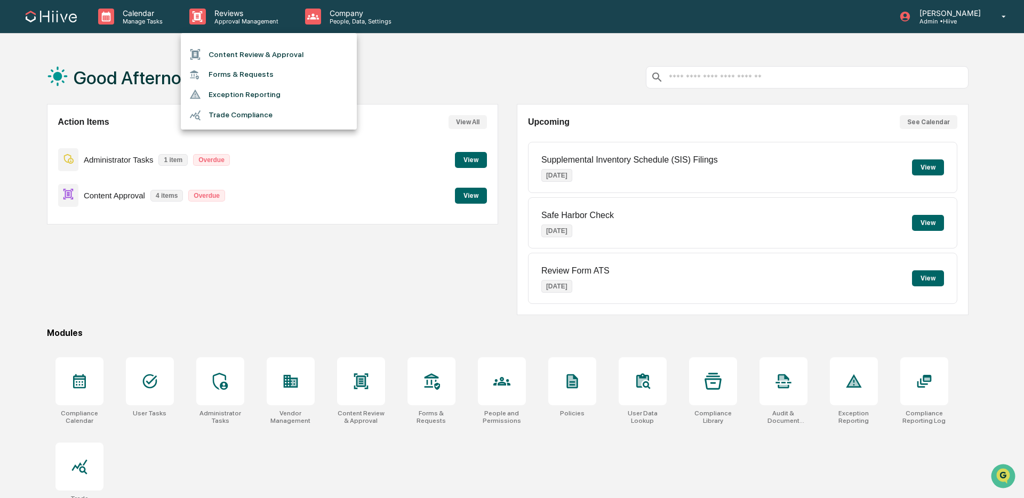
click at [243, 78] on li "Forms & Requests" at bounding box center [269, 75] width 176 height 20
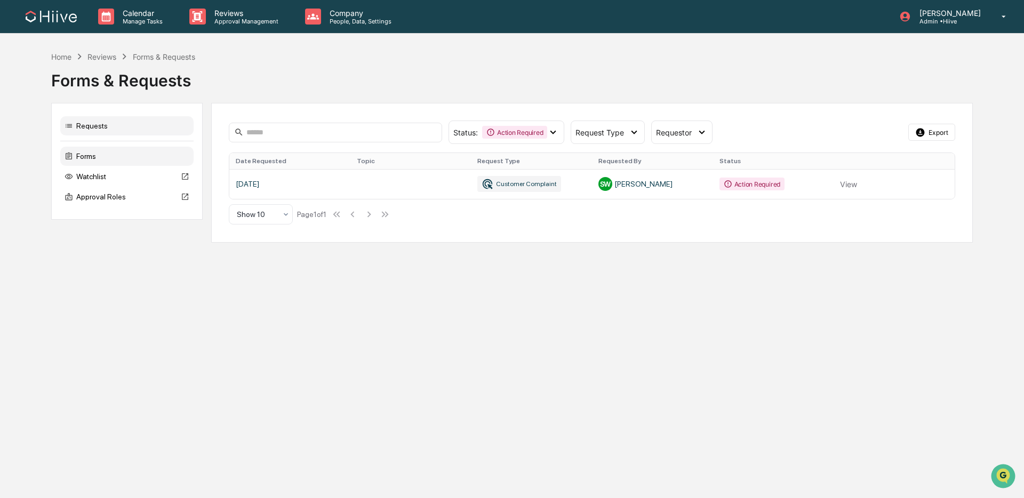
click at [160, 158] on div "Forms" at bounding box center [126, 156] width 133 height 19
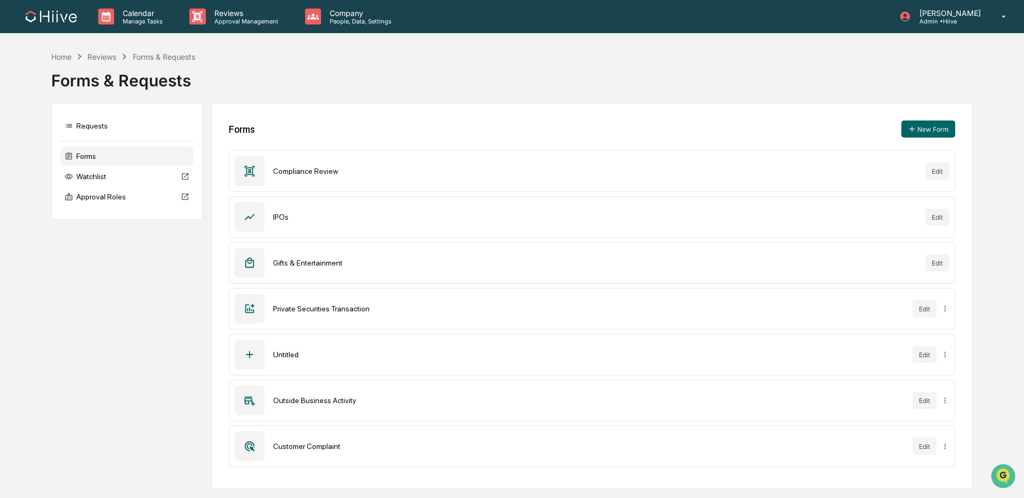
click at [378, 163] on div "Compliance Review Edit" at bounding box center [592, 171] width 726 height 42
click at [267, 346] on div "Untitled Edit" at bounding box center [592, 355] width 726 height 42
click at [253, 354] on icon at bounding box center [250, 355] width 12 height 12
click at [300, 350] on div "Untitled Edit" at bounding box center [592, 355] width 726 height 42
click at [909, 352] on div "Untitled Edit" at bounding box center [592, 355] width 726 height 42
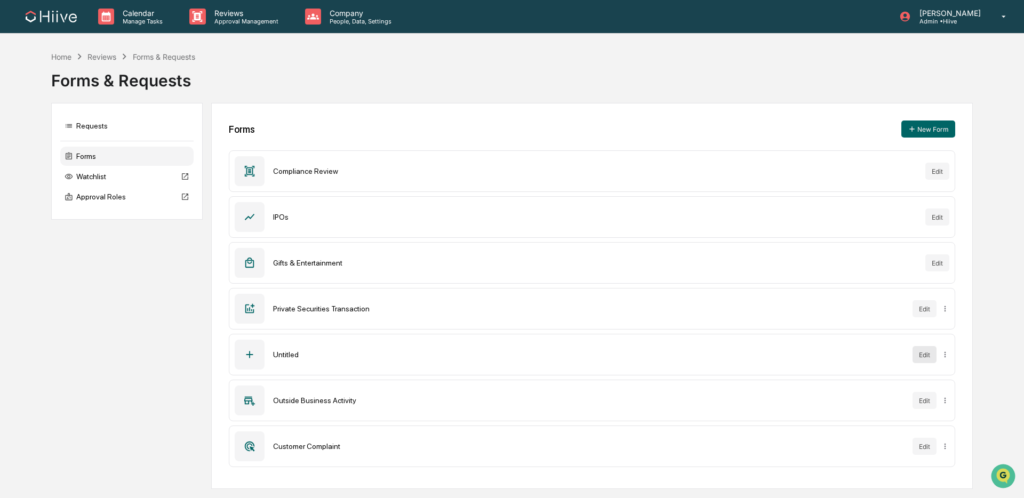
click at [913, 352] on button "Edit" at bounding box center [924, 354] width 24 height 17
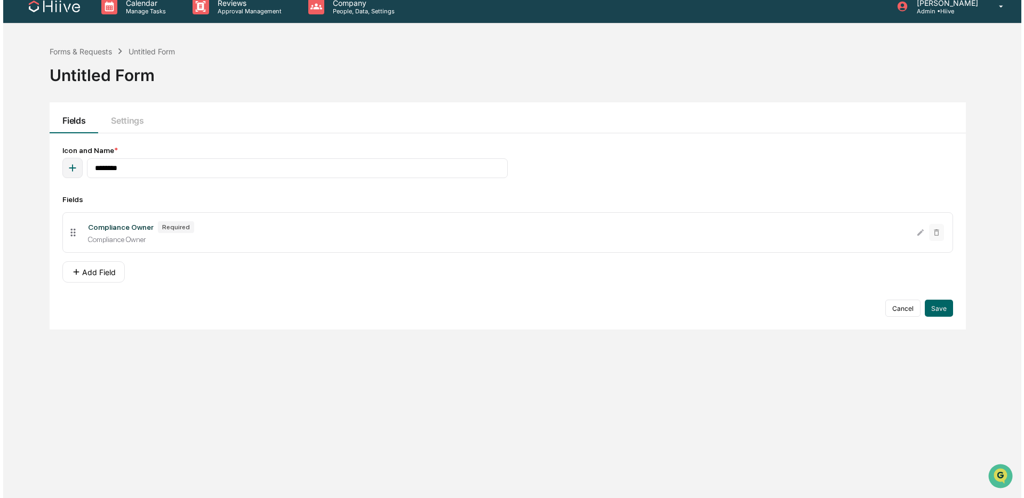
scroll to position [11, 0]
click at [93, 277] on button "Add Field" at bounding box center [90, 271] width 62 height 21
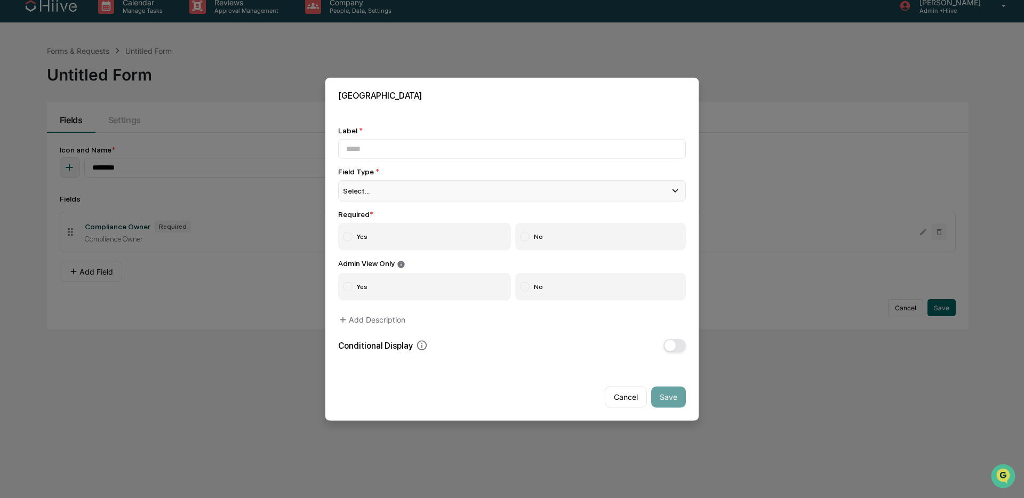
click at [357, 190] on span "Select..." at bounding box center [356, 191] width 27 height 9
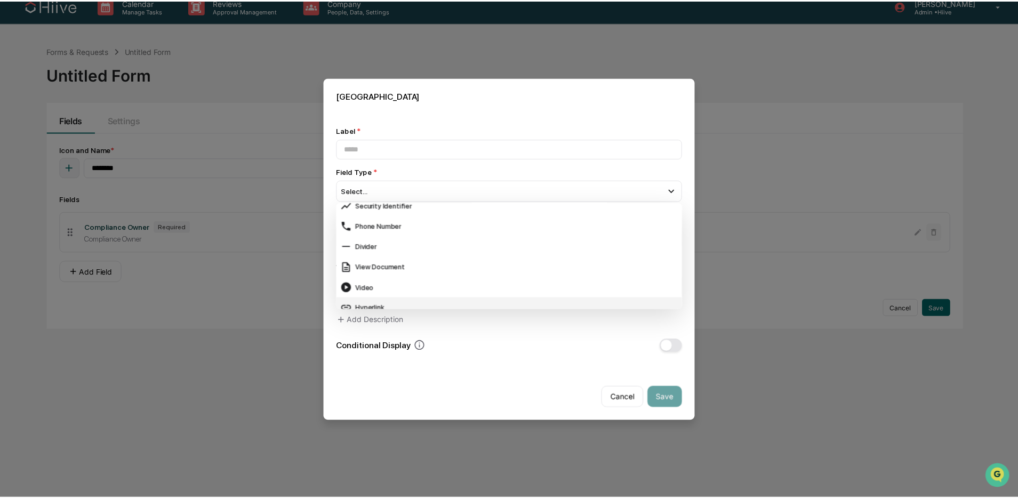
scroll to position [401, 0]
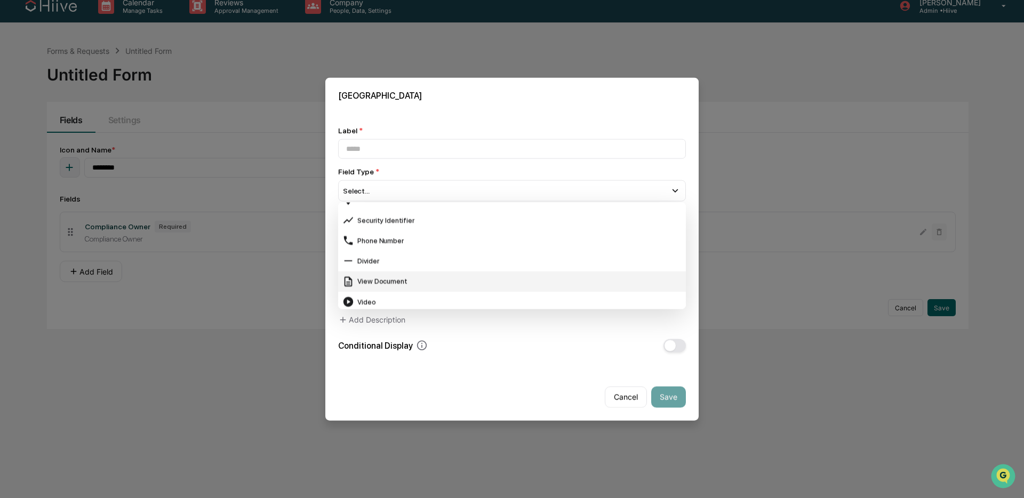
click at [413, 289] on div "View Document" at bounding box center [512, 281] width 348 height 20
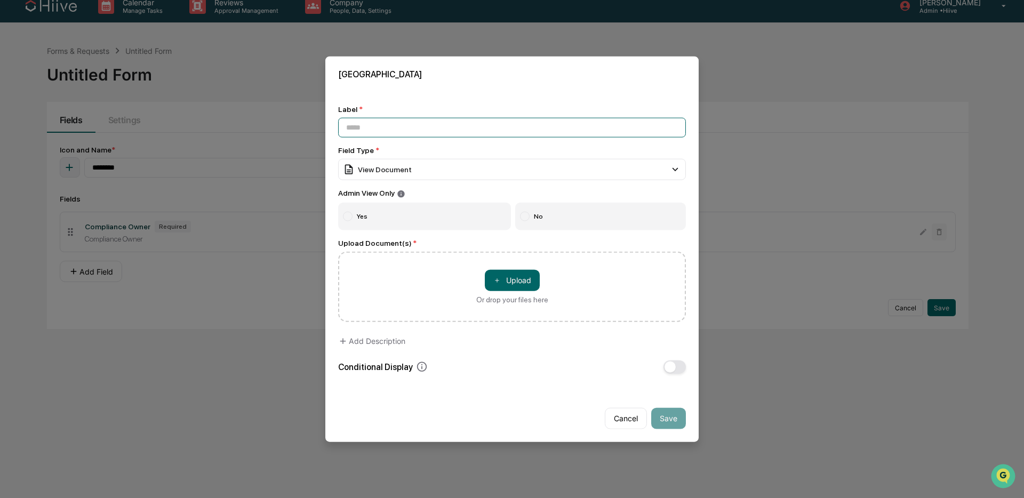
click at [385, 123] on input at bounding box center [512, 128] width 348 height 20
click at [384, 171] on div "View Document" at bounding box center [377, 170] width 69 height 12
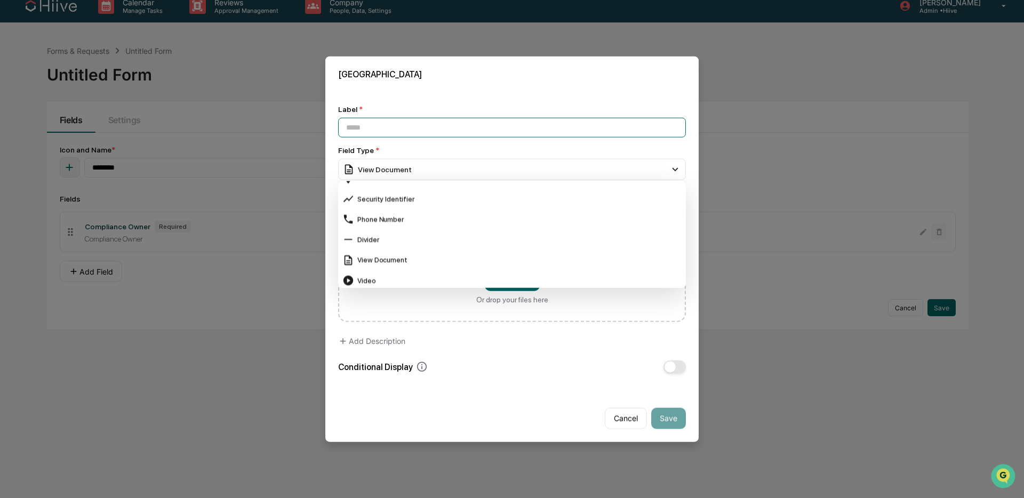
click at [408, 127] on input at bounding box center [512, 128] width 348 height 20
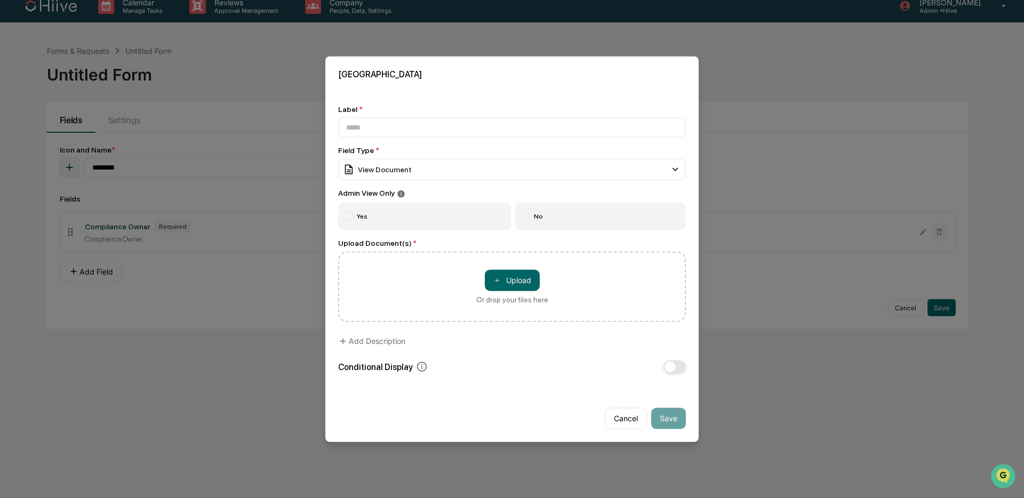
click at [415, 112] on div "Label *" at bounding box center [512, 109] width 348 height 9
click at [624, 420] on button "Cancel" at bounding box center [626, 417] width 42 height 21
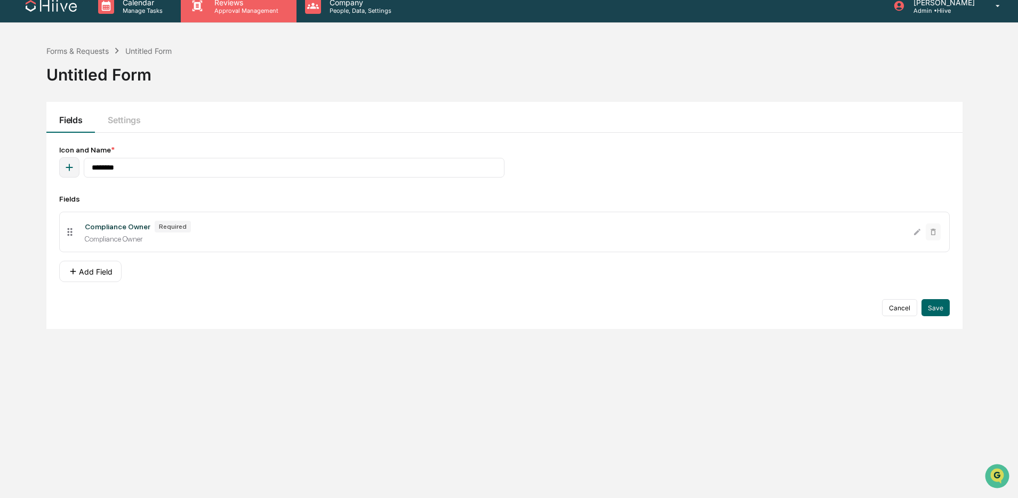
click at [238, 16] on div "Reviews Approval Management" at bounding box center [238, 5] width 115 height 33
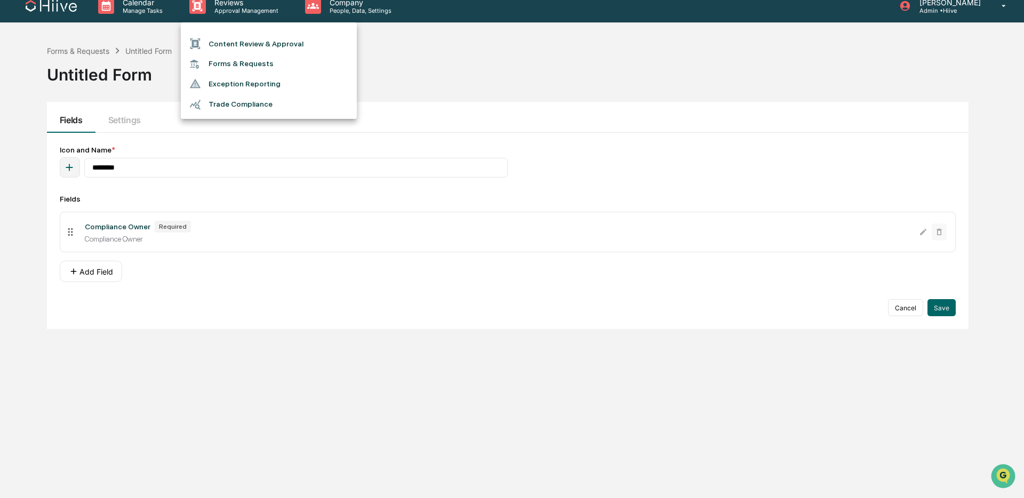
click at [243, 41] on li "Content Review & Approval" at bounding box center [269, 44] width 176 height 20
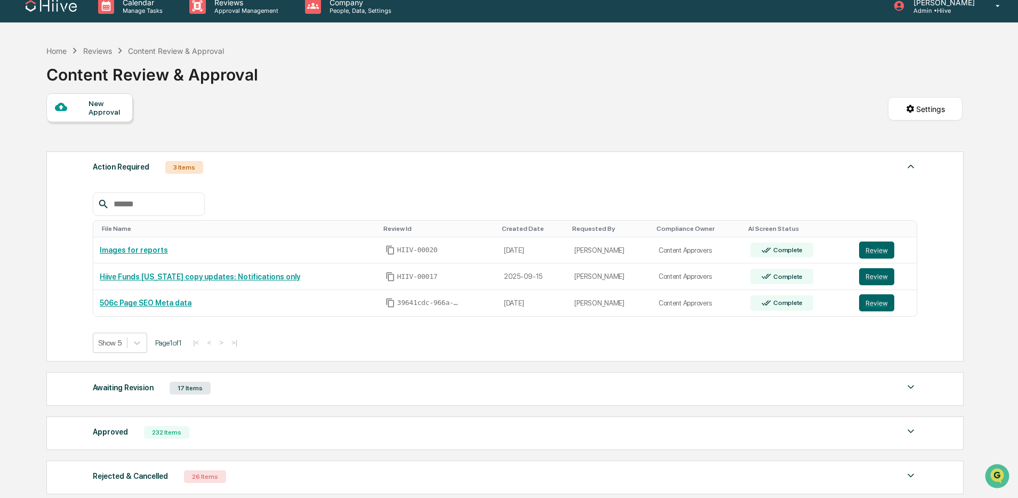
click at [384, 150] on div "Action Required 3 Items File Name Review Id Created Date Requested By Complianc…" at bounding box center [504, 322] width 916 height 353
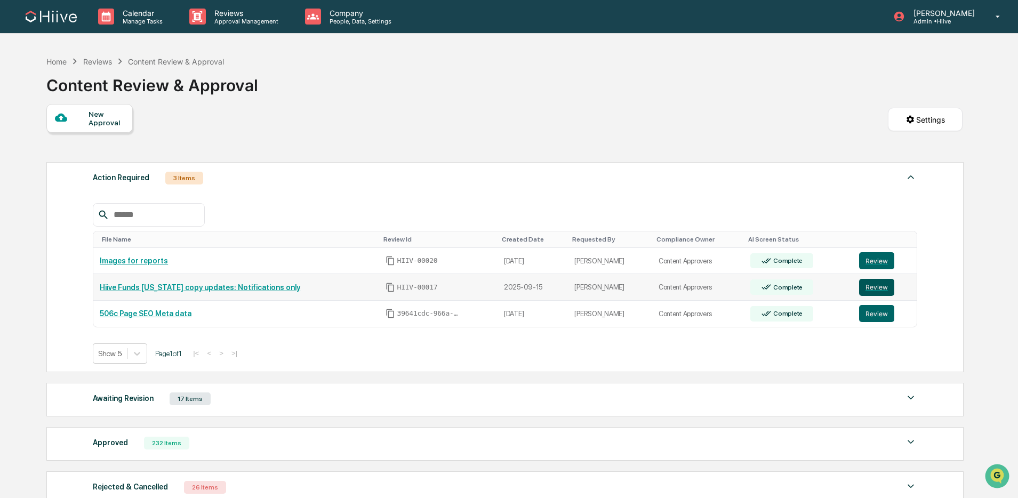
click at [869, 291] on button "Review" at bounding box center [876, 287] width 35 height 17
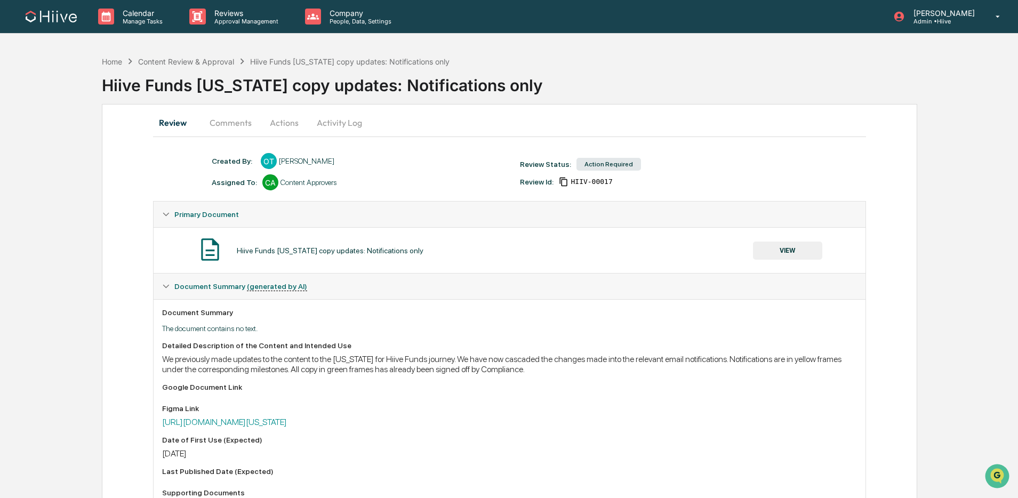
scroll to position [112, 0]
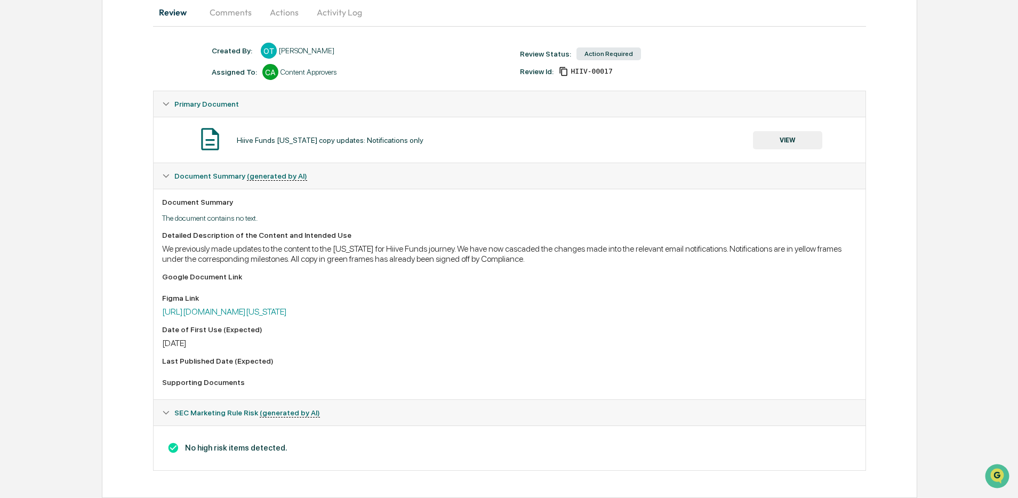
click at [370, 303] on div "Figma Link [URL][DOMAIN_NAME][US_STATE]" at bounding box center [509, 305] width 694 height 23
click at [287, 307] on link "[URL][DOMAIN_NAME][US_STATE]" at bounding box center [224, 312] width 125 height 10
